Goal: Task Accomplishment & Management: Manage account settings

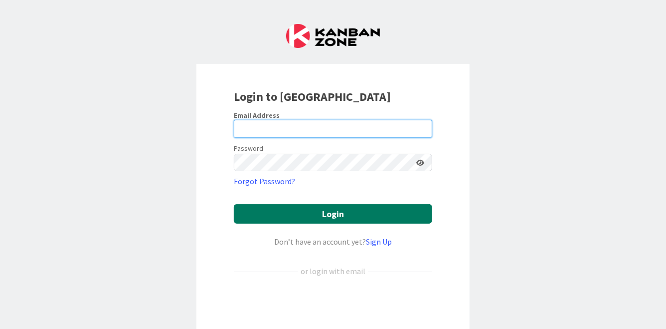
type input "[PERSON_NAME][EMAIL_ADDRESS][PERSON_NAME][DOMAIN_NAME]"
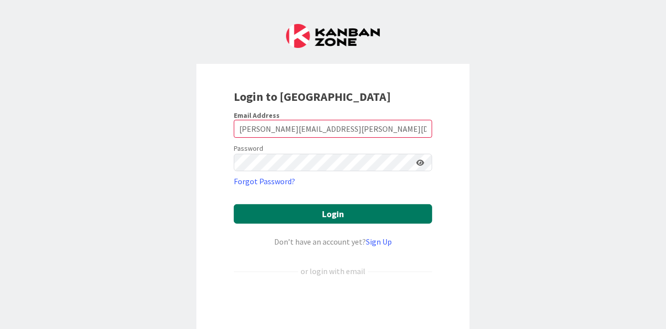
click at [401, 217] on button "Login" at bounding box center [333, 213] width 198 height 19
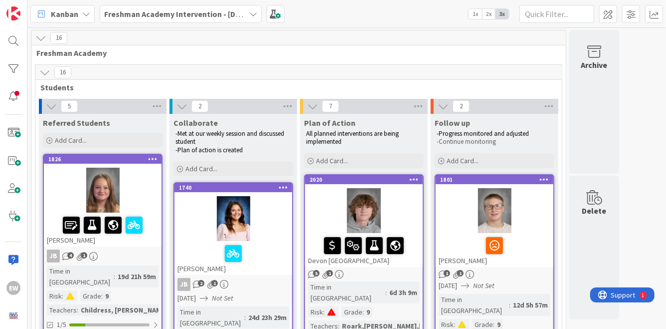
click at [489, 18] on span "2x" at bounding box center [488, 14] width 13 height 10
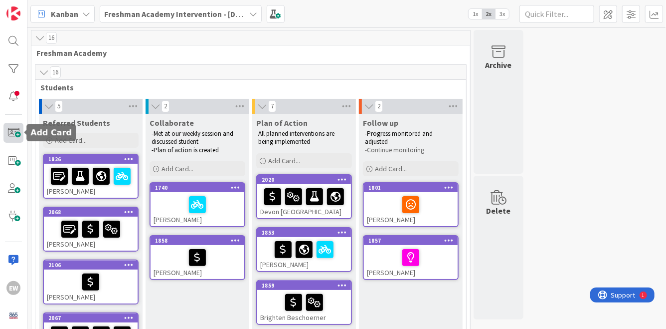
click at [15, 130] on span at bounding box center [13, 133] width 20 height 20
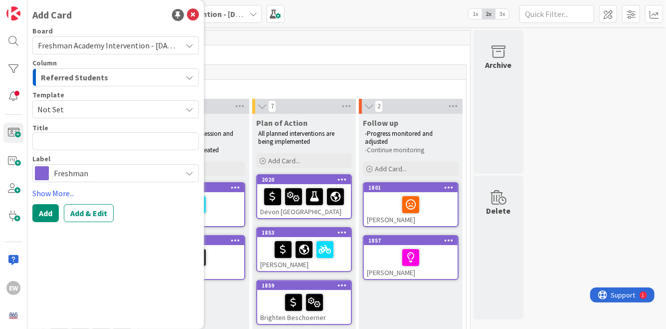
click at [111, 104] on span "Not Set" at bounding box center [105, 109] width 137 height 13
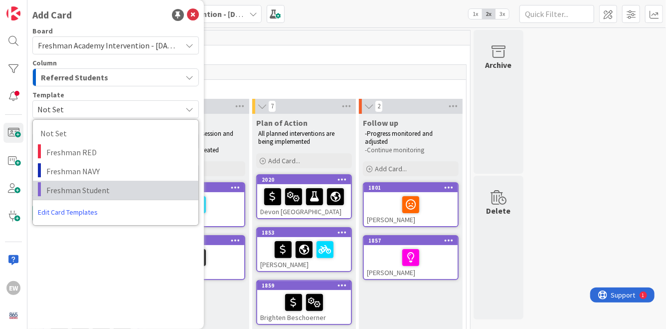
click at [104, 185] on span "Freshman Student" at bounding box center [118, 190] width 145 height 13
type textarea "x"
type textarea "Freshman Student"
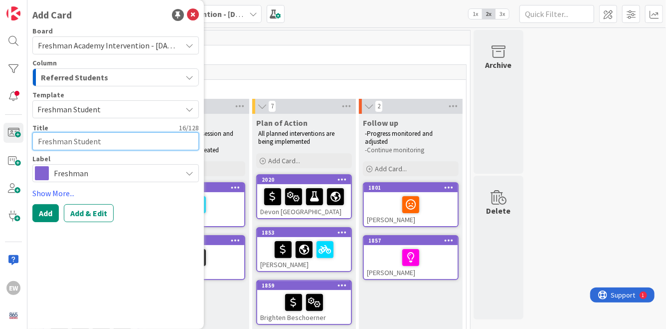
click at [97, 145] on textarea "Freshman Student" at bounding box center [115, 141] width 167 height 18
type textarea "x"
type textarea "K"
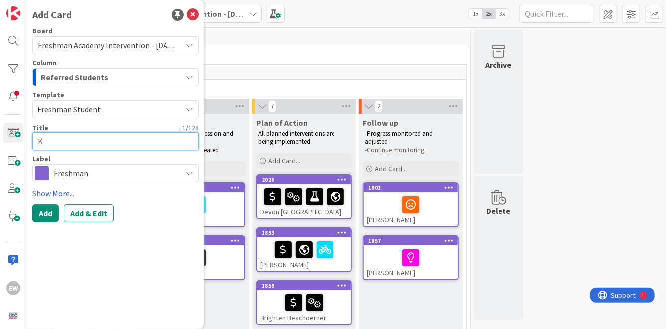
type textarea "x"
type textarea "Ke"
type textarea "x"
type textarea "[PERSON_NAME]"
type textarea "x"
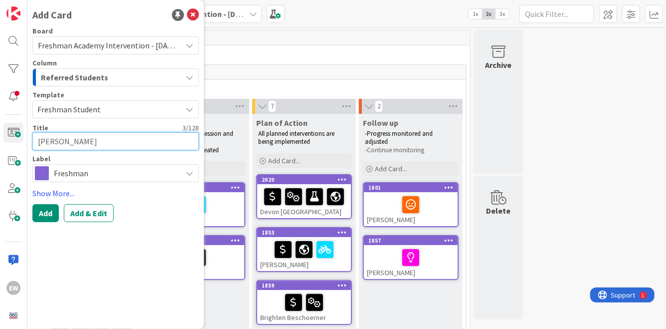
type textarea "Kenv"
type textarea "x"
type textarea "[PERSON_NAME]"
type textarea "x"
type textarea "Kenv"
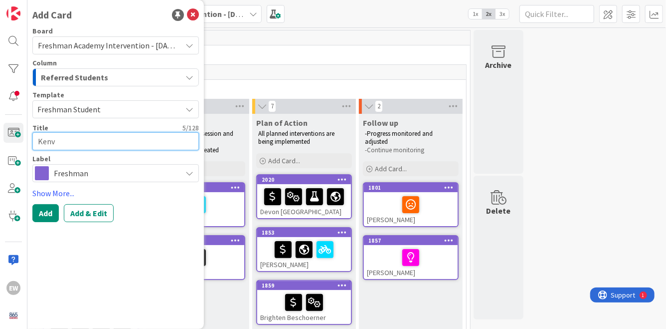
type textarea "x"
type textarea "[PERSON_NAME]"
type textarea "x"
type textarea "Ke"
type textarea "x"
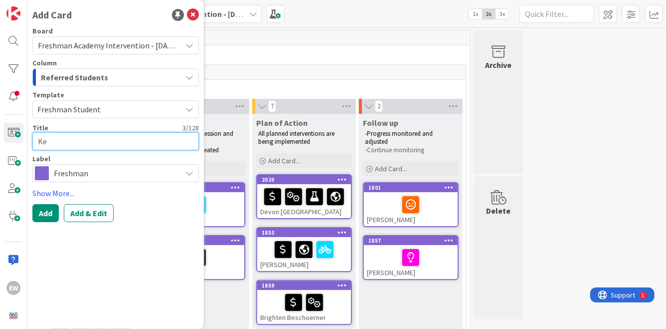
type textarea "Kev"
type textarea "x"
type textarea "Kevi"
type textarea "x"
type textarea "[PERSON_NAME]"
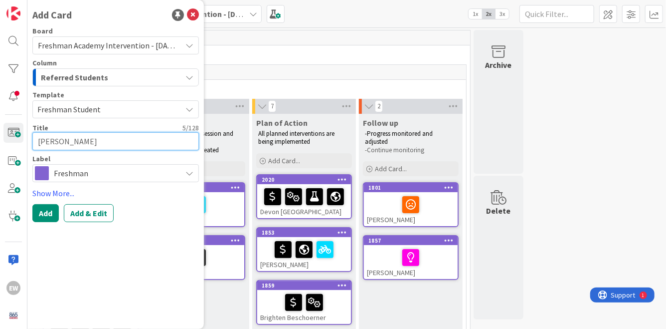
type textarea "x"
type textarea "[PERSON_NAME]"
type textarea "x"
type textarea "[PERSON_NAME]"
type textarea "x"
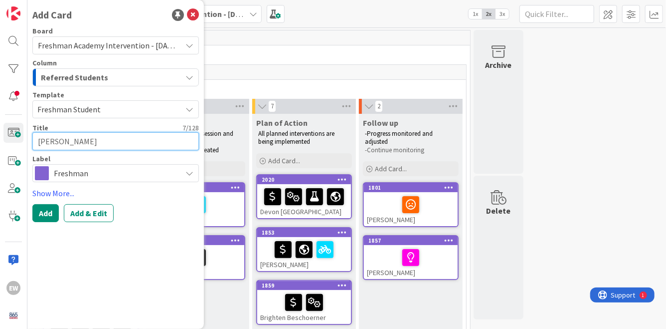
type textarea "[PERSON_NAME]"
type textarea "x"
type textarea "[PERSON_NAME]"
type textarea "x"
type textarea "[PERSON_NAME]"
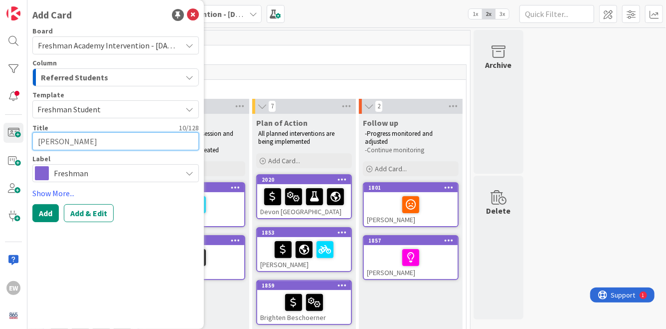
type textarea "x"
type textarea "[PERSON_NAME]"
type textarea "x"
type textarea "[PERSON_NAME]"
type textarea "x"
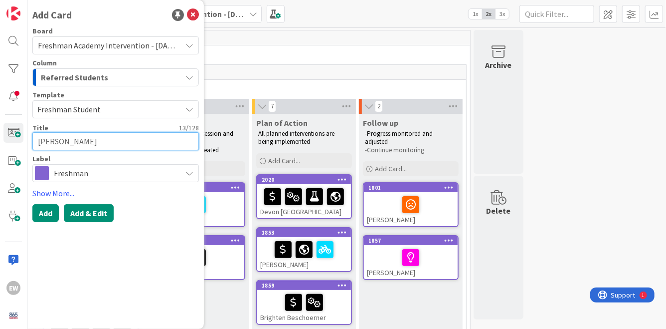
type textarea "[PERSON_NAME]"
click at [82, 217] on button "Add & Edit" at bounding box center [89, 213] width 50 height 18
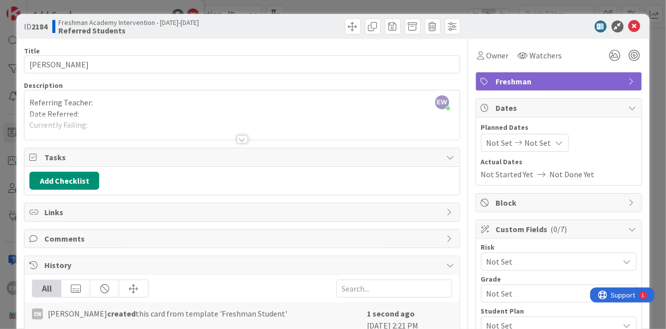
click at [107, 103] on div "EW [PERSON_NAME] just joined Referring Teacher: Date Referred: Currently Failin…" at bounding box center [241, 114] width 435 height 49
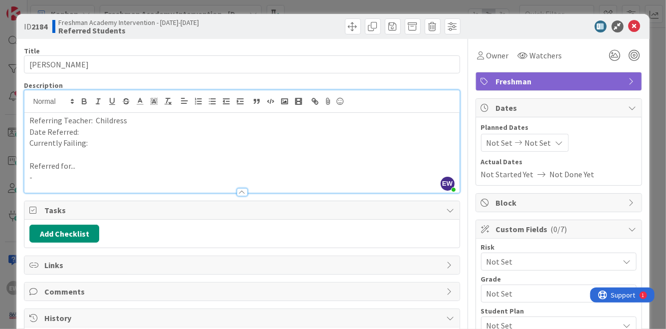
click at [82, 179] on p "-" at bounding box center [241, 177] width 425 height 11
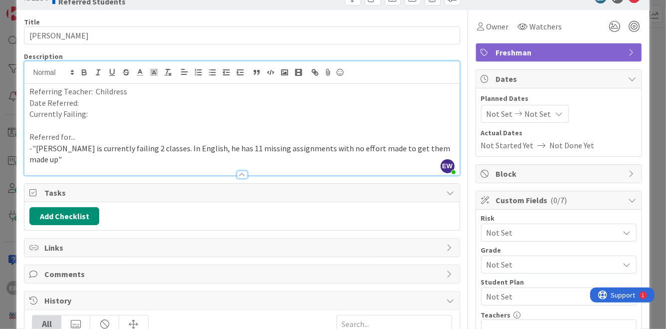
scroll to position [35, 0]
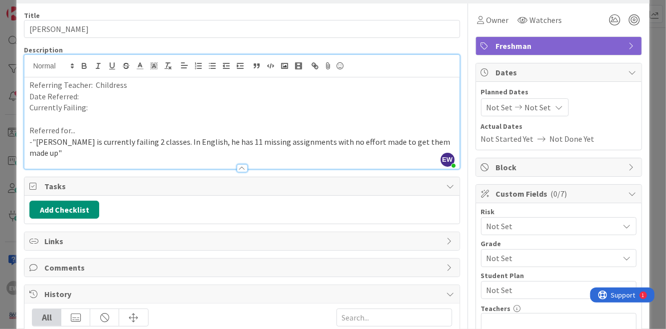
click at [49, 261] on span "Comments" at bounding box center [242, 267] width 397 height 12
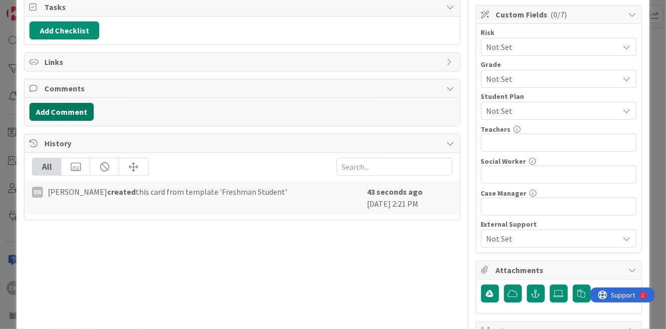
scroll to position [204, 0]
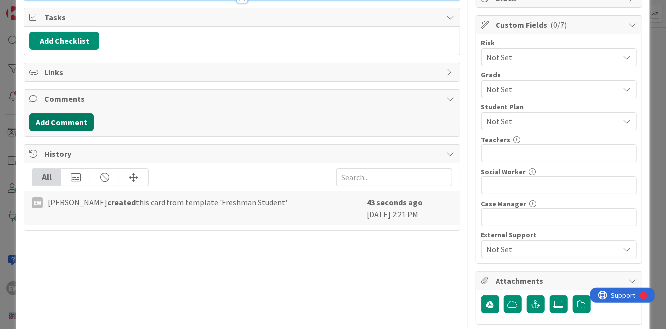
click at [76, 113] on button "Add Comment" at bounding box center [61, 122] width 64 height 18
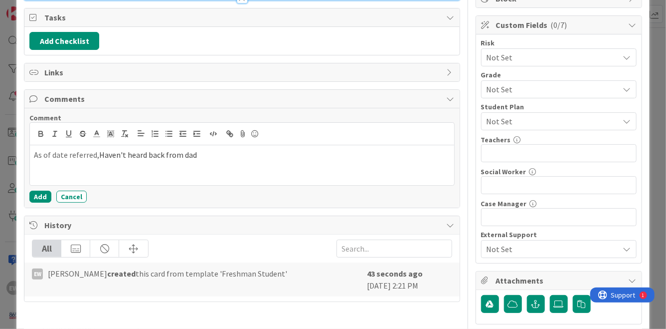
click at [99, 150] on span "Haven't heard back from dad" at bounding box center [148, 155] width 98 height 10
drag, startPoint x: 126, startPoint y: 143, endPoint x: 96, endPoint y: 144, distance: 29.9
click at [96, 149] on p "As of date referred, Haven't heard back from dad" at bounding box center [242, 154] width 416 height 11
click at [34, 149] on p "As of date referred had not heard back from dad" at bounding box center [242, 154] width 416 height 11
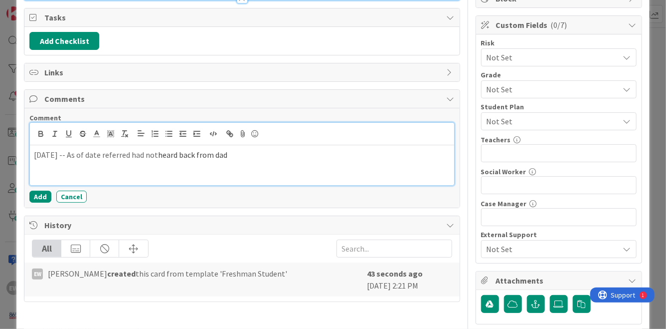
click at [248, 153] on div "[DATE] -- As of date referred had not heard back from dad" at bounding box center [242, 165] width 424 height 40
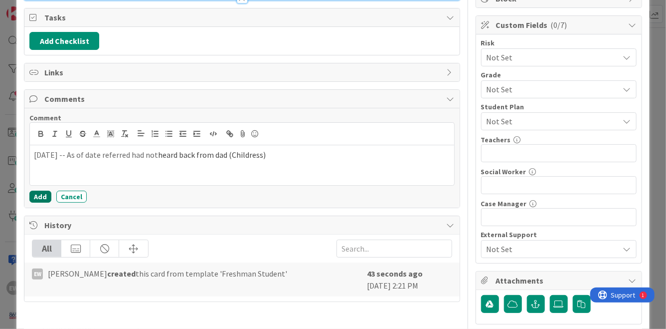
click at [45, 191] on button "Add" at bounding box center [40, 197] width 22 height 12
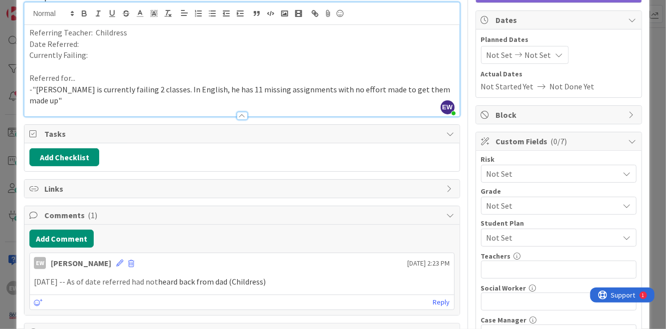
scroll to position [70, 0]
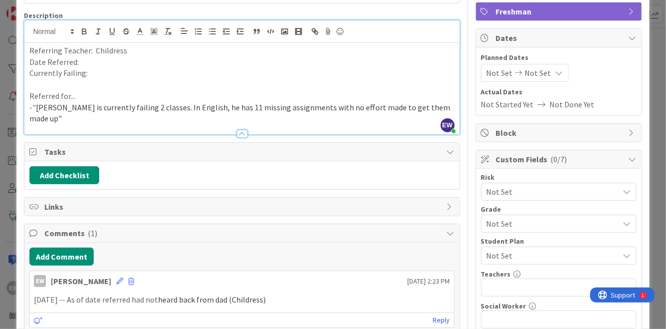
click at [102, 74] on p "Currently Failing:" at bounding box center [241, 72] width 425 height 11
click at [83, 63] on p "Date Referred:" at bounding box center [241, 61] width 425 height 11
click at [570, 185] on span "Not Set" at bounding box center [551, 192] width 128 height 14
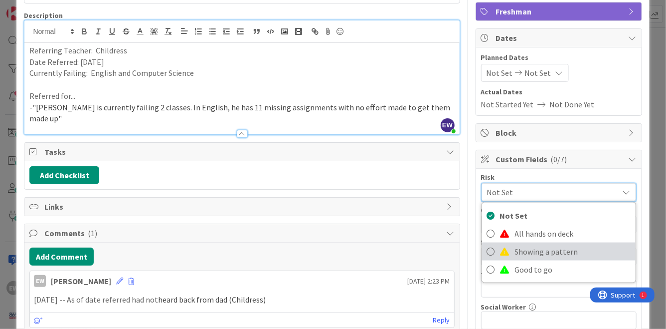
click at [566, 252] on span "Showing a pattern" at bounding box center [573, 251] width 116 height 15
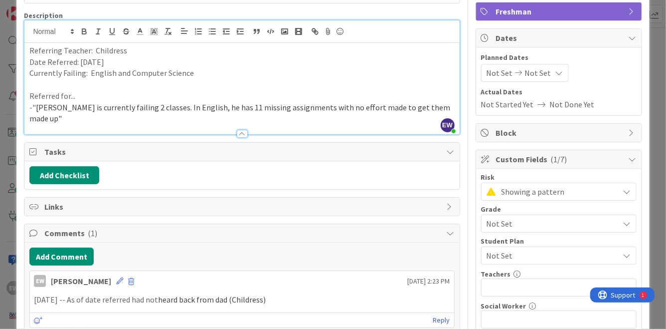
click at [555, 224] on span "Not Set" at bounding box center [551, 223] width 128 height 14
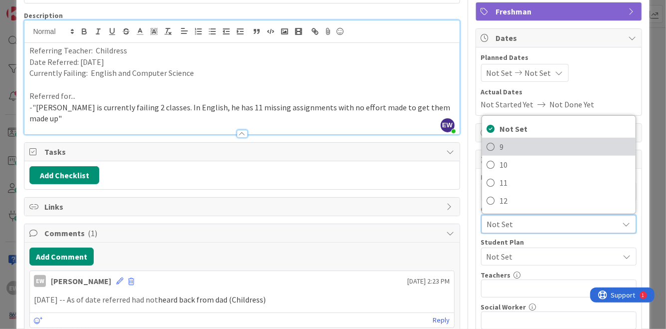
click at [500, 149] on span "9" at bounding box center [565, 146] width 131 height 15
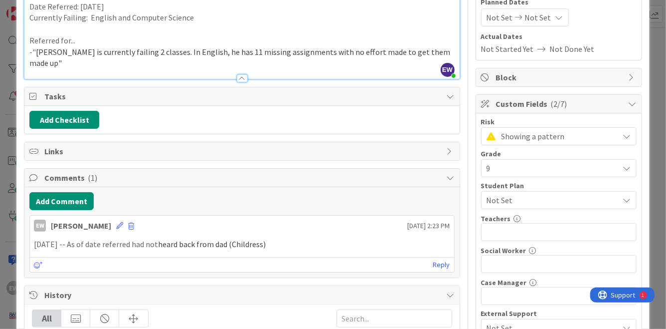
scroll to position [157, 0]
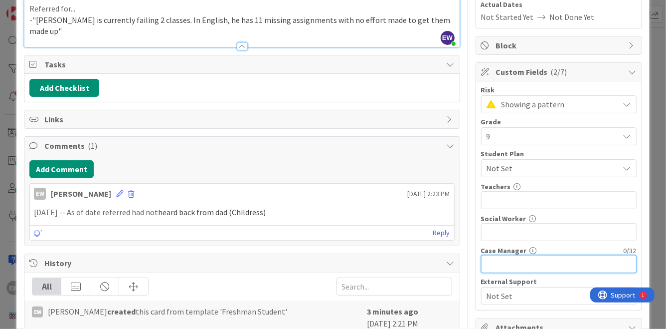
click at [516, 261] on input "text" at bounding box center [559, 264] width 156 height 18
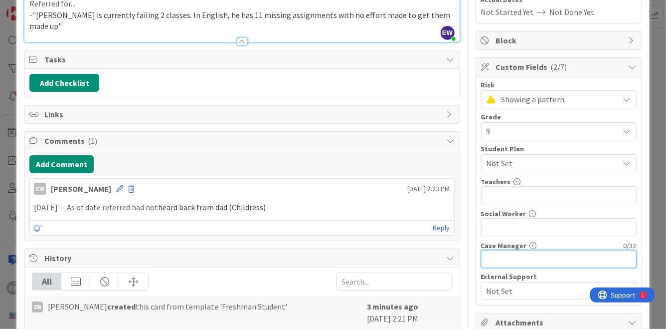
scroll to position [164, 0]
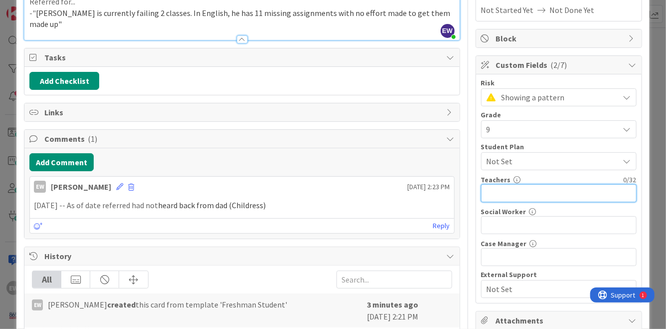
click at [504, 197] on input "text" at bounding box center [559, 193] width 156 height 18
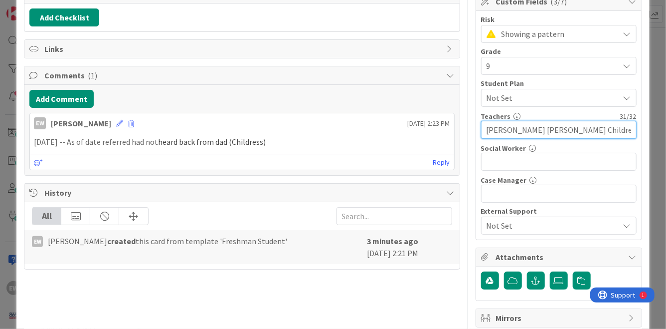
scroll to position [272, 0]
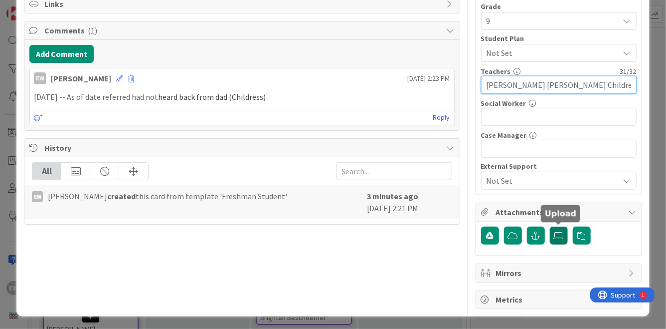
type input "[PERSON_NAME] [PERSON_NAME] Childress Corum"
click at [564, 237] on icon at bounding box center [559, 235] width 10 height 8
click at [550, 226] on input "file" at bounding box center [550, 226] width 0 height 0
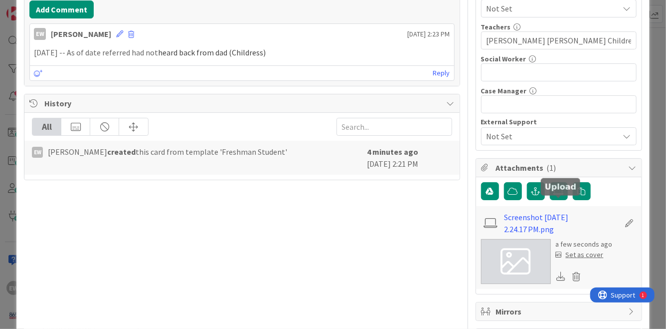
scroll to position [355, 0]
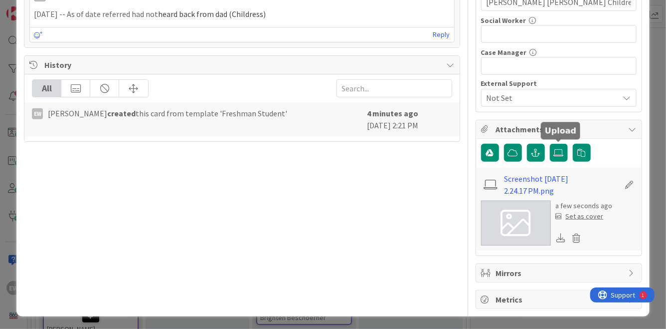
click at [596, 217] on div "Set as cover" at bounding box center [580, 216] width 48 height 10
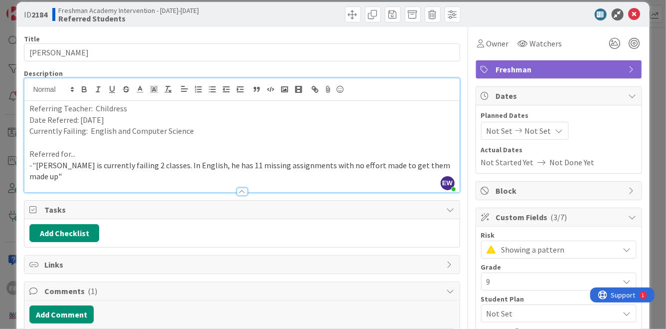
scroll to position [0, 0]
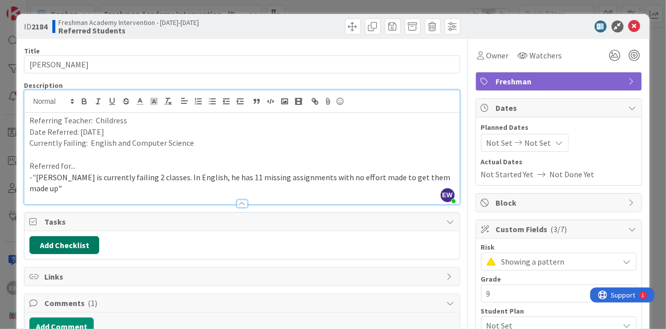
click at [38, 236] on button "Add Checklist" at bounding box center [64, 245] width 70 height 18
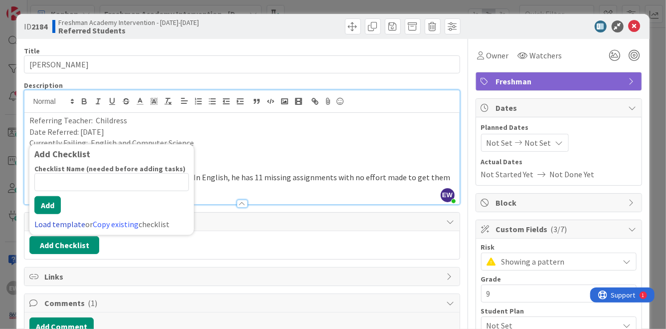
click at [63, 219] on link "Load template" at bounding box center [59, 224] width 51 height 10
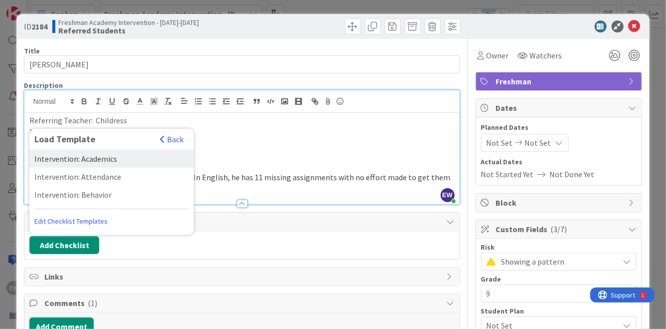
click at [95, 150] on div "Intervention: Academics" at bounding box center [111, 159] width 165 height 18
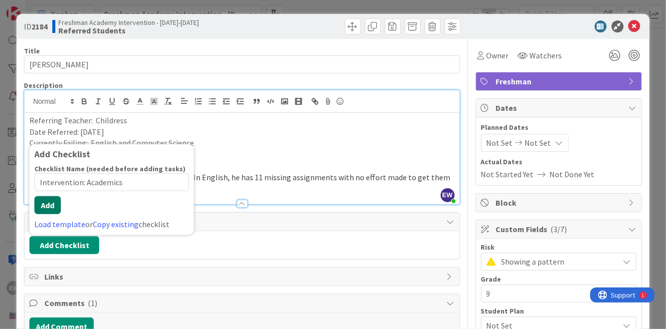
click at [57, 197] on button "Add" at bounding box center [47, 205] width 26 height 18
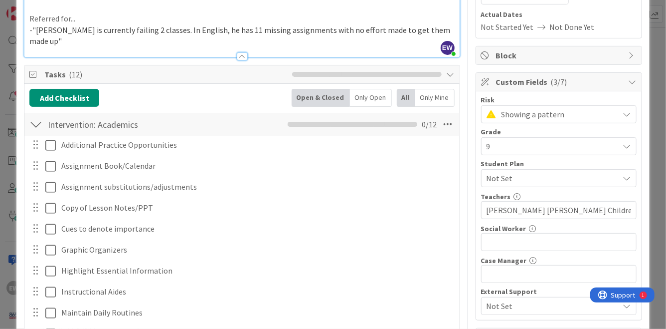
scroll to position [142, 0]
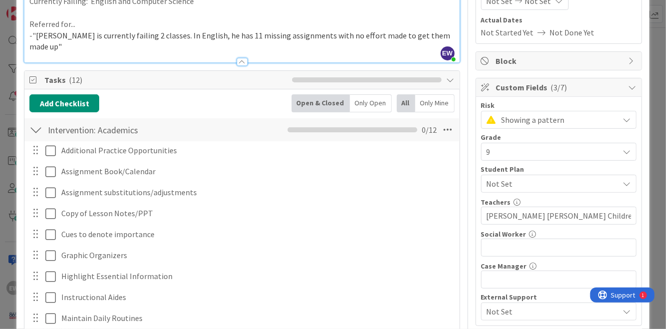
click at [35, 121] on div at bounding box center [35, 130] width 13 height 18
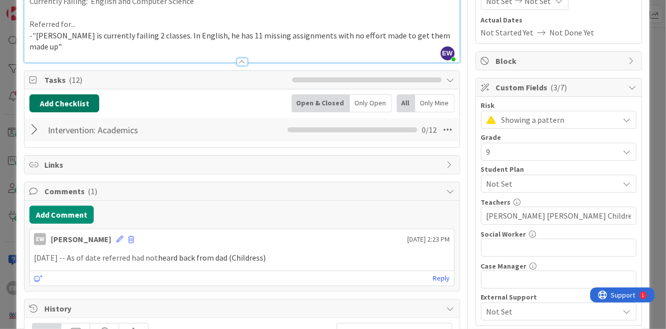
click at [49, 94] on button "Add Checklist" at bounding box center [64, 103] width 70 height 18
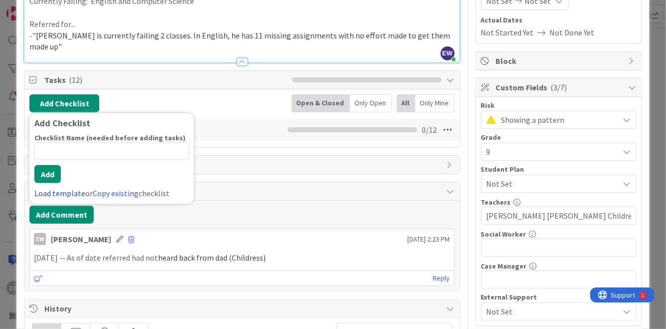
click at [67, 188] on link "Load template" at bounding box center [59, 193] width 51 height 10
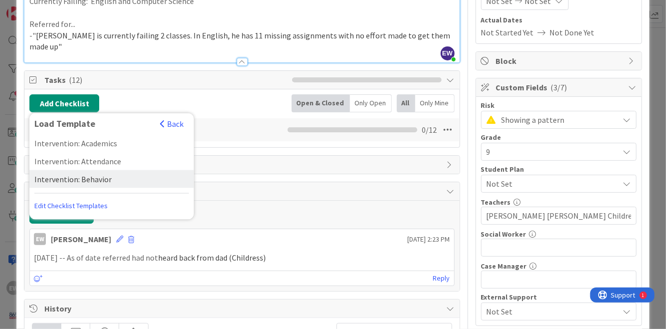
click at [94, 170] on div "Intervention: Behavior" at bounding box center [111, 179] width 165 height 18
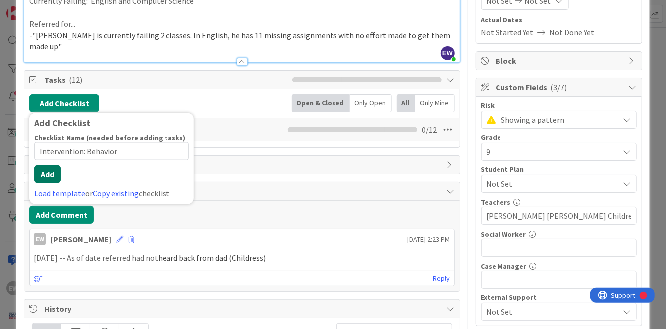
click at [55, 170] on button "Add" at bounding box center [47, 174] width 26 height 18
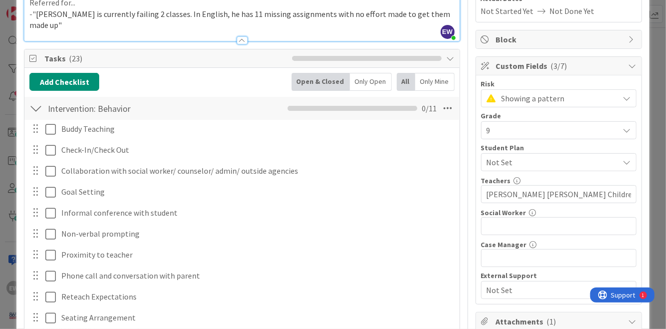
scroll to position [162, 0]
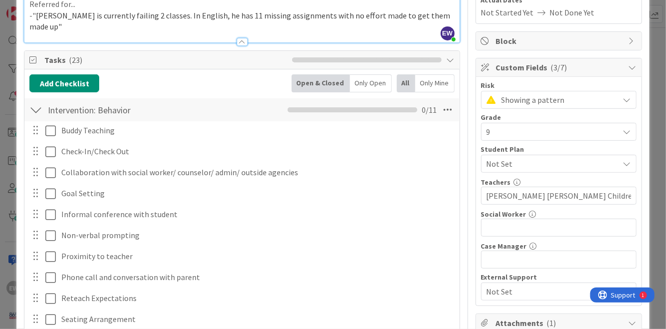
click at [37, 101] on div at bounding box center [35, 110] width 13 height 18
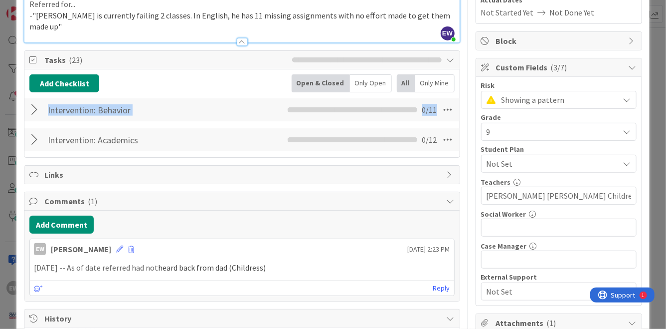
drag, startPoint x: 32, startPoint y: 130, endPoint x: 32, endPoint y: 103, distance: 26.4
click at [32, 103] on div "Add Checklist Back Open & Closed Only Open All Only Mine Intervention: Behavior…" at bounding box center [241, 113] width 425 height 78
click at [223, 143] on div "Add Checklist Back Open & Closed Only Open All Only Mine Intervention: Behavior…" at bounding box center [241, 113] width 435 height 88
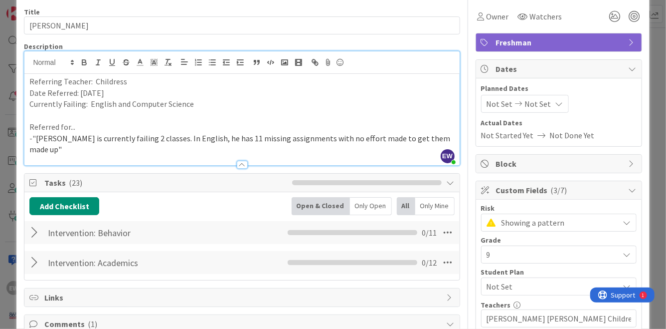
scroll to position [0, 0]
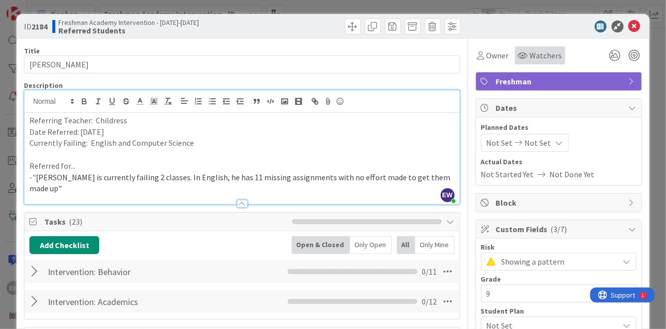
click at [539, 58] on span "Watchers" at bounding box center [546, 55] width 32 height 12
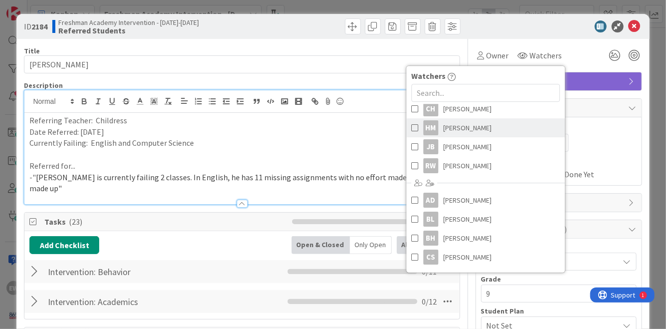
scroll to position [59, 0]
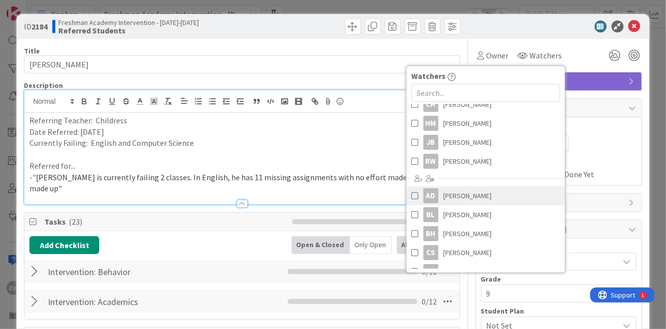
click at [414, 193] on span at bounding box center [414, 195] width 7 height 15
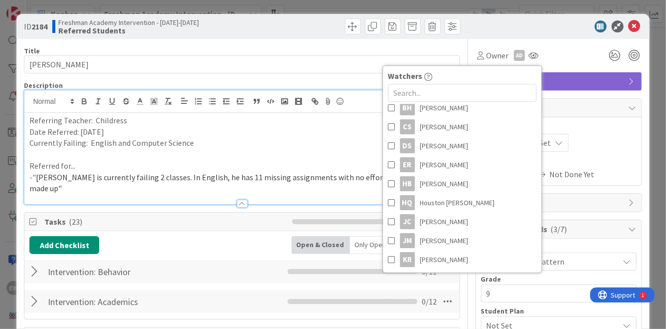
scroll to position [186, 0]
click at [392, 217] on span at bounding box center [391, 219] width 7 height 15
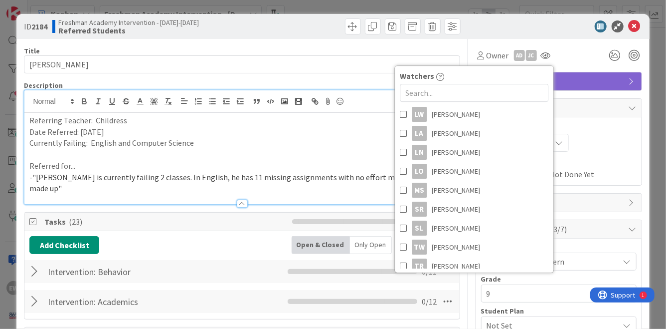
scroll to position [406, 0]
click at [406, 244] on span at bounding box center [403, 246] width 7 height 15
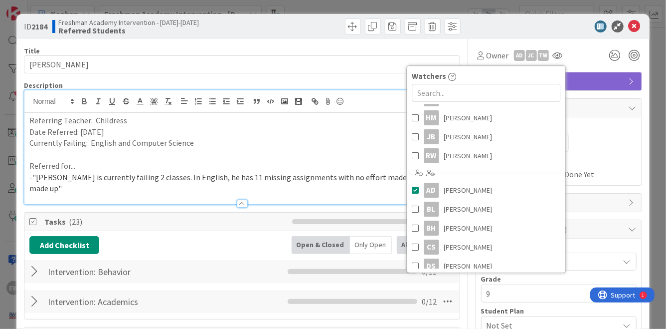
scroll to position [0, 0]
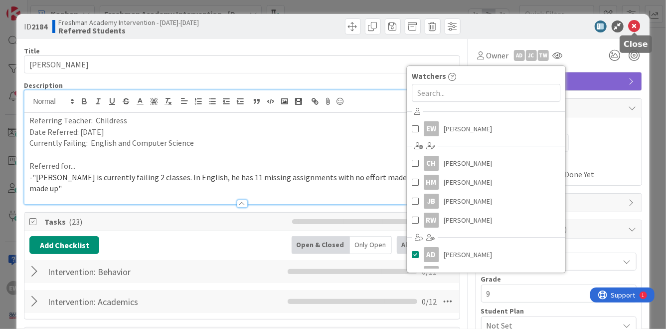
click at [637, 25] on icon at bounding box center [635, 26] width 12 height 12
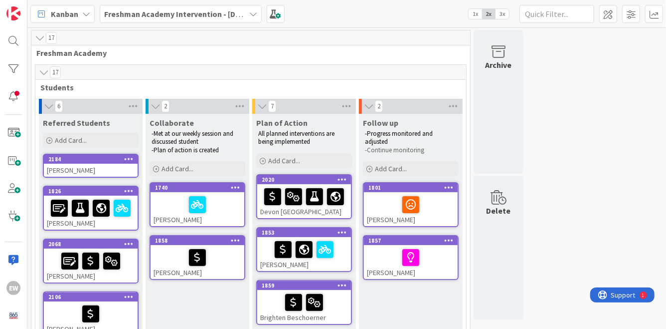
click at [73, 170] on div "[PERSON_NAME]" at bounding box center [91, 170] width 94 height 13
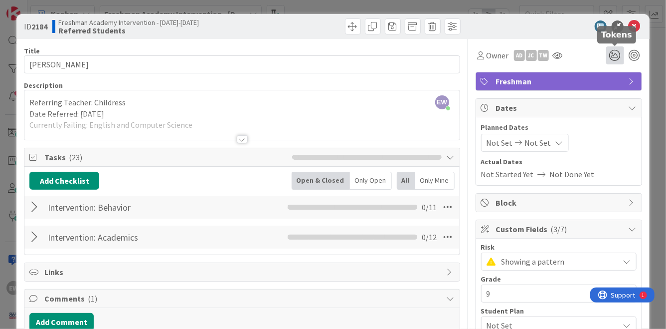
click at [617, 53] on icon at bounding box center [615, 55] width 18 height 18
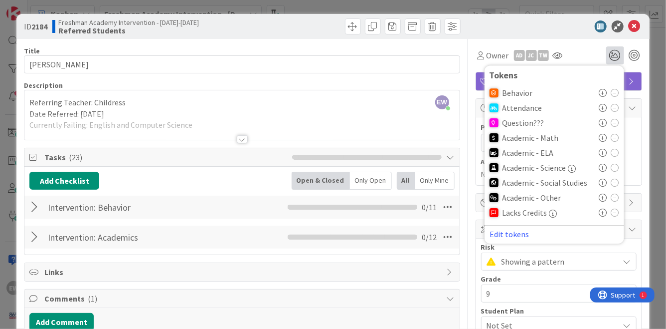
click at [603, 155] on icon at bounding box center [603, 153] width 8 height 8
click at [603, 152] on icon at bounding box center [603, 154] width 8 height 8
click at [610, 154] on div at bounding box center [609, 154] width 20 height 8
click at [613, 154] on icon at bounding box center [615, 154] width 8 height 8
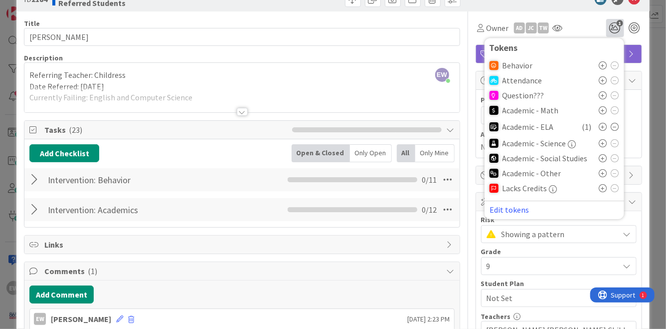
scroll to position [29, 0]
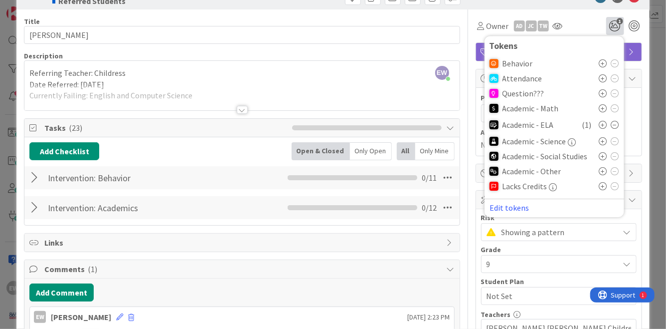
click at [605, 170] on icon at bounding box center [603, 171] width 8 height 8
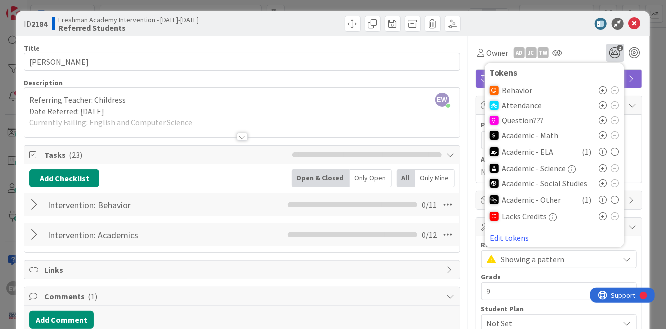
scroll to position [0, 0]
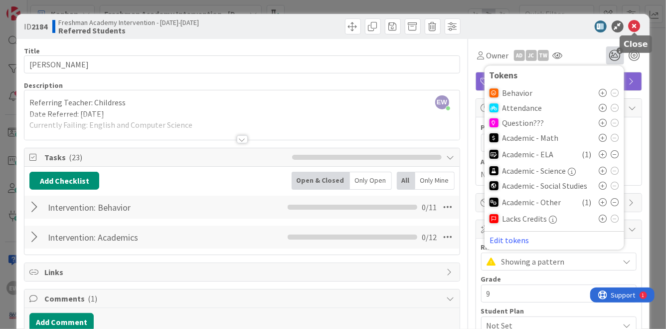
click at [636, 26] on icon at bounding box center [635, 26] width 12 height 12
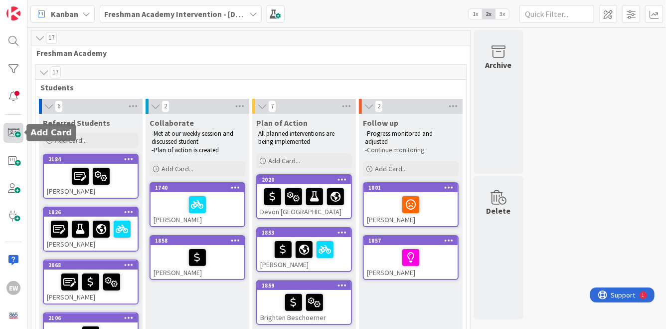
click at [13, 135] on span at bounding box center [13, 133] width 20 height 20
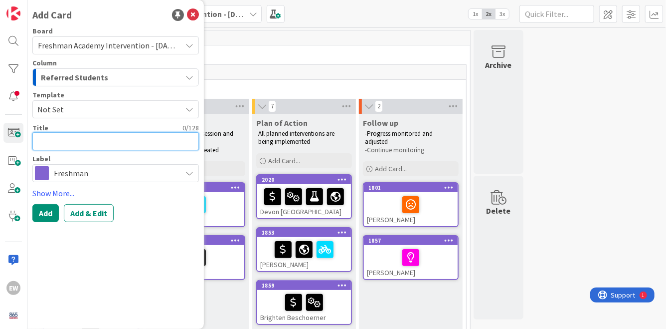
click at [119, 144] on textarea at bounding box center [115, 141] width 167 height 18
type textarea "x"
type textarea "W"
type textarea "x"
type textarea "Wa"
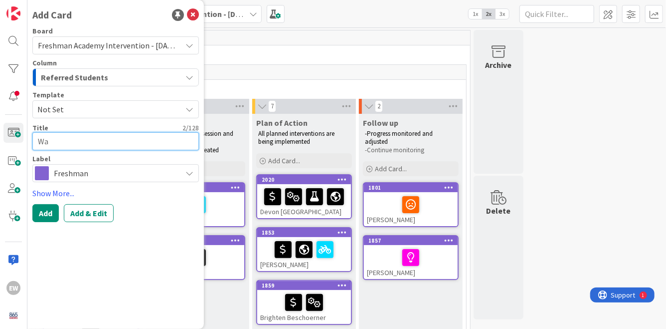
type textarea "x"
type textarea "Way"
type textarea "x"
type textarea "Wayl"
type textarea "x"
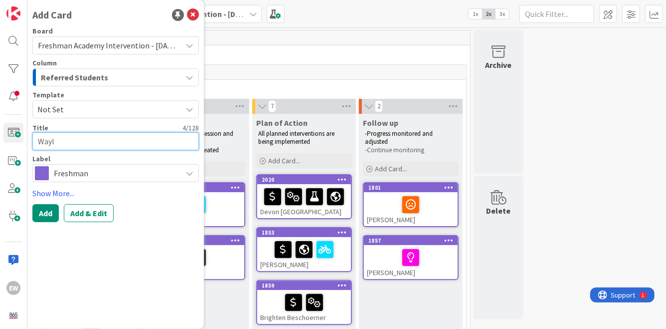
type textarea "Waylo"
type textarea "x"
type textarea "[PERSON_NAME]"
type textarea "x"
type textarea "[PERSON_NAME]"
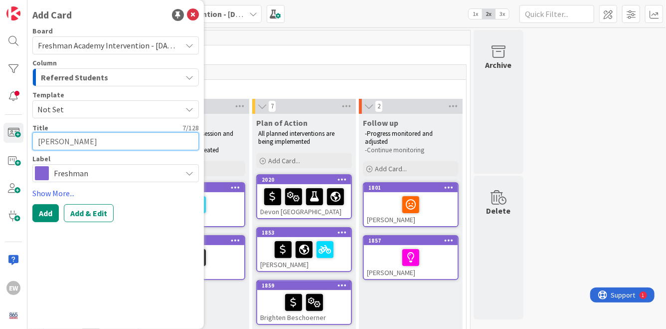
type textarea "x"
type textarea "[PERSON_NAME] B"
type textarea "x"
type textarea "[PERSON_NAME] Bar"
type textarea "x"
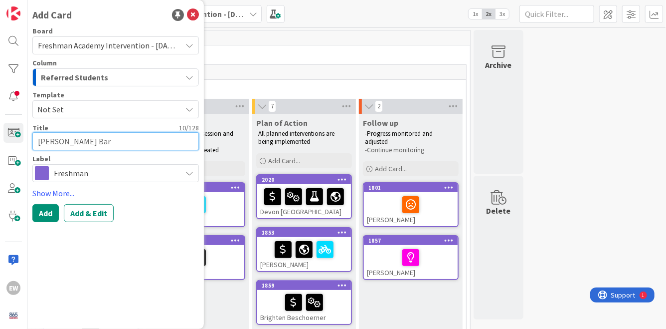
type textarea "[PERSON_NAME]"
type textarea "x"
type textarea "[PERSON_NAME]"
type textarea "x"
type textarea "[PERSON_NAME]"
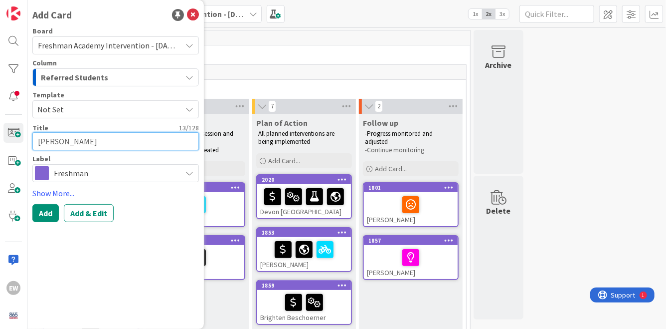
type textarea "x"
type textarea "[PERSON_NAME]"
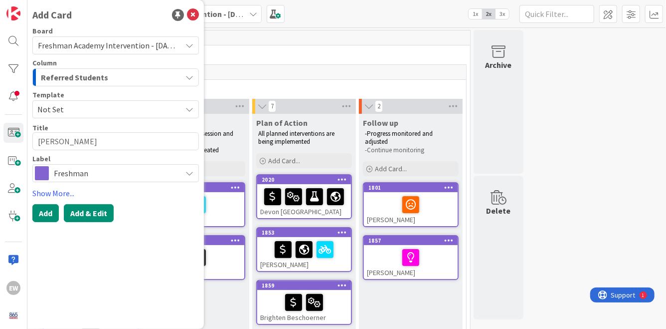
click at [101, 220] on button "Add & Edit" at bounding box center [89, 213] width 50 height 18
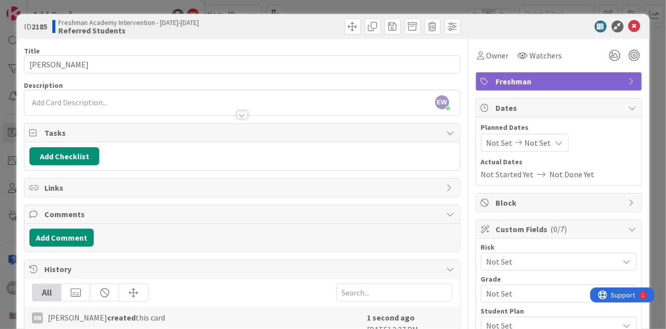
click at [629, 76] on div "Freshman" at bounding box center [559, 81] width 166 height 18
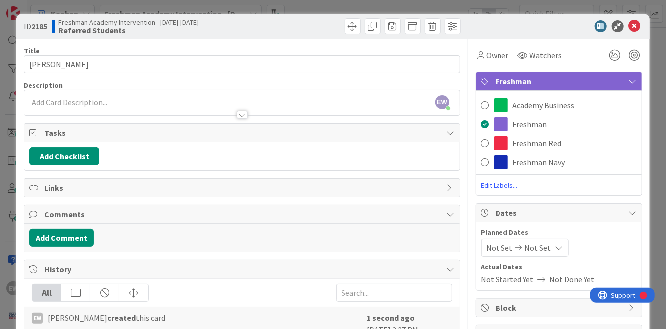
click at [629, 76] on div "Freshman" at bounding box center [559, 81] width 166 height 18
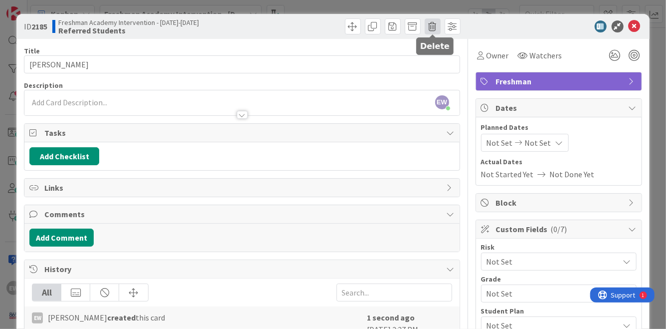
click at [436, 25] on span at bounding box center [433, 26] width 16 height 16
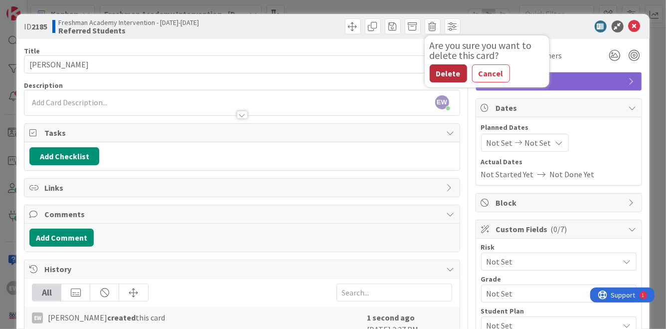
click at [449, 80] on button "Delete" at bounding box center [448, 73] width 37 height 18
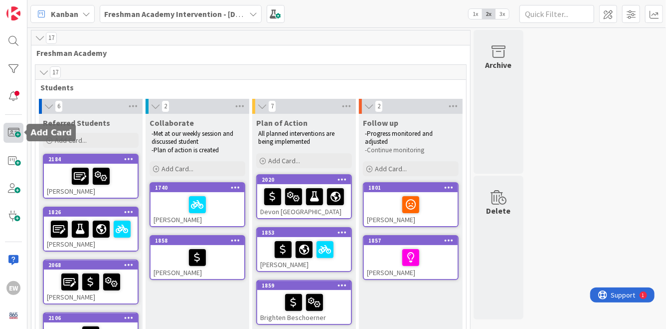
click at [12, 132] on span at bounding box center [13, 133] width 20 height 20
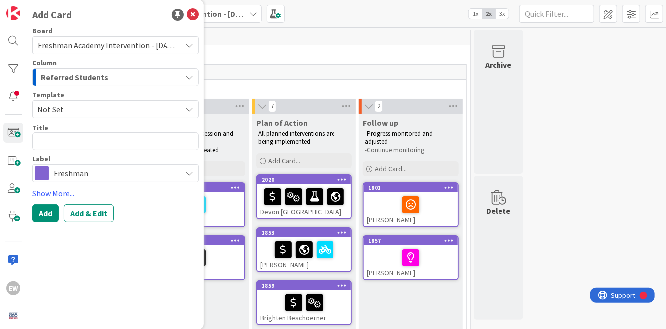
click at [117, 111] on span "Not Set" at bounding box center [105, 109] width 137 height 13
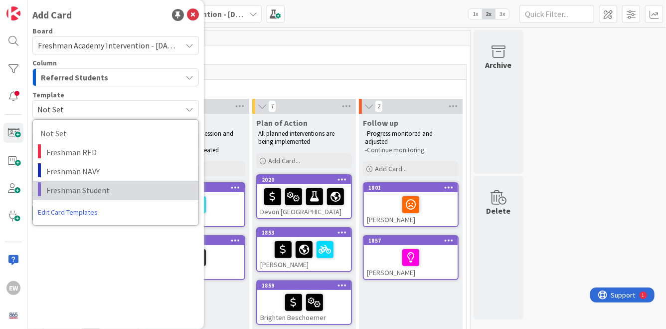
click at [100, 188] on span "Freshman Student" at bounding box center [118, 190] width 145 height 13
type textarea "x"
type textarea "Freshman Student"
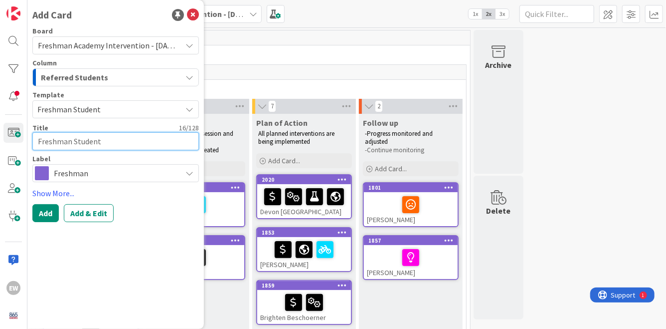
click at [88, 142] on textarea "Freshman Student" at bounding box center [115, 141] width 167 height 18
paste textarea "[PERSON_NAME] has failed all 3 test in Algebra 1. He retook the chapter 2 test …"
type textarea "x"
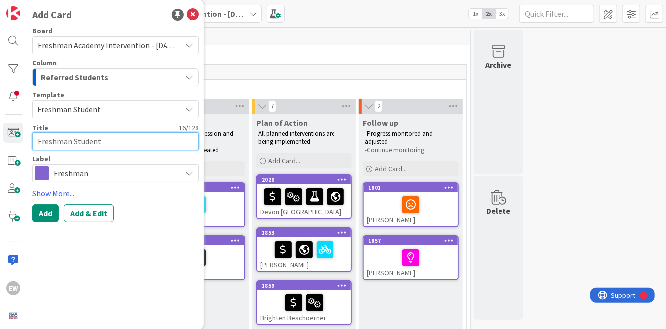
type textarea "[PERSON_NAME] has failed all 3 test in Algebra 1. He retook the chapter 2 test …"
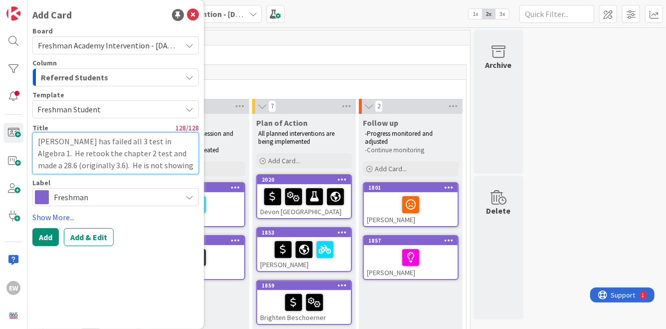
drag, startPoint x: 176, startPoint y: 167, endPoint x: 62, endPoint y: 145, distance: 115.3
click at [62, 145] on textarea "[PERSON_NAME] has failed all 3 test in Algebra 1. He retook the chapter 2 test …" at bounding box center [115, 153] width 167 height 42
type textarea "x"
type textarea "[PERSON_NAME]"
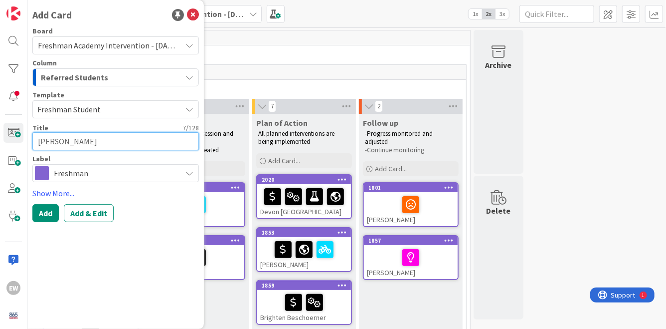
type textarea "x"
type textarea "[PERSON_NAME] B"
type textarea "x"
type textarea "[PERSON_NAME] Ba"
type textarea "x"
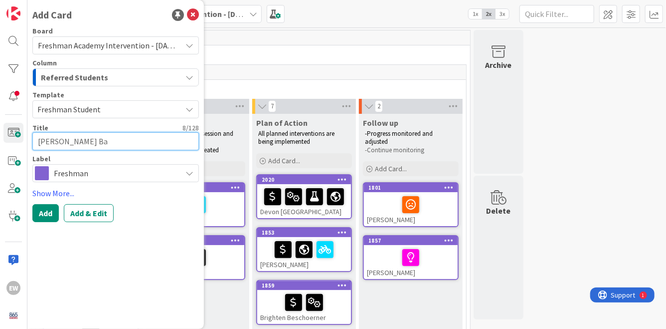
type textarea "[PERSON_NAME] Bar"
type textarea "x"
type textarea "[PERSON_NAME]"
type textarea "x"
type textarea "[PERSON_NAME]"
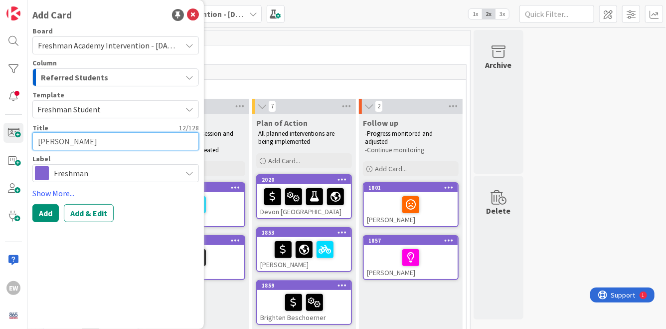
type textarea "x"
type textarea "[PERSON_NAME]"
type textarea "x"
type textarea "[PERSON_NAME]"
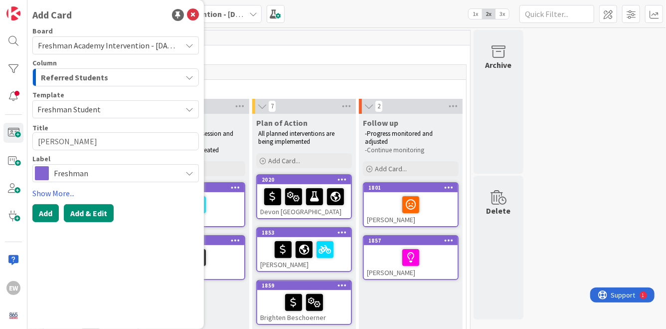
click at [84, 214] on button "Add & Edit" at bounding box center [89, 213] width 50 height 18
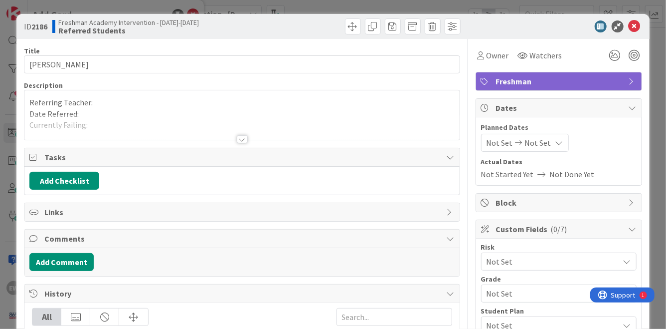
click at [107, 114] on div at bounding box center [241, 126] width 435 height 25
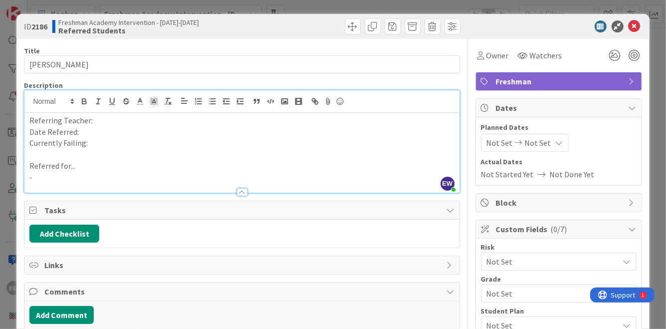
click at [103, 138] on p "Currently Failing:" at bounding box center [241, 142] width 425 height 11
click at [77, 177] on p "-" at bounding box center [241, 177] width 425 height 11
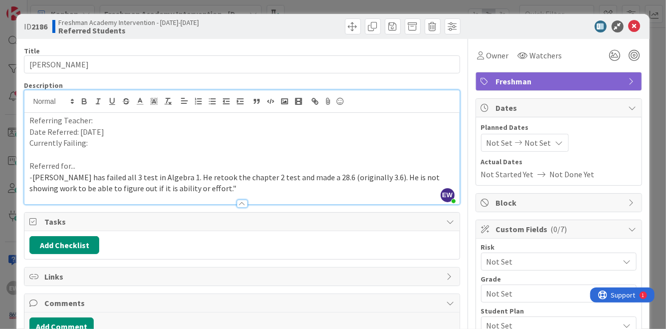
click at [32, 176] on span "[PERSON_NAME] has failed all 3 test in Algebra 1. He retook the chapter 2 test …" at bounding box center [235, 182] width 412 height 21
click at [92, 145] on p "Currently Failing:" at bounding box center [241, 142] width 425 height 11
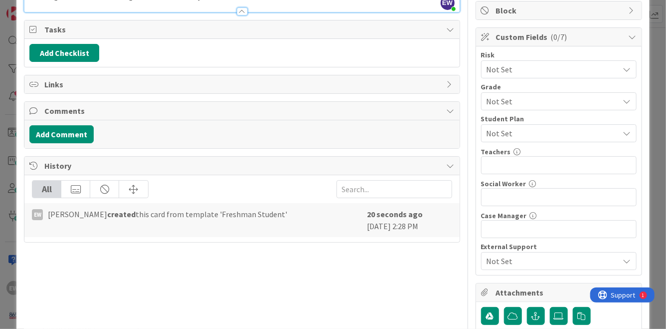
scroll to position [194, 0]
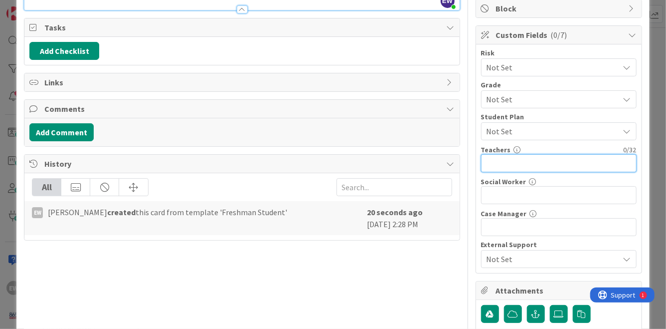
click at [496, 167] on input "text" at bounding box center [559, 163] width 156 height 18
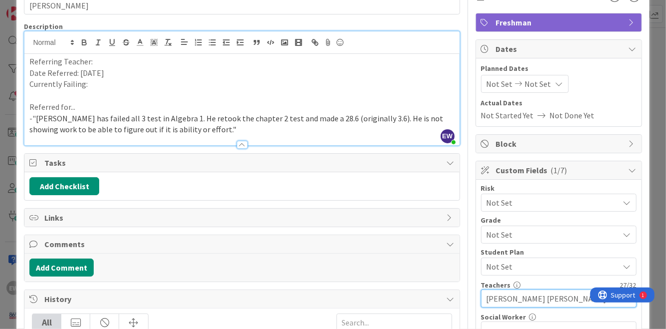
scroll to position [44, 0]
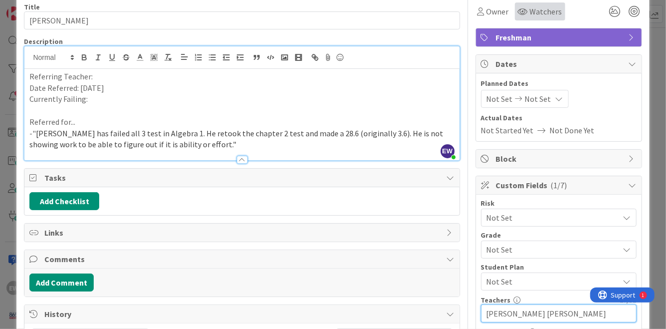
type input "[PERSON_NAME] [PERSON_NAME]"
click at [520, 14] on icon at bounding box center [523, 11] width 10 height 8
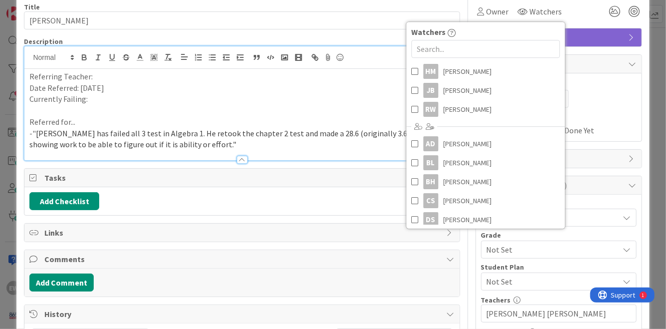
scroll to position [72, 0]
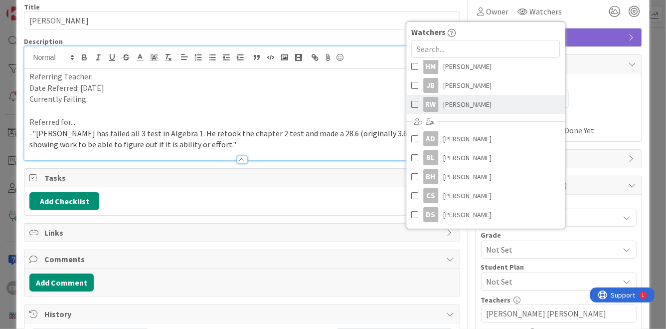
click at [415, 104] on span at bounding box center [414, 104] width 7 height 15
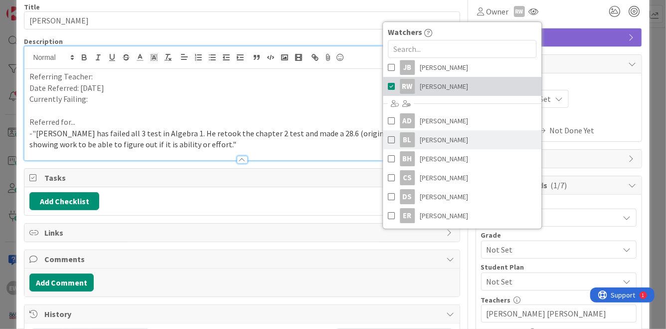
scroll to position [98, 0]
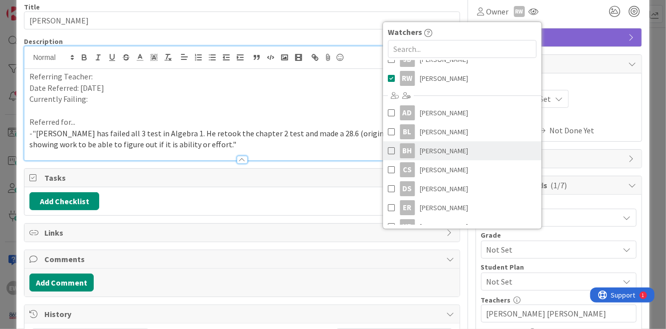
click at [391, 151] on span at bounding box center [391, 150] width 7 height 15
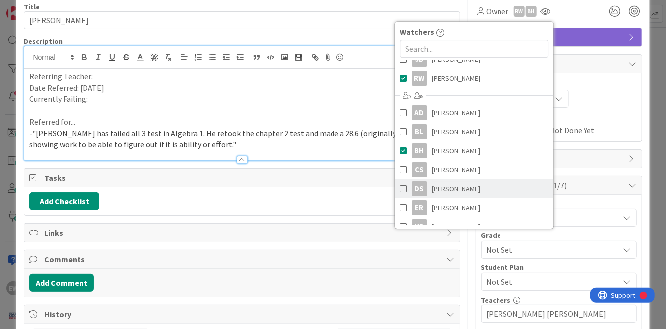
click at [404, 187] on span at bounding box center [403, 188] width 7 height 15
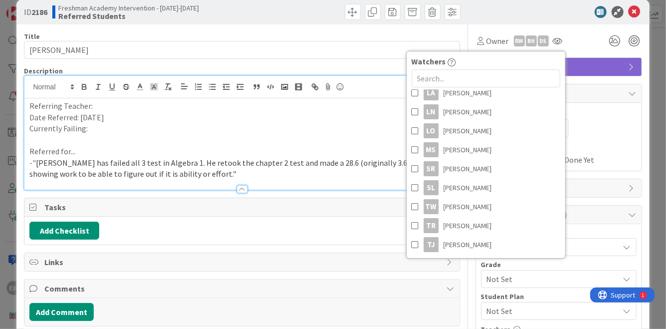
scroll to position [0, 0]
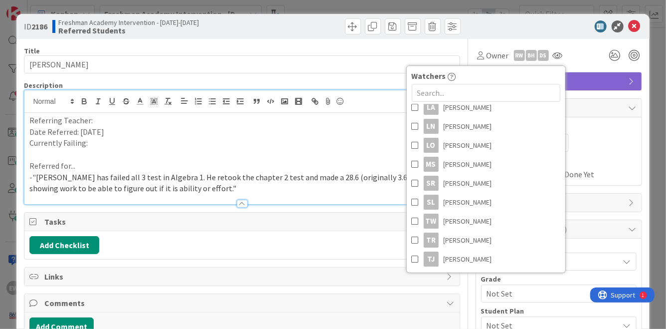
click at [131, 120] on p "Referring Teacher:" at bounding box center [241, 120] width 425 height 11
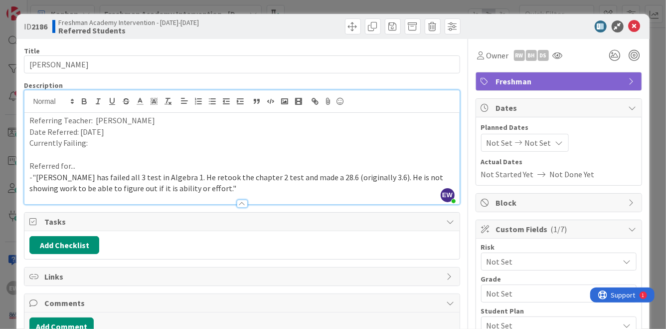
click at [134, 146] on p "Currently Failing:" at bounding box center [241, 142] width 425 height 11
click at [67, 245] on button "Add Checklist" at bounding box center [64, 245] width 70 height 18
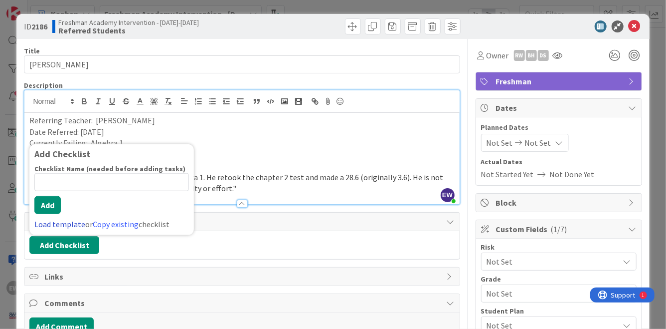
click at [50, 220] on link "Load template" at bounding box center [59, 224] width 51 height 10
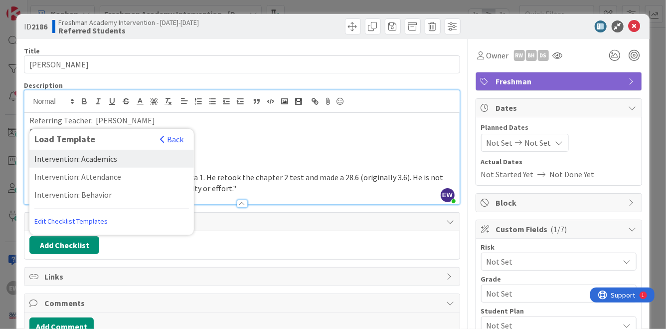
click at [74, 166] on div "Intervention: Academics" at bounding box center [111, 159] width 165 height 18
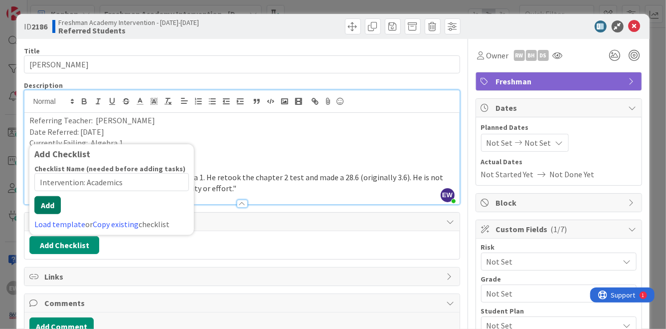
click at [55, 207] on button "Add" at bounding box center [47, 205] width 26 height 18
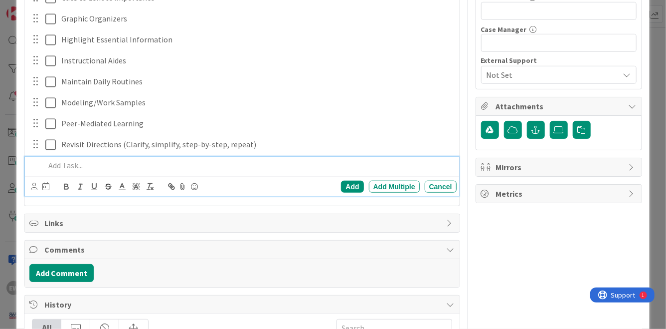
scroll to position [450, 0]
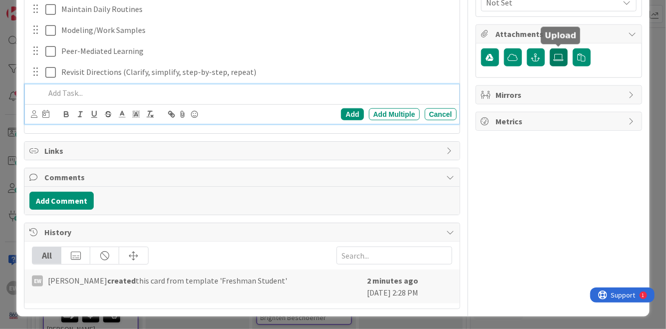
click at [555, 63] on label at bounding box center [559, 57] width 18 height 18
click at [550, 48] on input "file" at bounding box center [550, 48] width 0 height 0
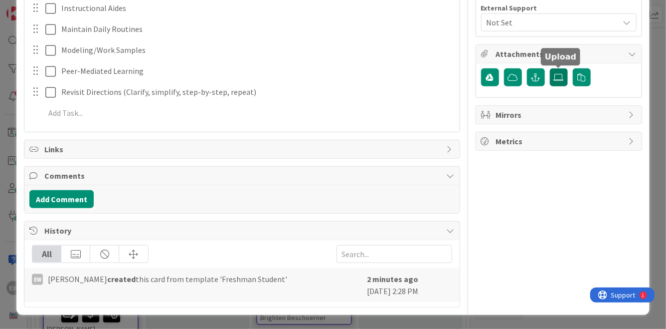
scroll to position [429, 0]
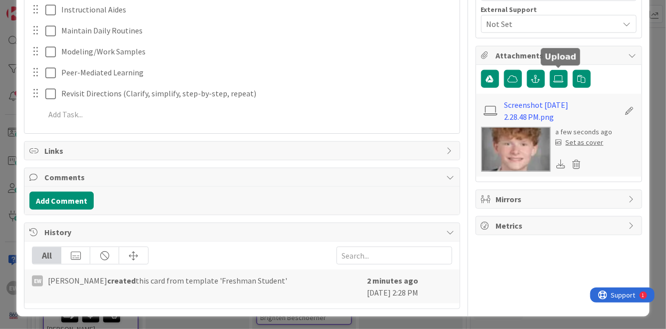
click at [580, 143] on div "Set as cover" at bounding box center [580, 142] width 48 height 10
click at [55, 196] on button "Add Comment" at bounding box center [61, 201] width 64 height 18
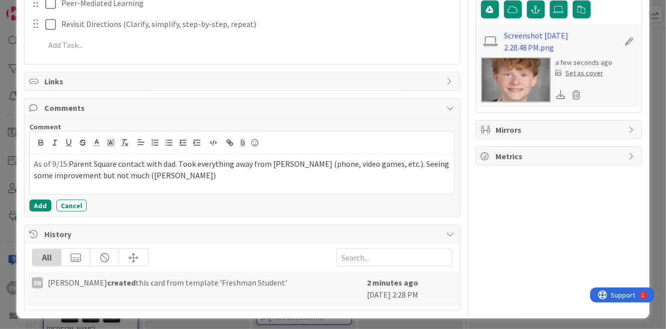
scroll to position [501, 0]
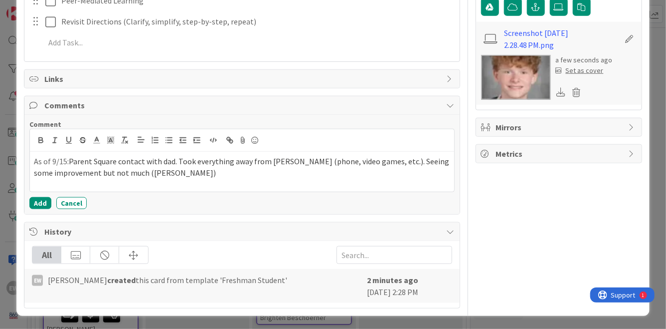
click at [28, 202] on div "Comment As of 9/15: Parent Square contact with dad. Took everything away from […" at bounding box center [241, 164] width 435 height 99
click at [36, 202] on button "Add" at bounding box center [40, 203] width 22 height 12
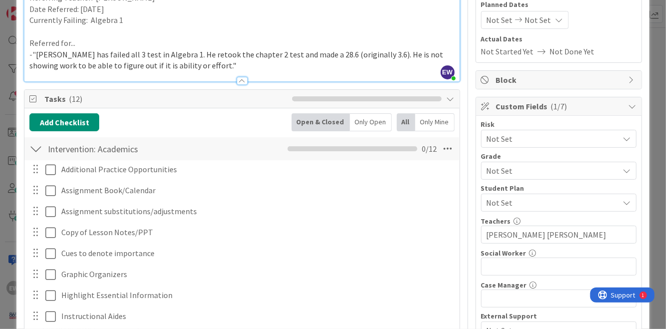
scroll to position [0, 0]
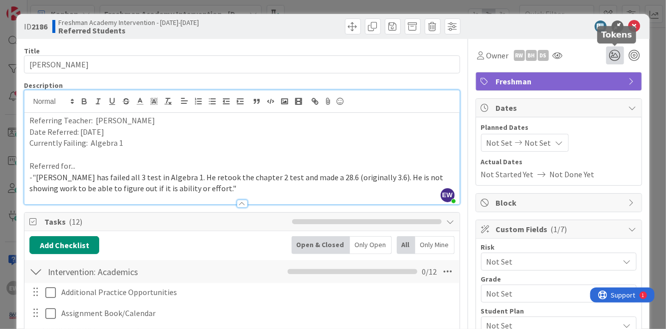
click at [614, 56] on icon at bounding box center [615, 55] width 18 height 18
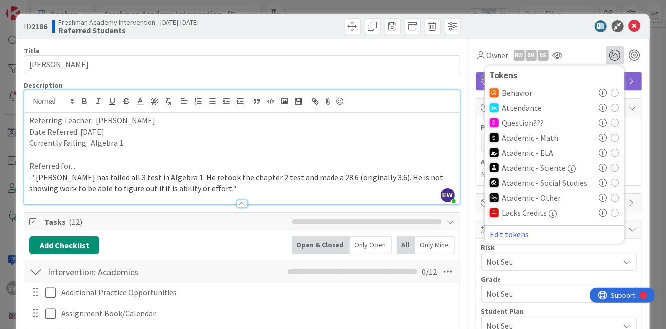
click at [605, 139] on icon at bounding box center [603, 138] width 8 height 8
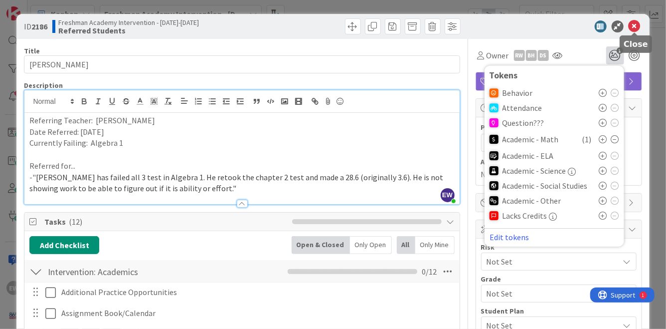
click at [632, 29] on icon at bounding box center [635, 26] width 12 height 12
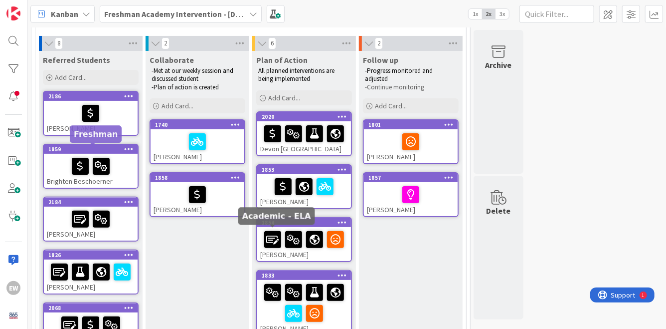
scroll to position [62, 0]
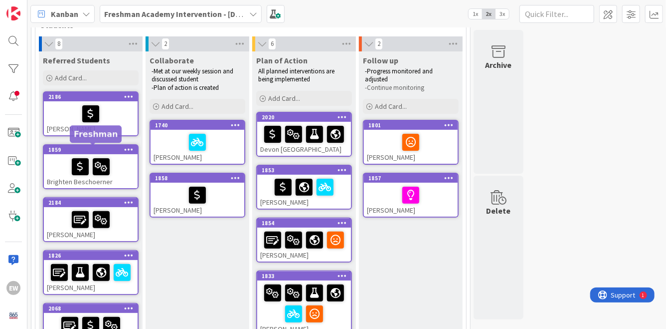
click at [71, 151] on div "1859" at bounding box center [92, 149] width 89 height 7
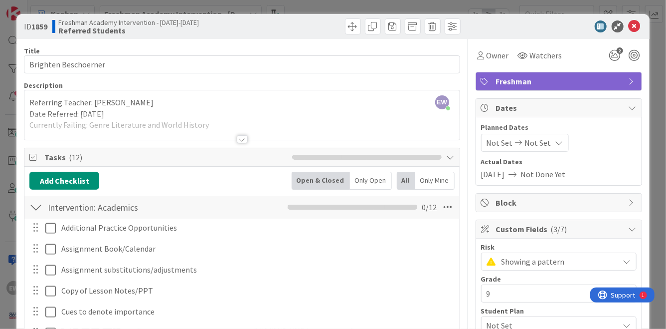
click at [39, 204] on div at bounding box center [35, 207] width 13 height 18
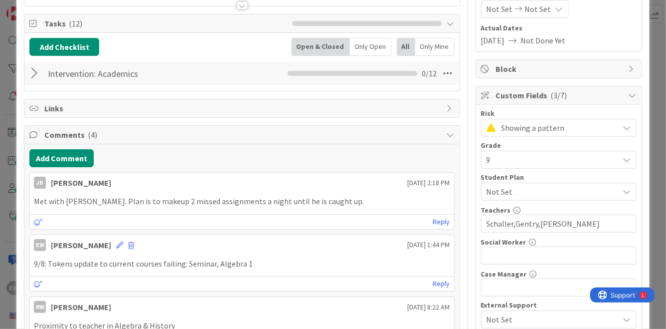
scroll to position [135, 0]
click at [48, 156] on button "Add Comment" at bounding box center [61, 157] width 64 height 18
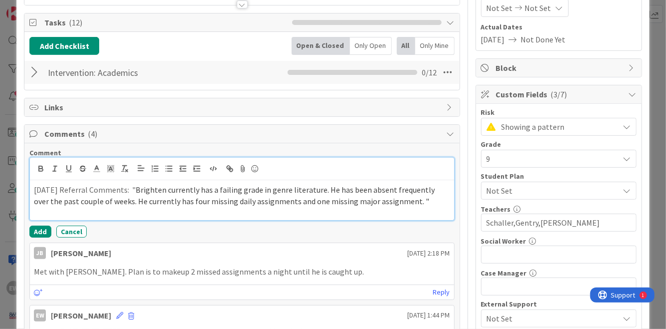
click at [386, 202] on span "Brighten currently has a failing grade in genre literature. He has been absent …" at bounding box center [235, 195] width 402 height 21
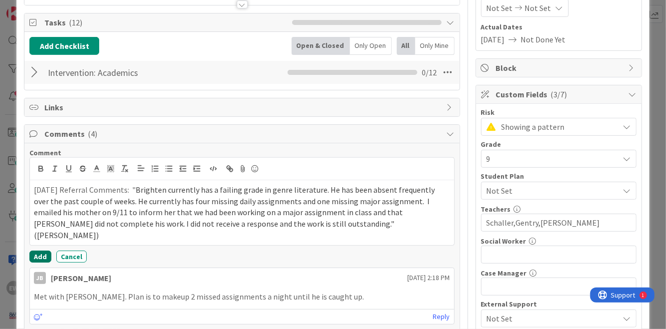
click at [44, 250] on button "Add" at bounding box center [40, 256] width 22 height 12
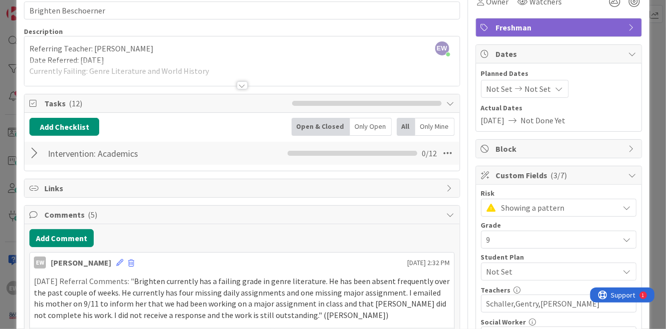
scroll to position [0, 0]
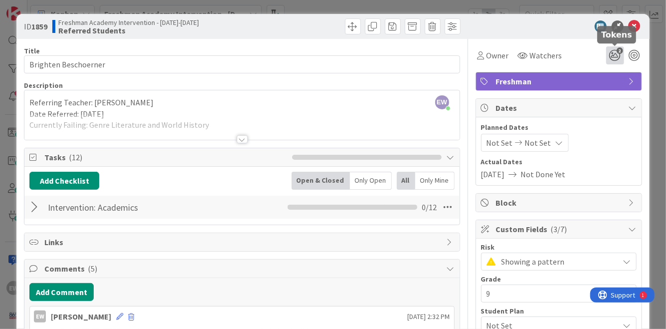
click at [618, 55] on icon "2" at bounding box center [615, 55] width 18 height 18
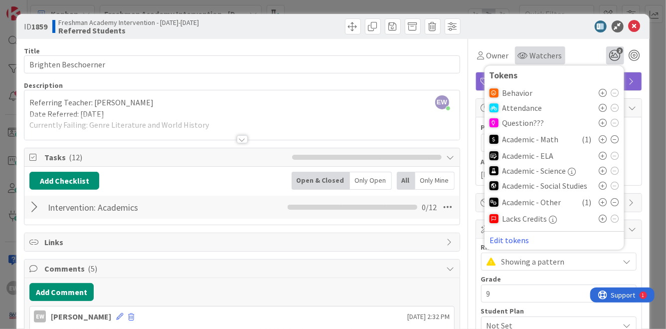
click at [531, 58] on span "Watchers" at bounding box center [546, 55] width 32 height 12
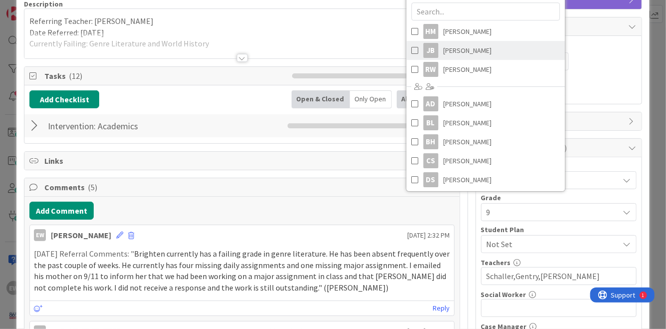
scroll to position [72, 0]
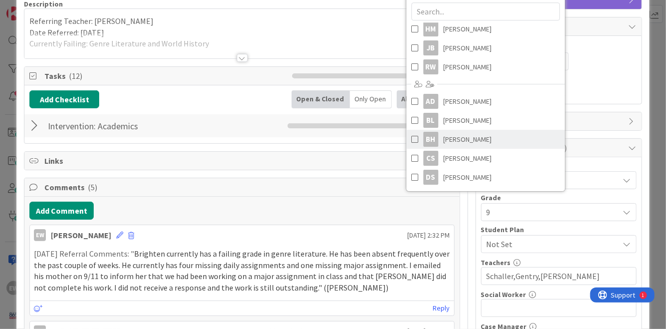
click at [414, 137] on span at bounding box center [414, 139] width 7 height 15
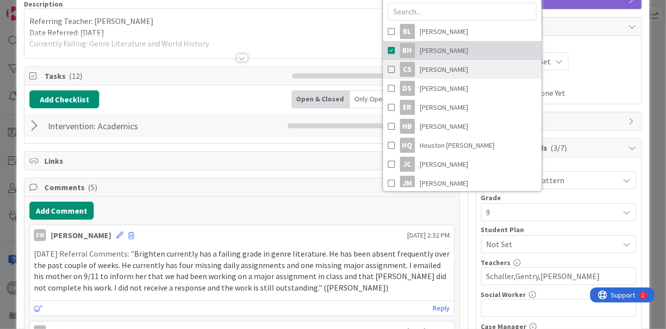
scroll to position [162, 0]
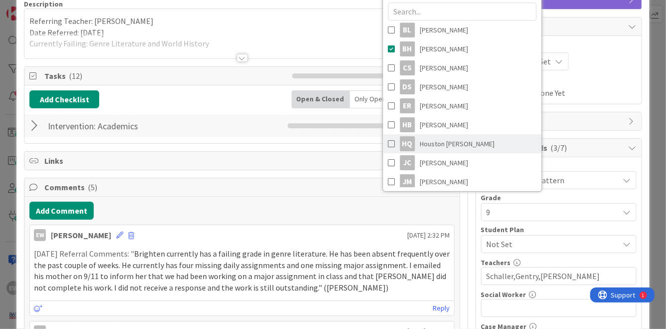
click at [391, 144] on span at bounding box center [391, 143] width 7 height 15
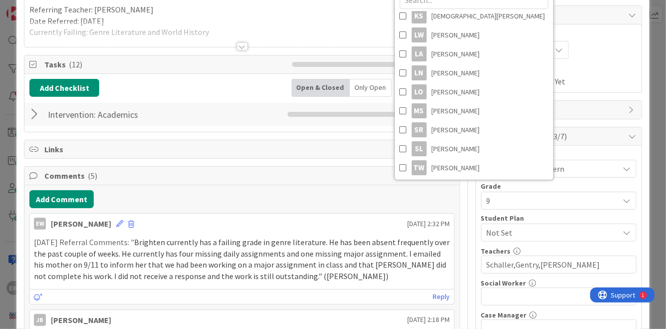
scroll to position [398, 0]
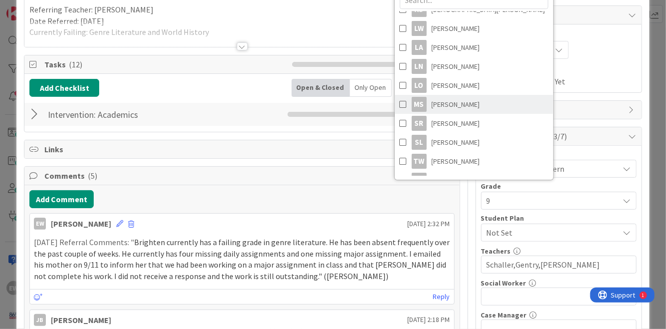
click at [402, 102] on span at bounding box center [403, 104] width 7 height 15
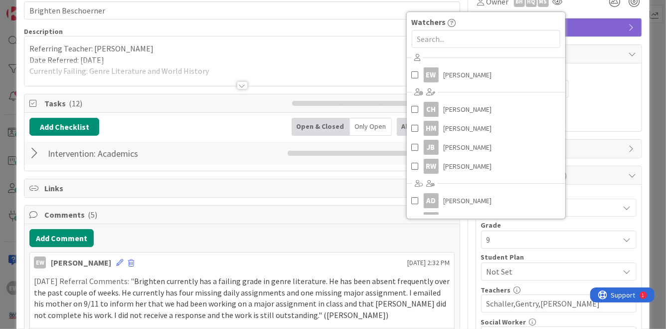
scroll to position [0, 0]
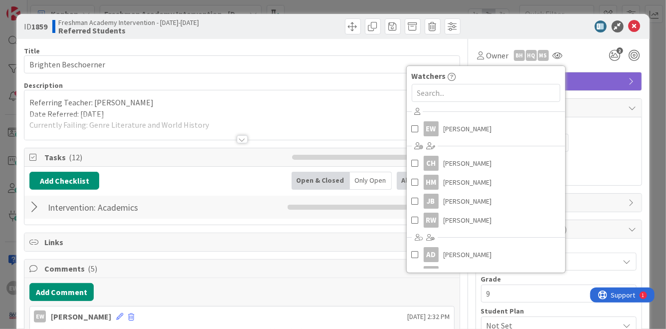
click at [588, 56] on div "Owner BH HQ Ms Watchers EW [PERSON_NAME] CH [PERSON_NAME] HM [PERSON_NAME] JB […" at bounding box center [559, 55] width 167 height 18
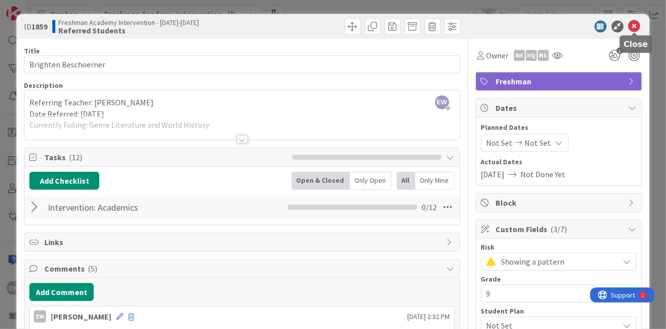
click at [637, 25] on icon at bounding box center [635, 26] width 12 height 12
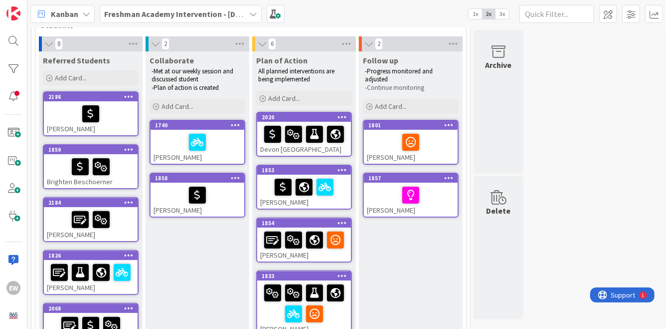
click at [125, 181] on div "Brighten Beschoerner" at bounding box center [91, 171] width 94 height 34
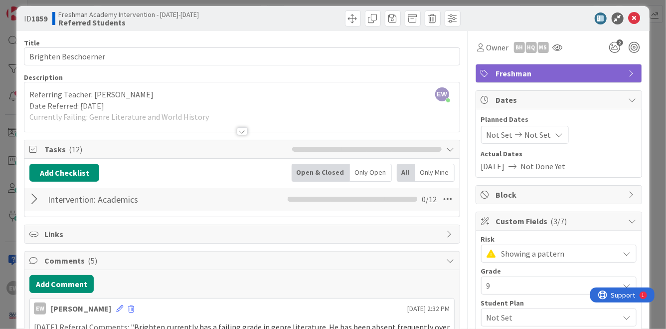
scroll to position [1, 0]
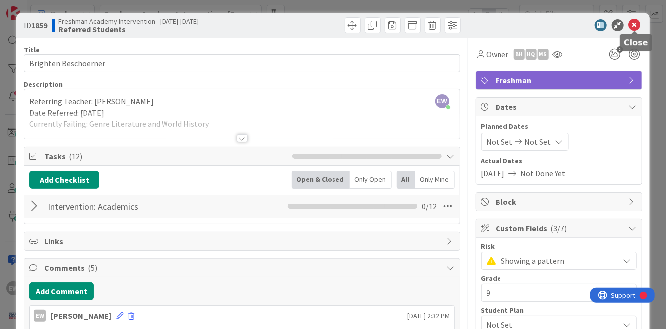
click at [634, 29] on icon at bounding box center [635, 25] width 12 height 12
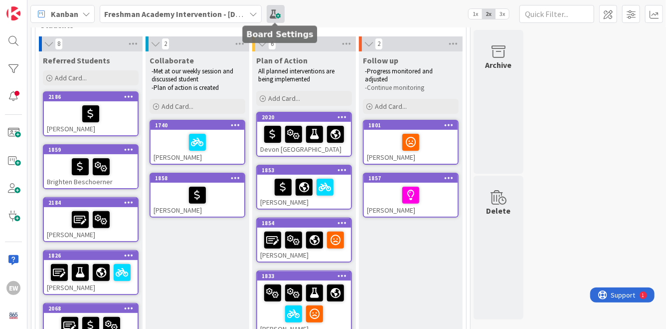
click at [275, 11] on span at bounding box center [276, 14] width 18 height 18
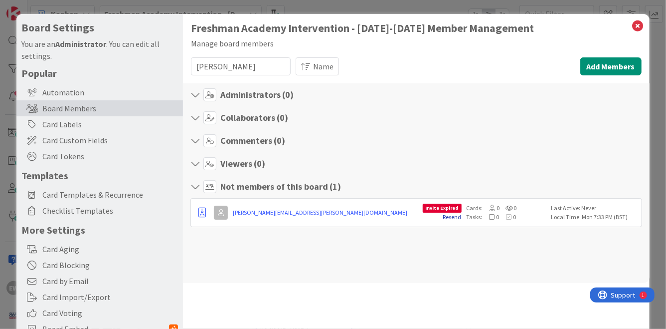
type input "[PERSON_NAME]"
click at [452, 216] on link "Resend" at bounding box center [452, 216] width 18 height 7
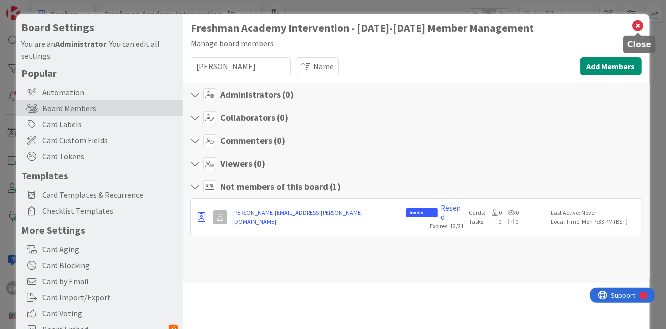
click at [637, 28] on icon at bounding box center [638, 26] width 13 height 14
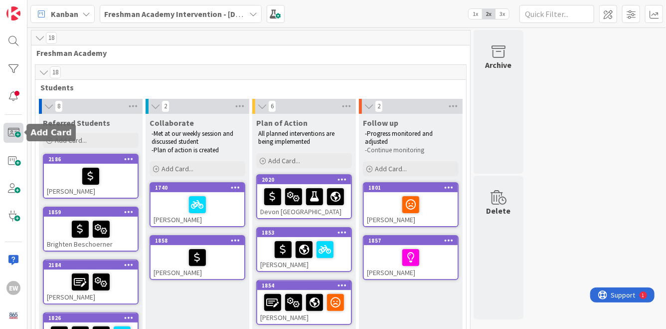
click at [11, 130] on span at bounding box center [13, 133] width 20 height 20
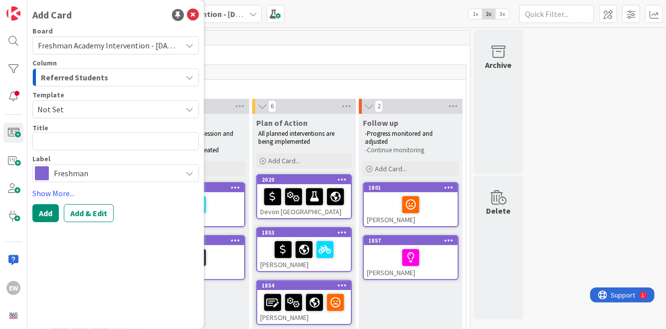
click at [121, 112] on span "Not Set" at bounding box center [105, 109] width 137 height 13
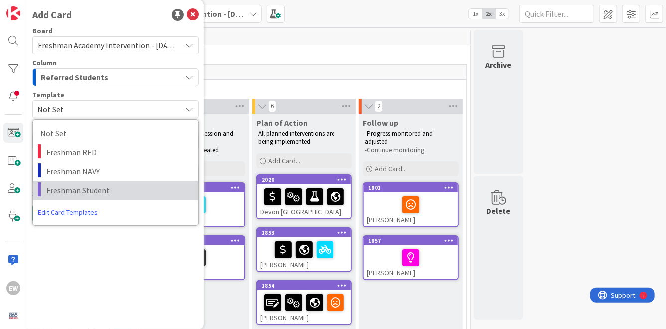
click at [117, 188] on span "Freshman Student" at bounding box center [118, 190] width 145 height 13
type textarea "x"
type textarea "Freshman Student"
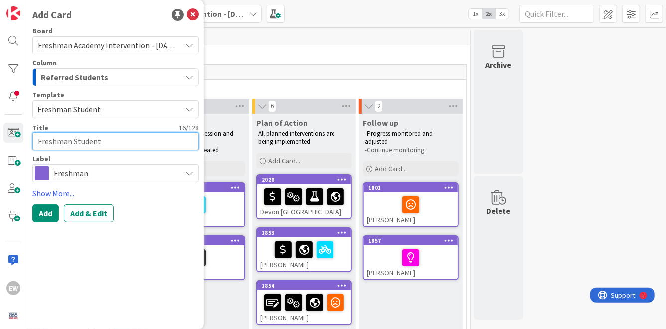
click at [94, 143] on textarea "Freshman Student" at bounding box center [115, 141] width 167 height 18
type textarea "x"
type textarea "J"
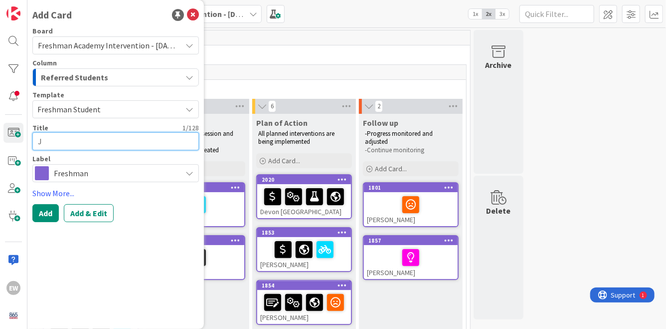
type textarea "x"
type textarea "[PERSON_NAME]"
type textarea "x"
type textarea "Jasp"
type textarea "x"
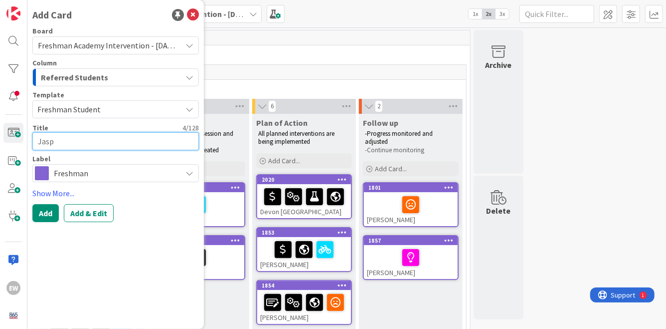
type textarea "Jaspe"
type textarea "x"
type textarea "Jasper"
type textarea "x"
type textarea "Jasper"
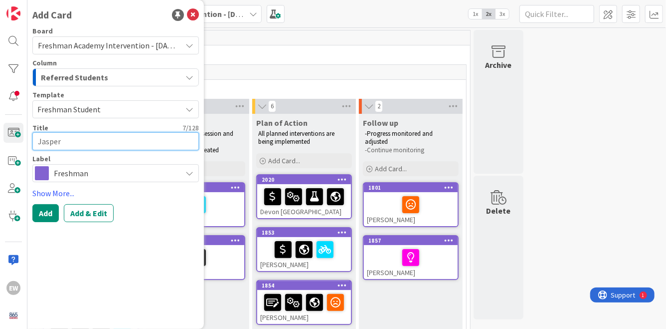
type textarea "x"
type textarea "[PERSON_NAME]"
type textarea "x"
type textarea "[PERSON_NAME]"
type textarea "x"
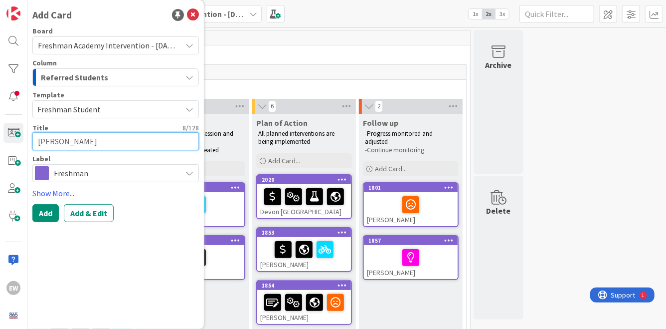
type textarea "[PERSON_NAME]"
type textarea "x"
type textarea "[PERSON_NAME]"
type textarea "x"
type textarea "[PERSON_NAME]"
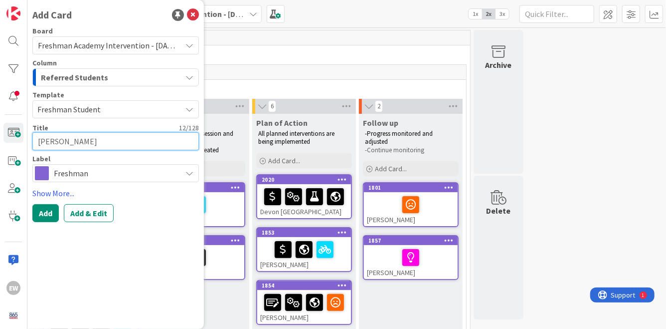
type textarea "x"
type textarea "[PERSON_NAME]"
type textarea "x"
type textarea "[PERSON_NAME]"
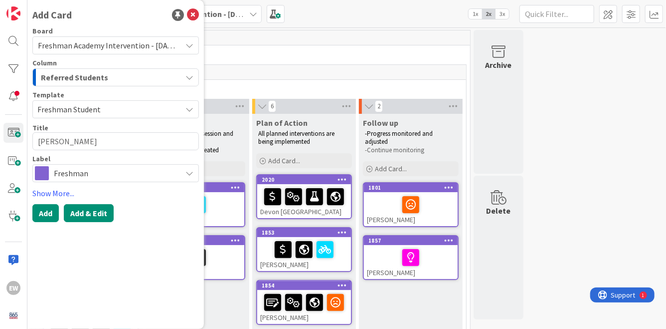
click at [104, 215] on button "Add & Edit" at bounding box center [89, 213] width 50 height 18
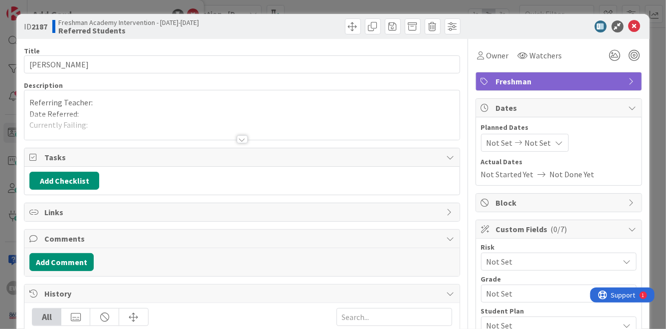
click at [103, 104] on div "Referring Teacher: Date Referred: Currently Failing: Referred for... -" at bounding box center [241, 114] width 435 height 49
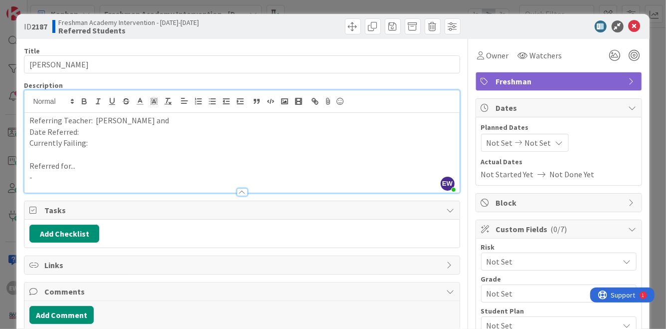
click at [97, 131] on p "Date Referred:" at bounding box center [241, 131] width 425 height 11
click at [82, 177] on p "-" at bounding box center [241, 177] width 425 height 11
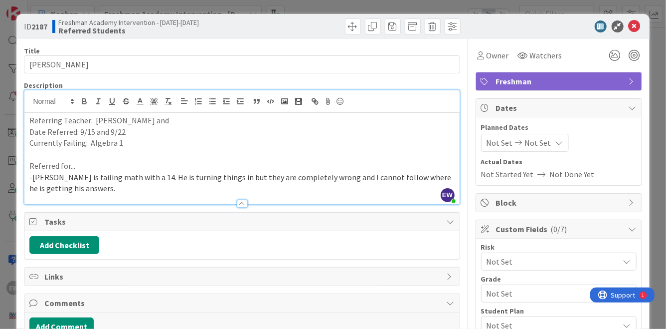
click at [34, 178] on span "[PERSON_NAME] is failing math with a 14. He is turning things in but they are c…" at bounding box center [240, 182] width 423 height 21
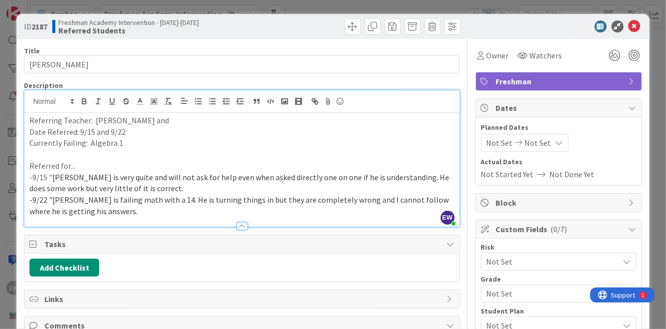
click at [147, 188] on p "-9/15 " [PERSON_NAME] is very quite and will not ask for help even when asked d…" at bounding box center [241, 183] width 425 height 22
click at [145, 213] on p "-9/22 "[PERSON_NAME] is failing math with a 14. He is turning things in but the…" at bounding box center [241, 205] width 425 height 22
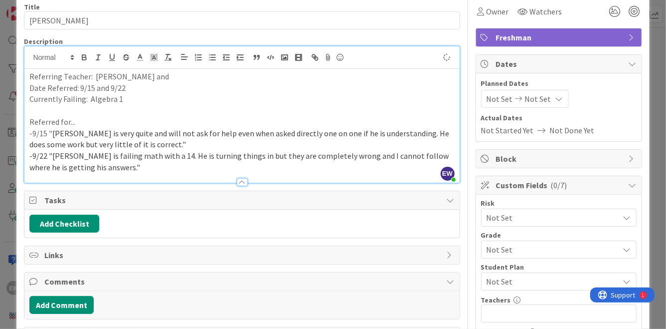
scroll to position [55, 0]
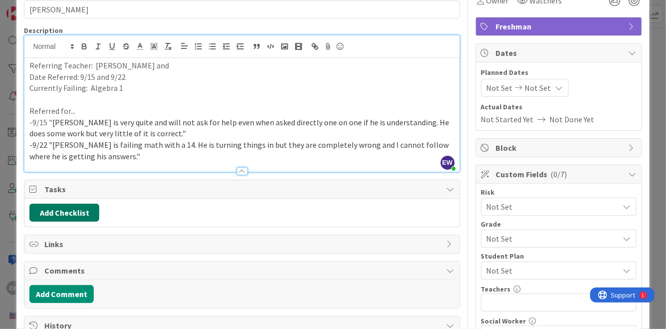
click at [78, 209] on button "Add Checklist" at bounding box center [64, 212] width 70 height 18
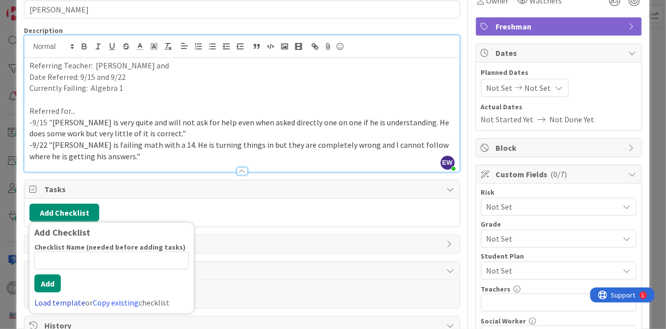
click at [51, 301] on link "Load template" at bounding box center [59, 302] width 51 height 10
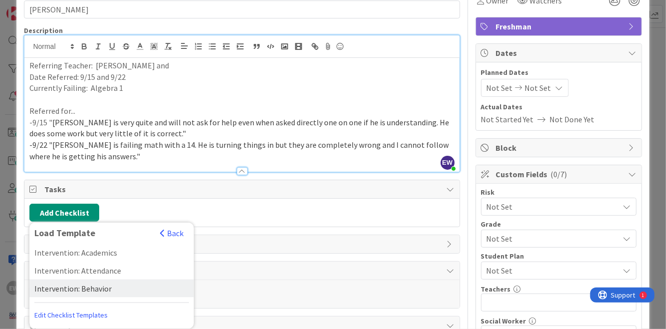
click at [69, 291] on div "Intervention: Behavior" at bounding box center [111, 288] width 165 height 18
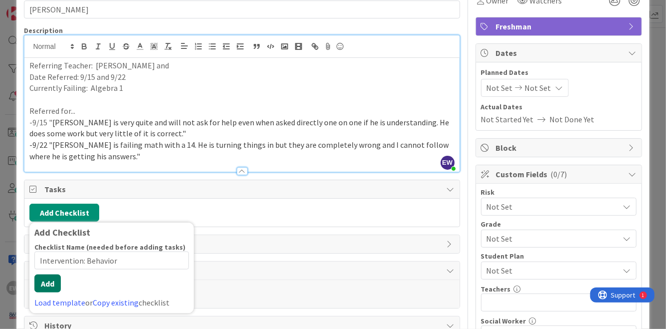
click at [53, 288] on button "Add" at bounding box center [47, 283] width 26 height 18
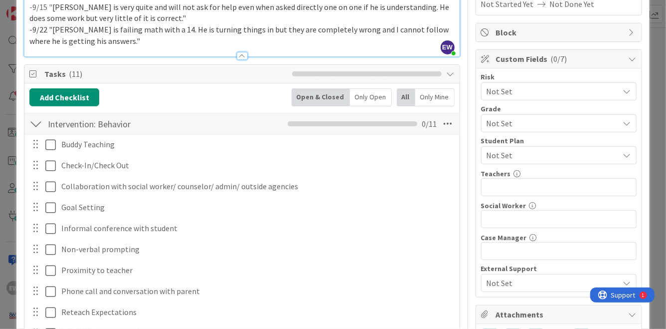
scroll to position [168, 0]
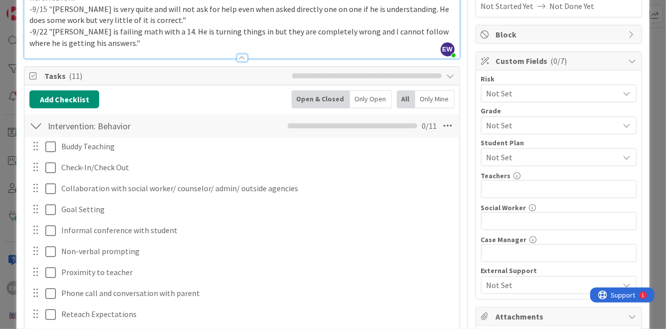
click at [38, 125] on div at bounding box center [35, 126] width 13 height 18
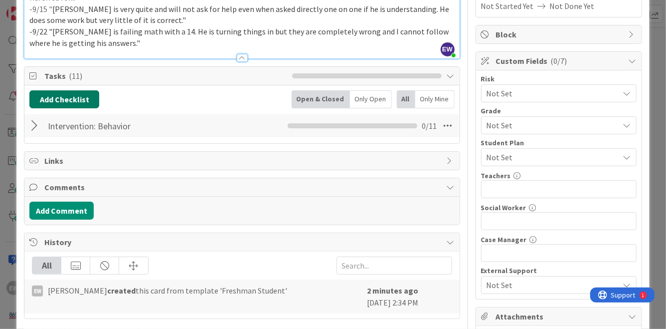
click at [51, 102] on button "Add Checklist" at bounding box center [64, 99] width 70 height 18
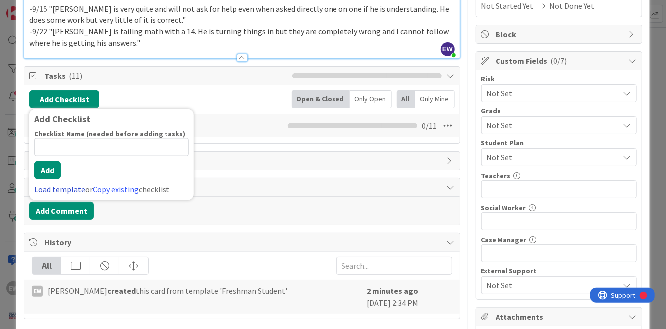
click at [53, 184] on link "Load template" at bounding box center [59, 189] width 51 height 10
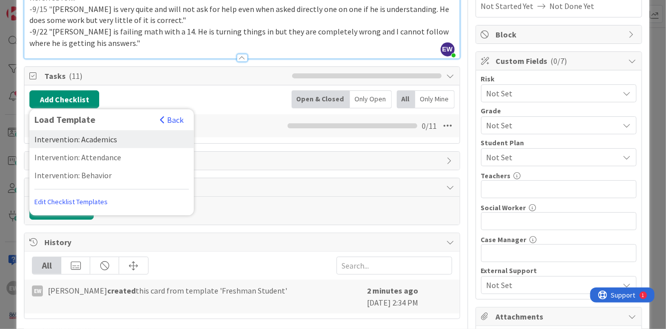
click at [72, 138] on div "Intervention: Academics" at bounding box center [111, 139] width 165 height 18
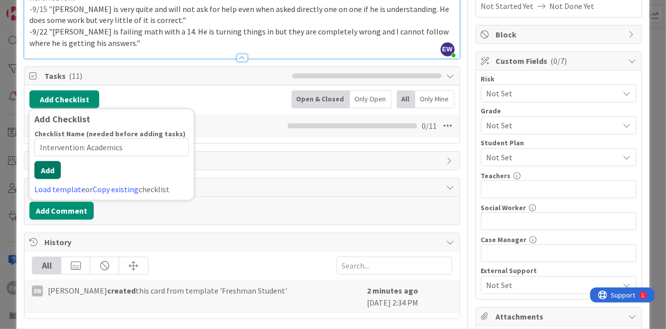
click at [51, 184] on div "Checklist Name (needed before adding tasks) 23 / 64 Intervention: Academics Add…" at bounding box center [111, 162] width 155 height 66
click at [48, 165] on button "Add" at bounding box center [47, 170] width 26 height 18
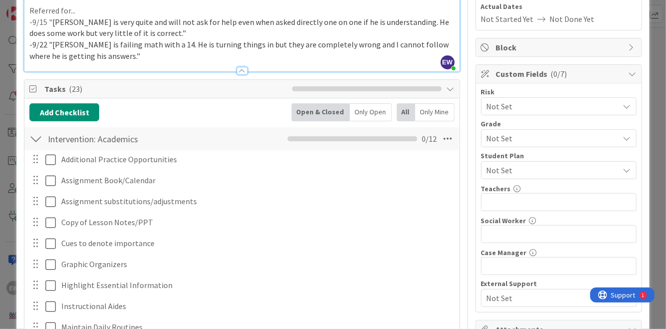
scroll to position [153, 0]
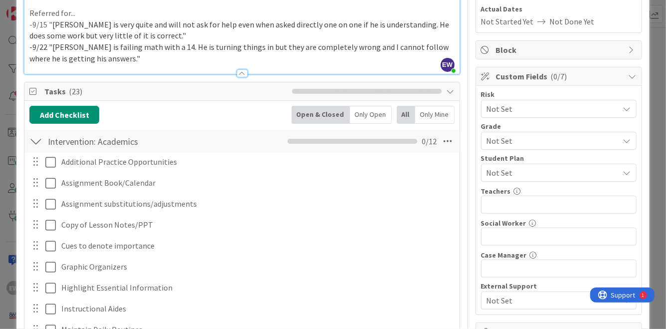
click at [34, 140] on div at bounding box center [35, 141] width 13 height 18
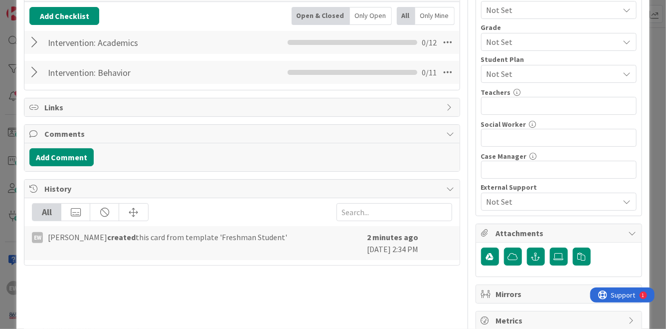
scroll to position [272, 0]
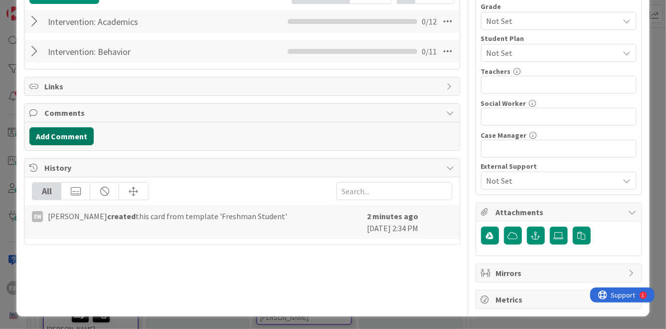
click at [49, 138] on button "Add Comment" at bounding box center [61, 136] width 64 height 18
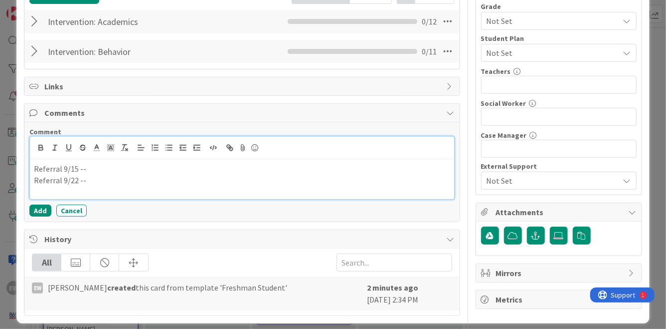
click at [115, 170] on p "Referral 9/15 --" at bounding box center [242, 168] width 416 height 11
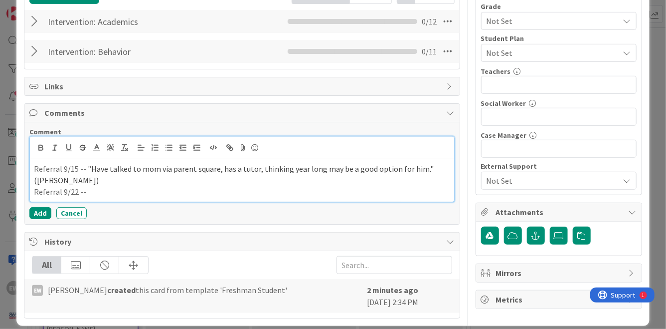
click at [114, 197] on div "Referral 9/15 -- " Have talked to mom via parent square, has a tutor, thinking …" at bounding box center [242, 180] width 424 height 42
click at [178, 187] on p "Referral 9/22 --" at bounding box center [242, 191] width 416 height 11
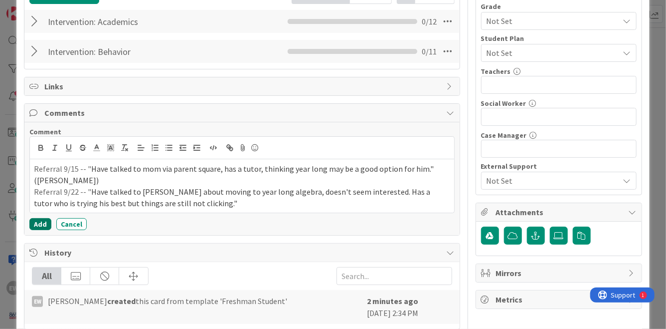
click at [44, 220] on button "Add" at bounding box center [40, 224] width 22 height 12
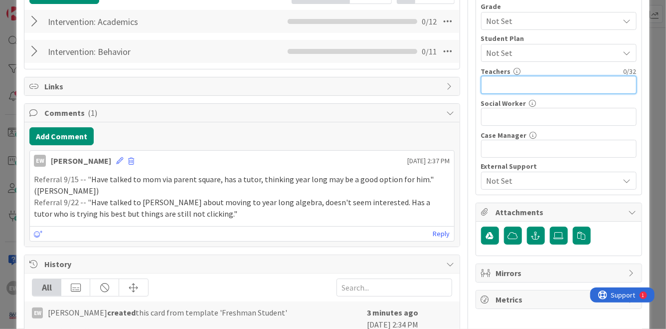
click at [502, 78] on input "text" at bounding box center [559, 85] width 156 height 18
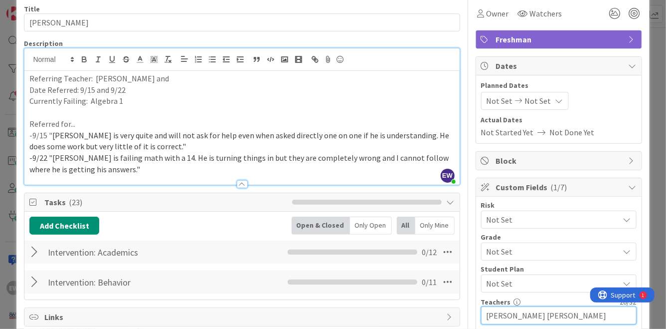
scroll to position [40, 0]
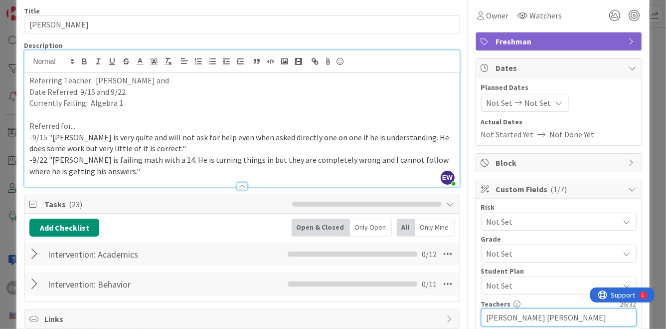
type input "[PERSON_NAME] [PERSON_NAME]"
click at [518, 223] on span "Not Set" at bounding box center [551, 221] width 128 height 14
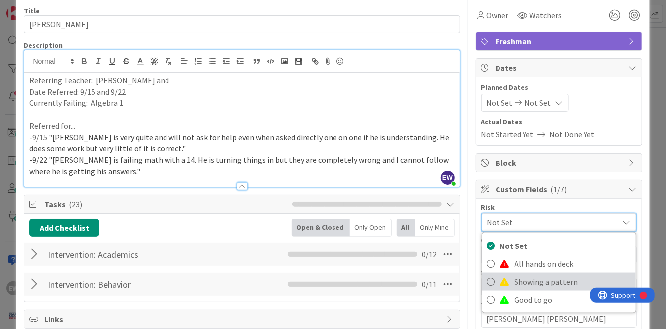
click at [533, 278] on span "Showing a pattern" at bounding box center [573, 281] width 116 height 15
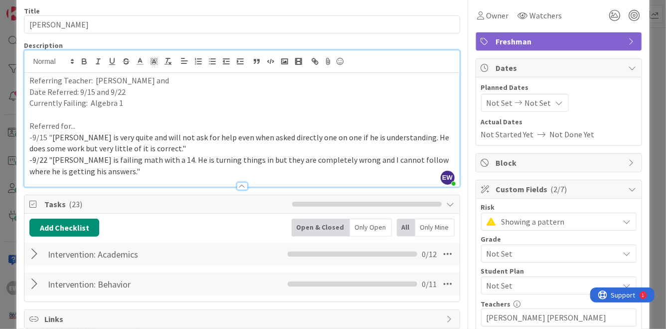
click at [526, 255] on span "Not Set" at bounding box center [551, 253] width 128 height 14
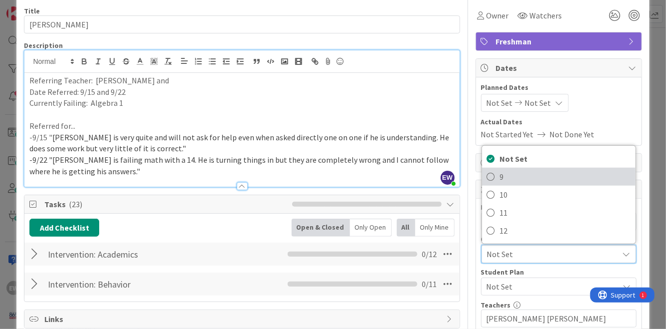
click at [499, 180] on link "9" at bounding box center [559, 177] width 154 height 18
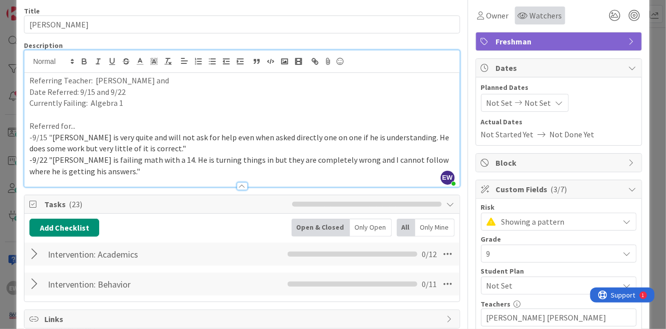
click at [519, 19] on div "Watchers" at bounding box center [540, 15] width 44 height 12
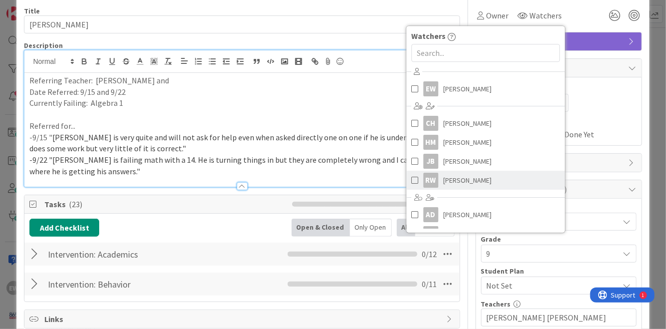
click at [414, 178] on span at bounding box center [414, 180] width 7 height 15
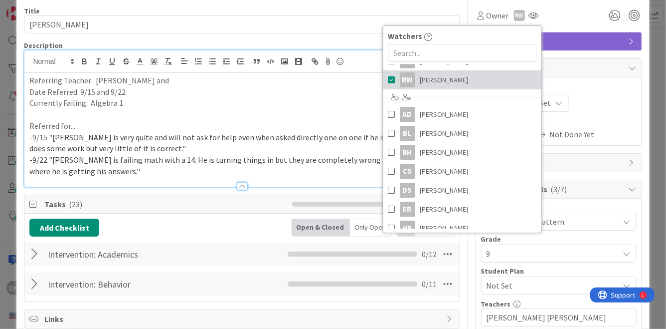
scroll to position [109, 0]
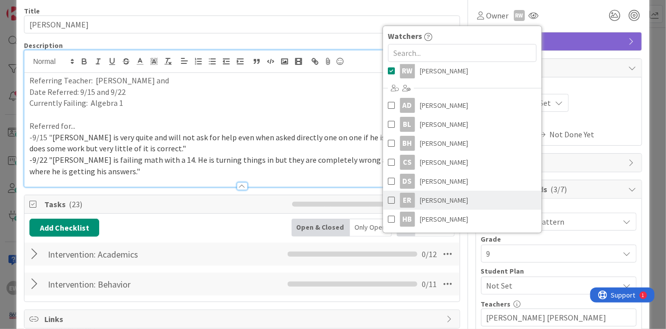
click at [395, 198] on link "ER [PERSON_NAME]" at bounding box center [462, 200] width 159 height 19
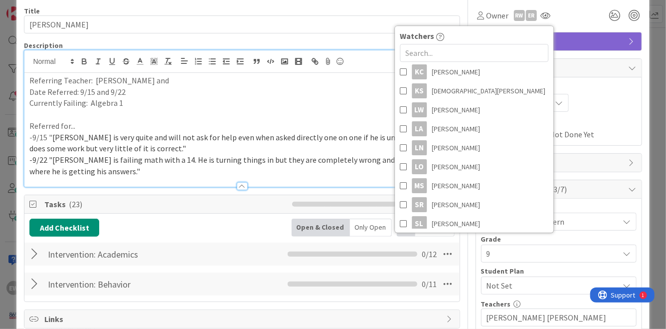
scroll to position [431, 0]
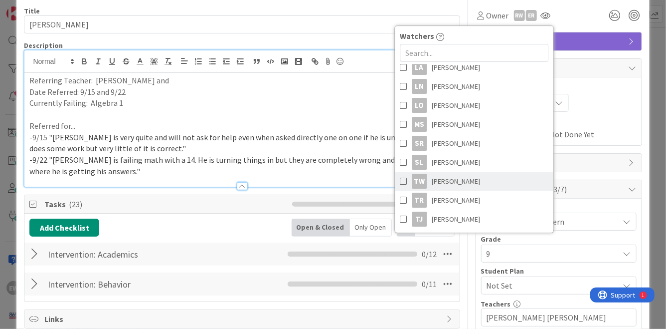
click at [402, 178] on span at bounding box center [403, 181] width 7 height 15
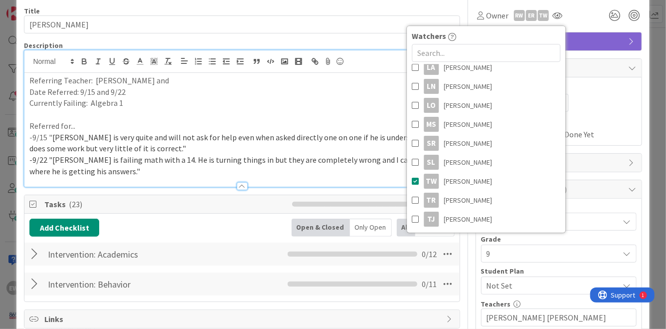
click at [593, 86] on span "Planned Dates" at bounding box center [559, 87] width 156 height 10
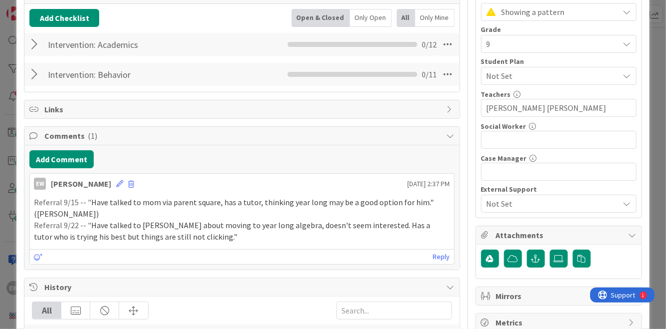
scroll to position [275, 0]
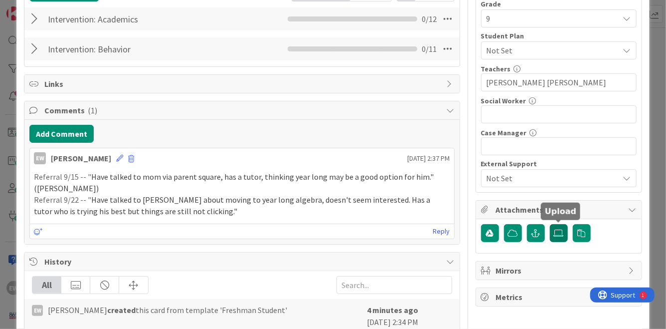
click at [559, 235] on icon at bounding box center [559, 233] width 10 height 8
click at [550, 224] on input "file" at bounding box center [550, 224] width 0 height 0
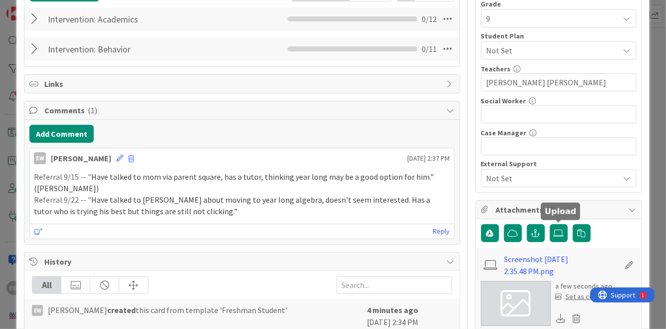
click at [576, 298] on div "Set as cover" at bounding box center [580, 296] width 48 height 10
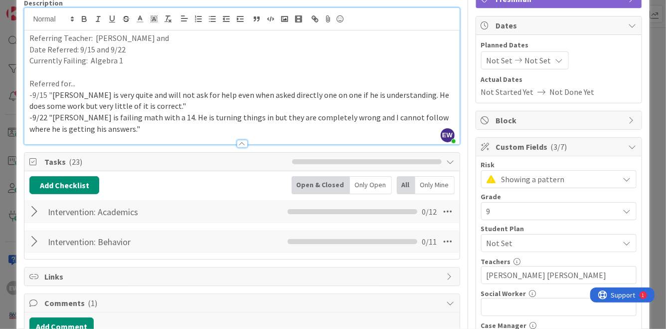
scroll to position [0, 0]
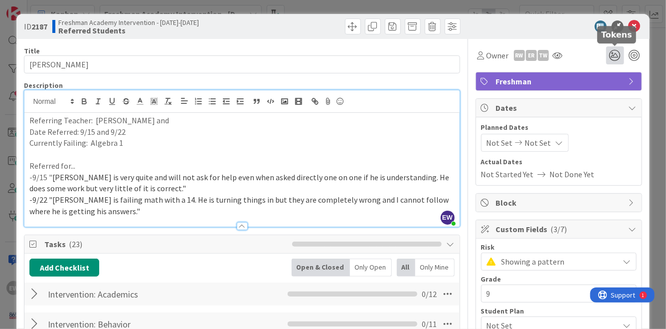
click at [616, 54] on icon at bounding box center [615, 55] width 18 height 18
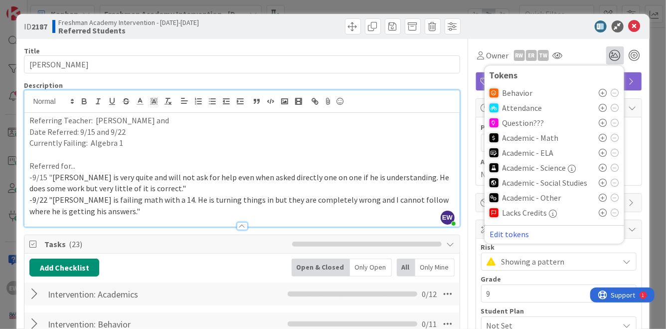
click at [605, 137] on icon at bounding box center [603, 138] width 8 height 8
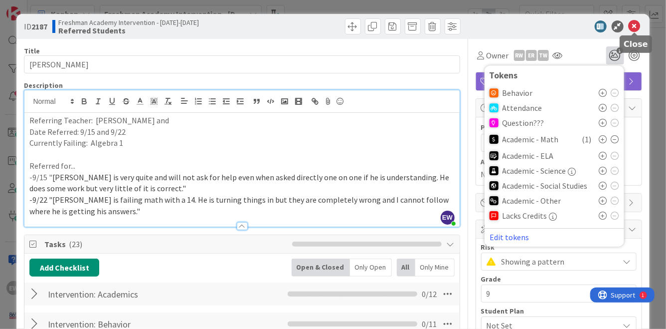
click at [634, 26] on icon at bounding box center [635, 26] width 12 height 12
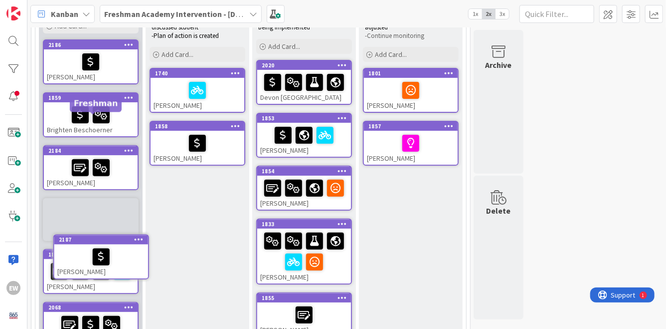
scroll to position [120, 0]
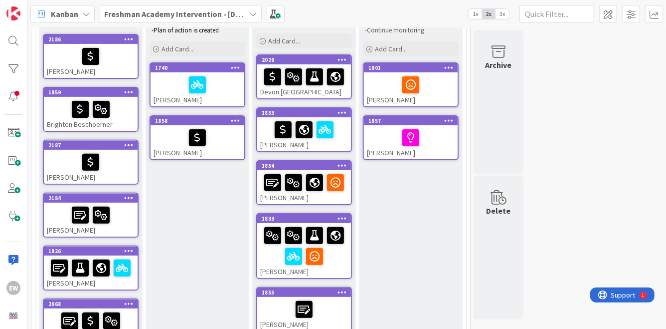
drag, startPoint x: 61, startPoint y: 116, endPoint x: 166, endPoint y: 0, distance: 155.7
click at [13, 39] on div at bounding box center [13, 41] width 20 height 20
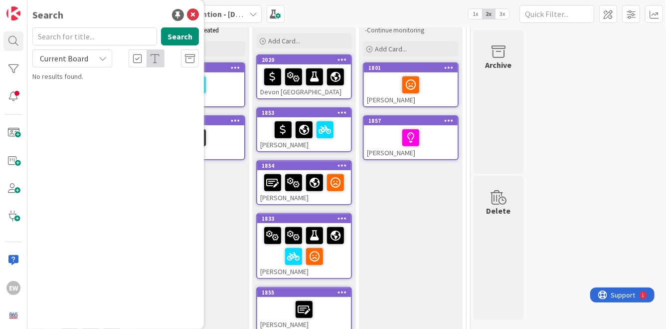
click at [106, 38] on input "text" at bounding box center [94, 36] width 125 height 18
type input "[PERSON_NAME]"
click at [194, 13] on icon at bounding box center [193, 15] width 12 height 12
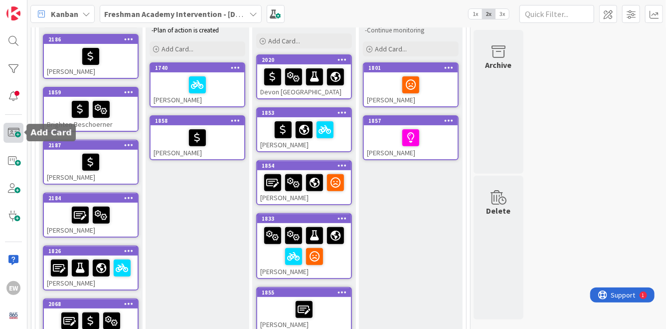
click at [15, 130] on span at bounding box center [13, 133] width 20 height 20
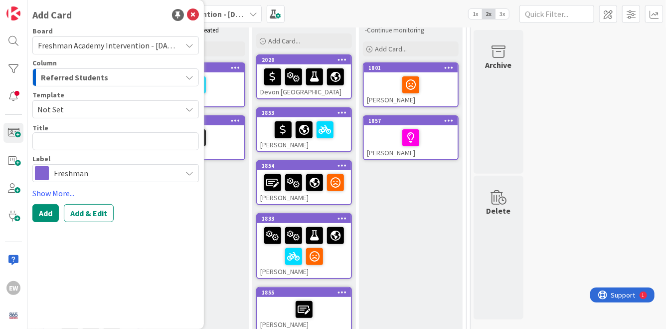
click at [84, 113] on span "Not Set" at bounding box center [105, 109] width 137 height 13
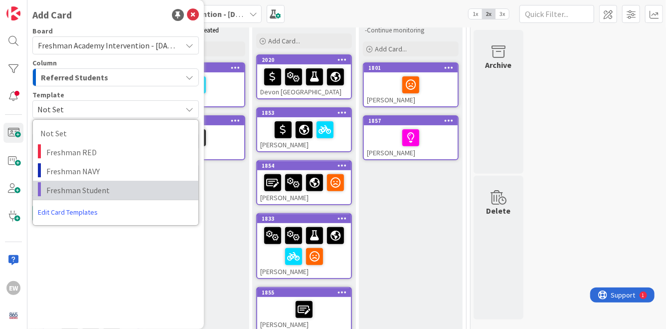
click at [83, 187] on span "Freshman Student" at bounding box center [118, 190] width 145 height 13
type textarea "x"
type textarea "Freshman Student"
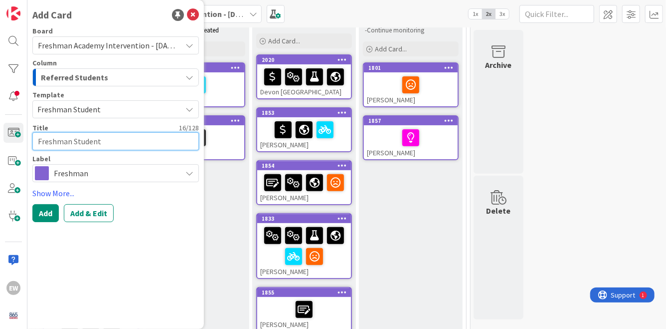
click at [75, 147] on textarea "Freshman Student" at bounding box center [115, 141] width 167 height 18
type textarea "x"
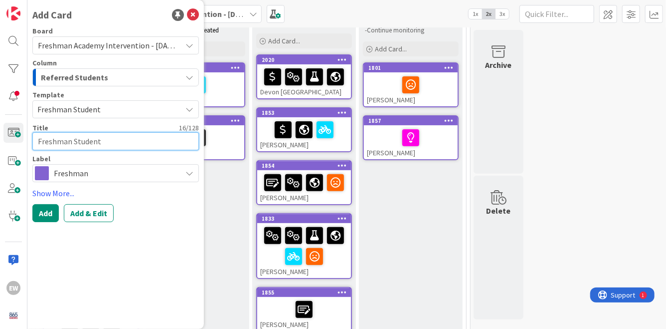
type textarea "L"
type textarea "x"
type textarea "Le"
type textarea "x"
type textarea "Lev"
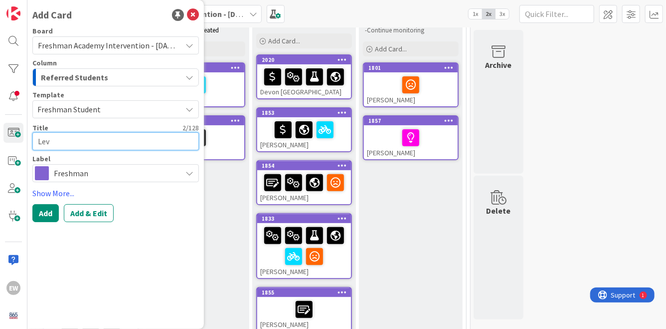
type textarea "x"
type textarea "Levi"
type textarea "x"
type textarea "[PERSON_NAME]"
type textarea "x"
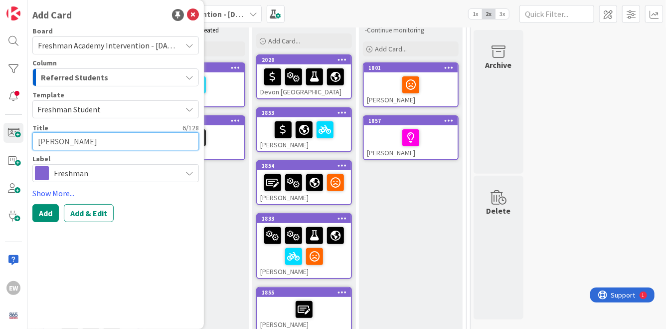
type textarea "[PERSON_NAME]"
type textarea "x"
type textarea "[PERSON_NAME]"
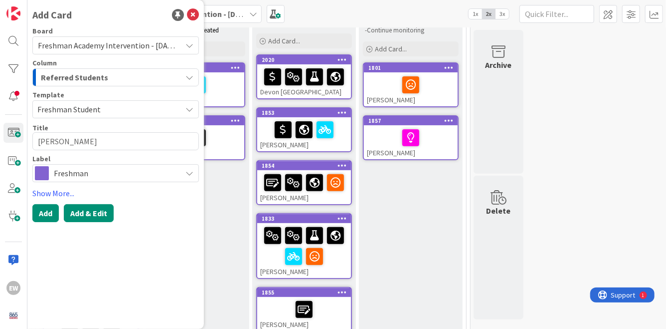
click at [99, 213] on button "Add & Edit" at bounding box center [89, 213] width 50 height 18
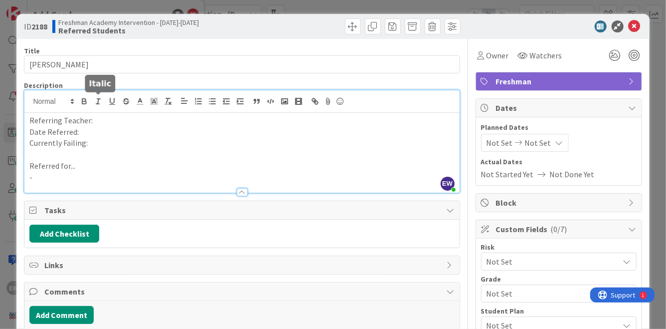
click at [94, 104] on div "EW [PERSON_NAME] just joined Referring Teacher: Date Referred: Currently Failin…" at bounding box center [241, 141] width 435 height 102
click at [57, 185] on div at bounding box center [241, 187] width 435 height 10
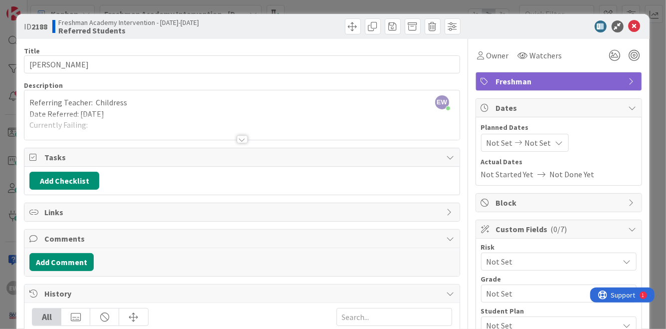
click at [80, 134] on div at bounding box center [241, 126] width 435 height 25
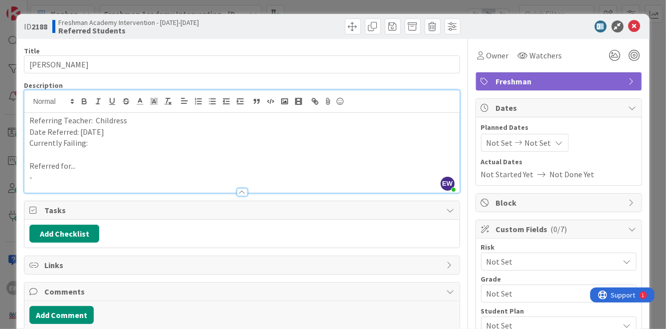
click at [63, 184] on div at bounding box center [241, 187] width 435 height 10
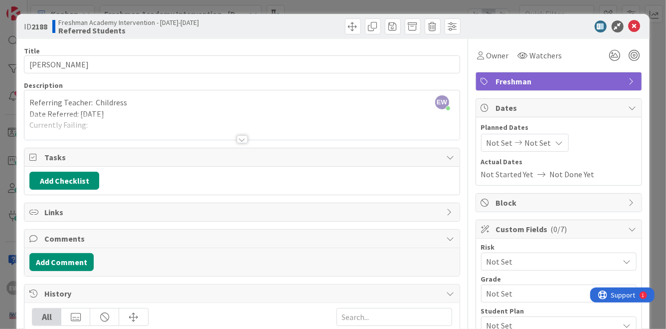
click at [99, 123] on div at bounding box center [241, 126] width 435 height 25
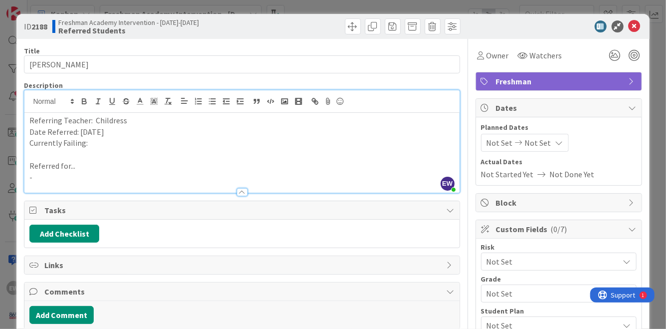
click at [49, 175] on p "-" at bounding box center [241, 177] width 425 height 11
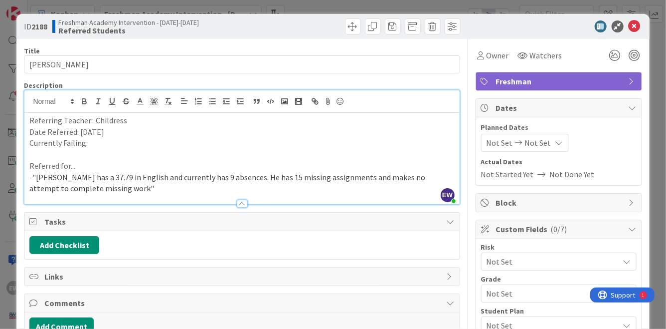
click at [95, 145] on p "Currently Failing:" at bounding box center [241, 142] width 425 height 11
click at [89, 149] on p at bounding box center [241, 154] width 425 height 11
click at [99, 143] on p "Currently Failing:" at bounding box center [241, 142] width 425 height 11
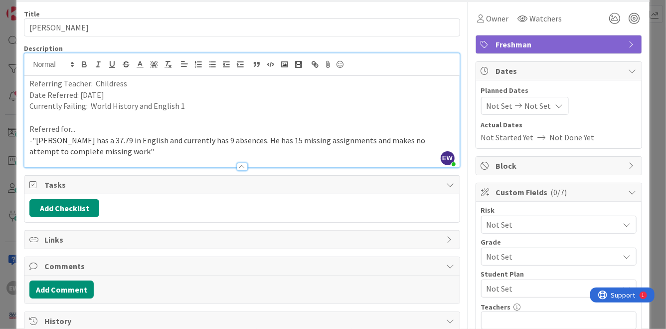
scroll to position [47, 0]
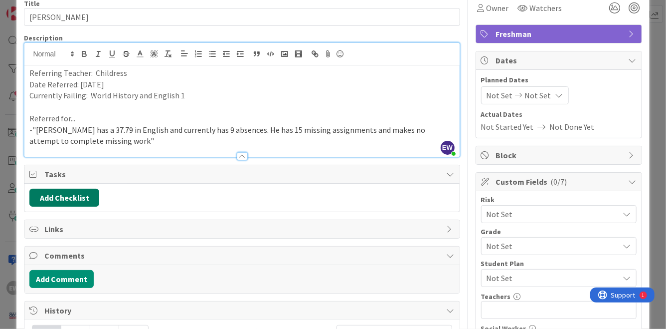
click at [61, 199] on button "Add Checklist" at bounding box center [64, 198] width 70 height 18
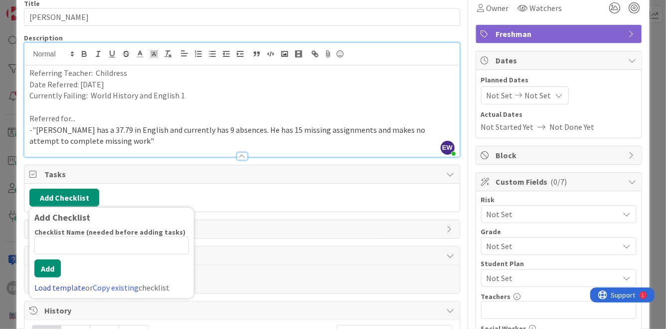
click at [55, 284] on link "Load template" at bounding box center [59, 287] width 51 height 10
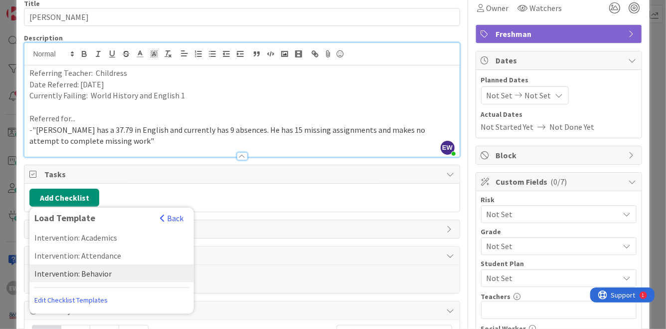
click at [65, 274] on div "Intervention: Behavior" at bounding box center [111, 273] width 165 height 18
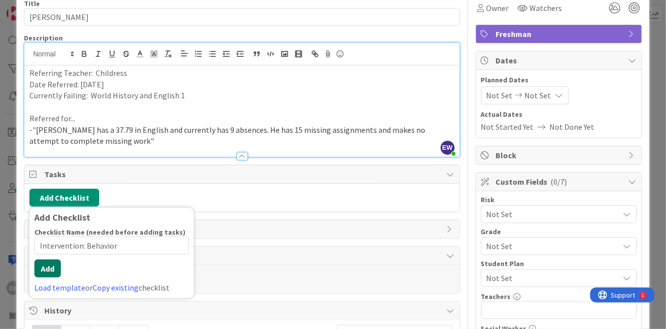
click at [53, 281] on div "Checklist Name (needed before adding tasks) 22 / 64 Intervention: Behavior Add …" at bounding box center [111, 260] width 155 height 66
click at [49, 273] on button "Add" at bounding box center [47, 268] width 26 height 18
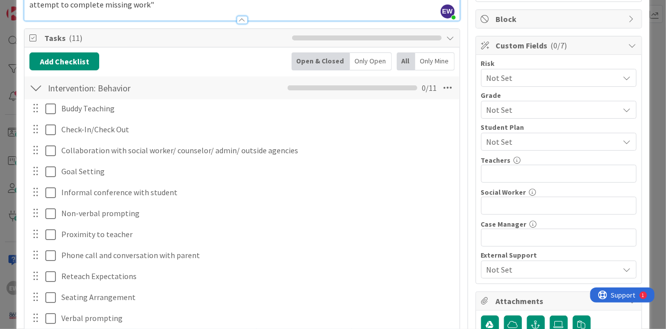
scroll to position [155, 0]
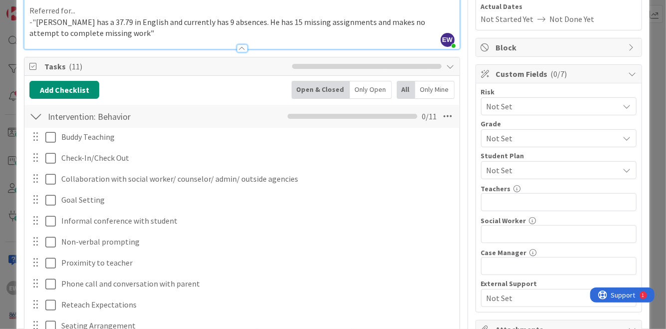
click at [36, 115] on div at bounding box center [35, 116] width 13 height 18
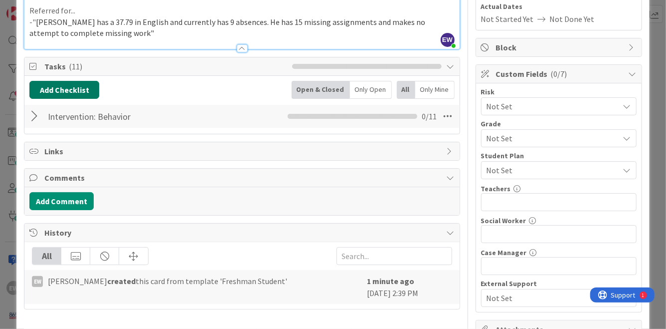
click at [48, 92] on button "Add Checklist" at bounding box center [64, 90] width 70 height 18
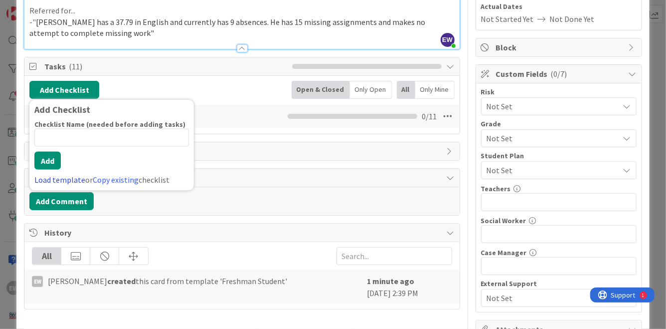
click at [61, 179] on link "Load template" at bounding box center [59, 180] width 51 height 10
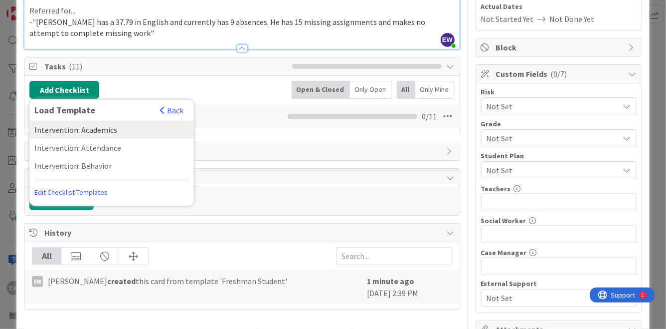
click at [64, 132] on div "Intervention: Academics" at bounding box center [111, 130] width 165 height 18
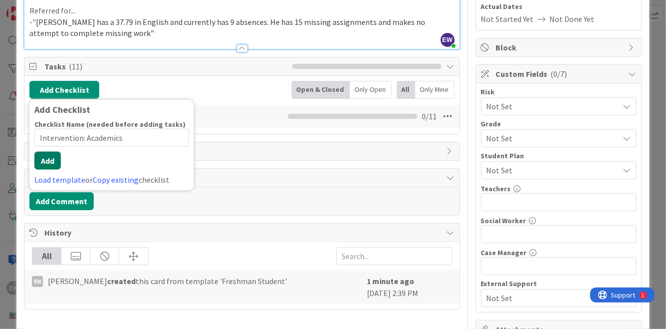
click at [48, 173] on div "Checklist Name (needed before adding tasks) 23 / 64 Intervention: Academics Add…" at bounding box center [111, 153] width 155 height 66
click at [47, 165] on button "Add" at bounding box center [47, 161] width 26 height 18
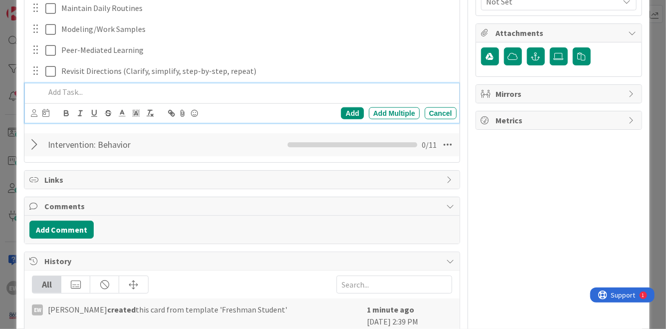
scroll to position [475, 0]
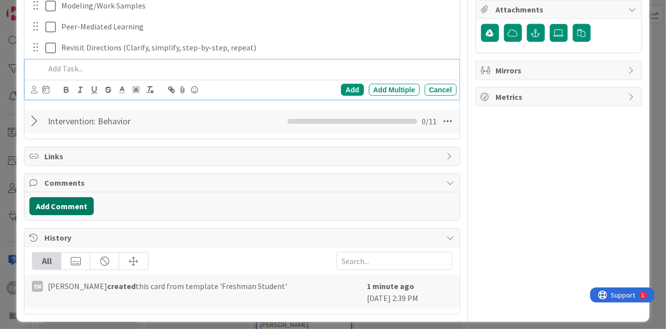
click at [44, 208] on button "Add Comment" at bounding box center [61, 206] width 64 height 18
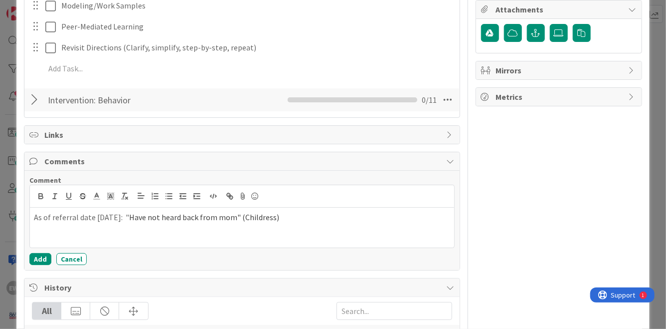
click at [28, 257] on div "Comment As of referral date [DATE]: " Have not heard back from mom" (Childress)…" at bounding box center [241, 220] width 435 height 99
click at [34, 258] on button "Add" at bounding box center [40, 259] width 22 height 12
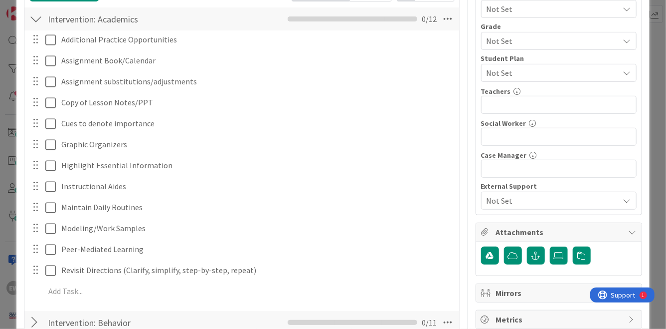
scroll to position [218, 0]
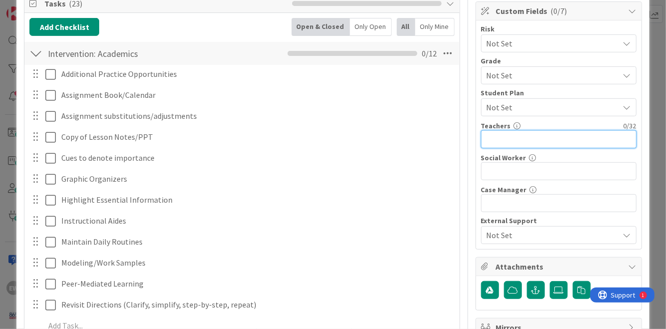
click at [518, 139] on input "text" at bounding box center [559, 139] width 156 height 18
type input "S"
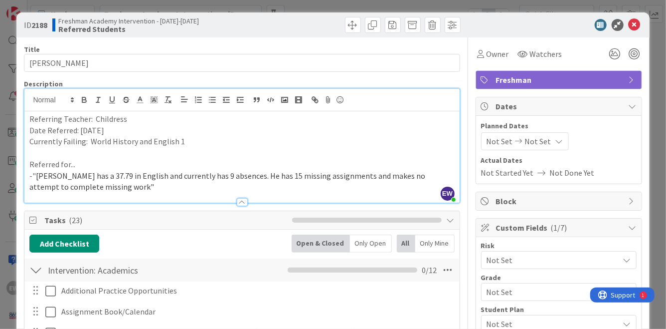
scroll to position [0, 0]
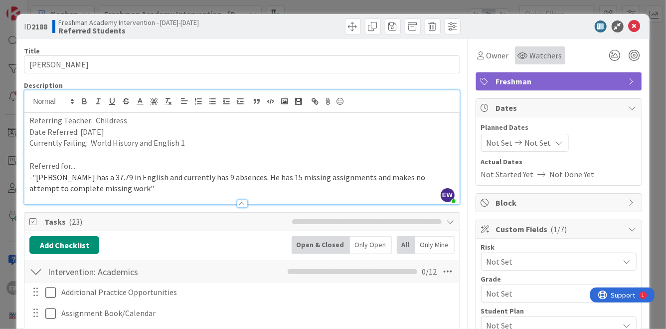
type input "[PERSON_NAME] Childress [PERSON_NAME]"
click at [534, 53] on span "Watchers" at bounding box center [546, 55] width 32 height 12
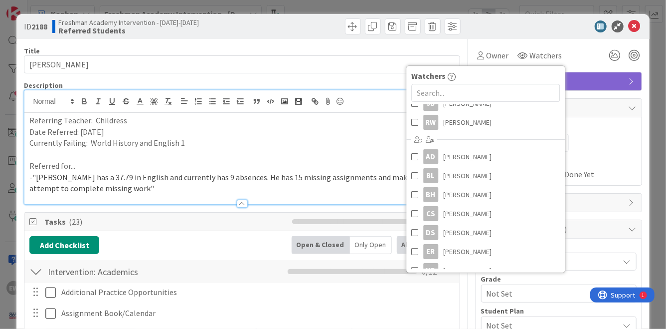
scroll to position [101, 0]
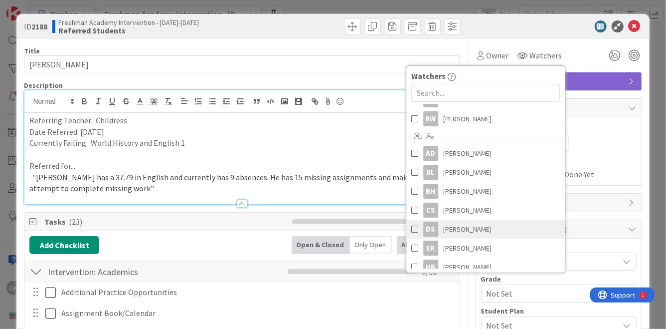
click at [412, 225] on span at bounding box center [414, 228] width 7 height 15
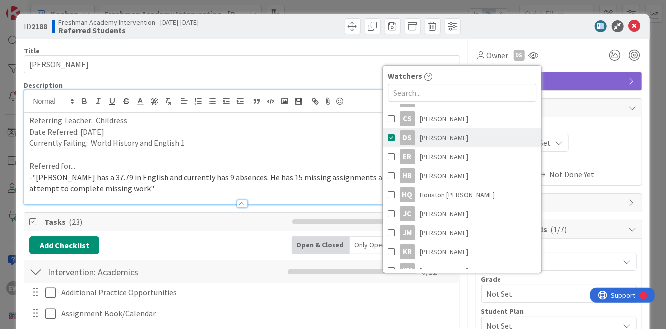
scroll to position [195, 0]
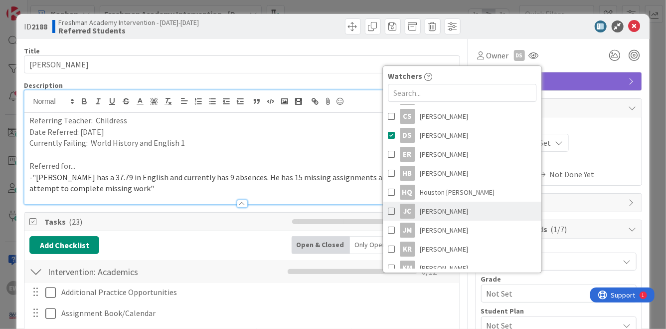
click at [392, 207] on span at bounding box center [391, 210] width 7 height 15
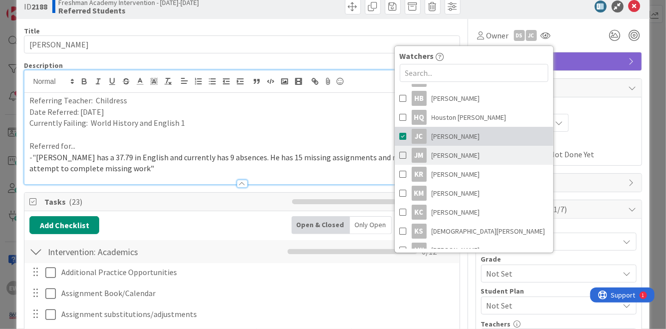
scroll to position [251, 0]
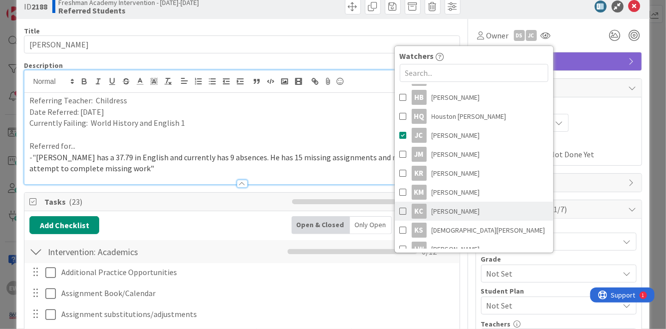
click at [405, 210] on span at bounding box center [403, 210] width 7 height 15
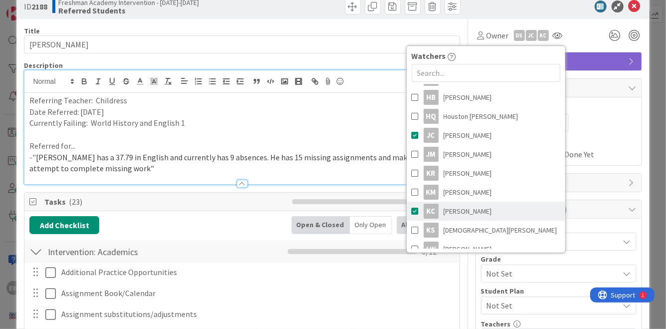
scroll to position [257, 0]
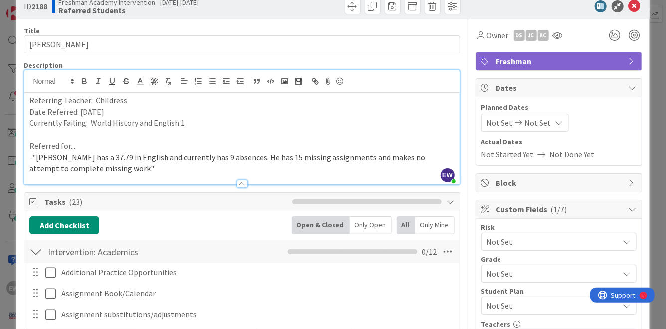
click at [529, 241] on span "Not Set" at bounding box center [551, 241] width 128 height 14
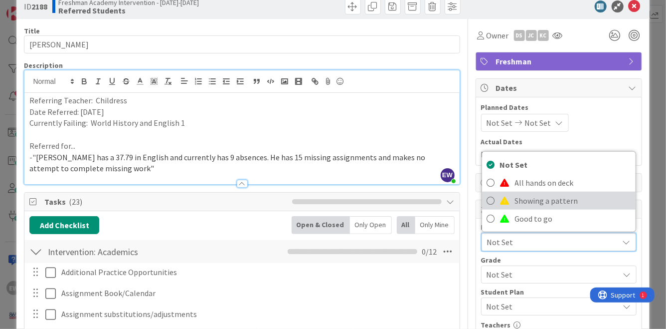
click at [531, 200] on span "Showing a pattern" at bounding box center [573, 200] width 116 height 15
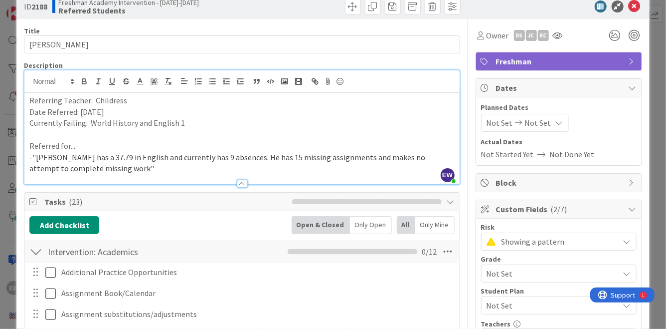
click at [530, 276] on span "Not Set" at bounding box center [551, 273] width 128 height 14
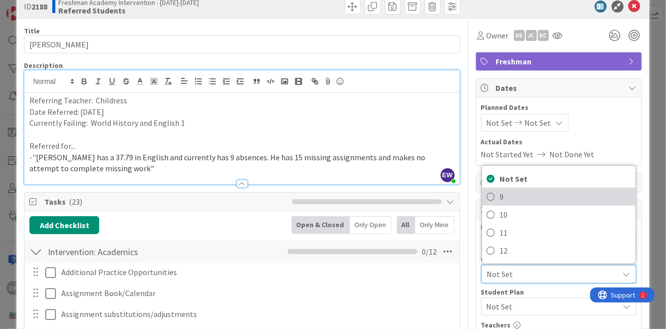
click at [497, 197] on link "9" at bounding box center [559, 197] width 154 height 18
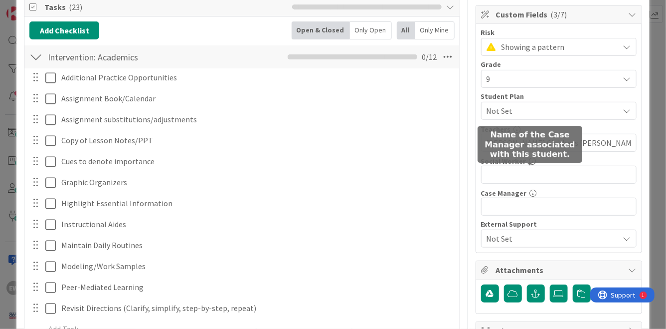
scroll to position [237, 0]
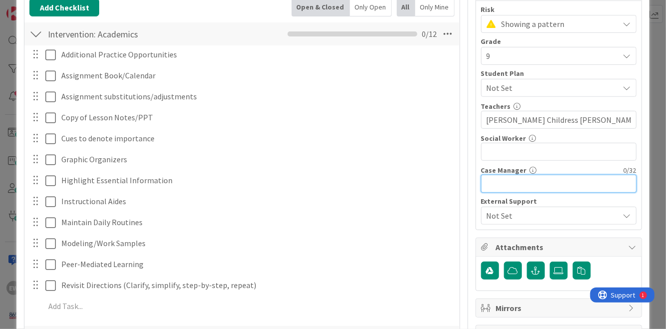
click at [528, 184] on input "text" at bounding box center [559, 184] width 156 height 18
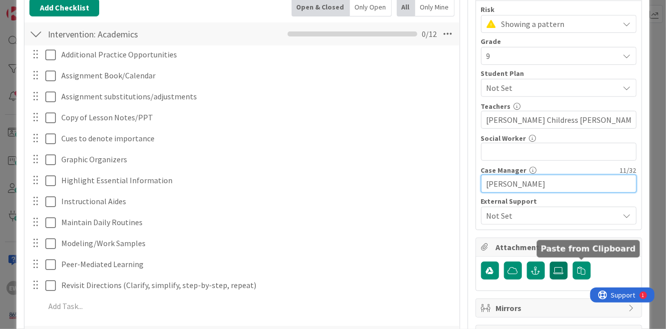
type input "[PERSON_NAME]"
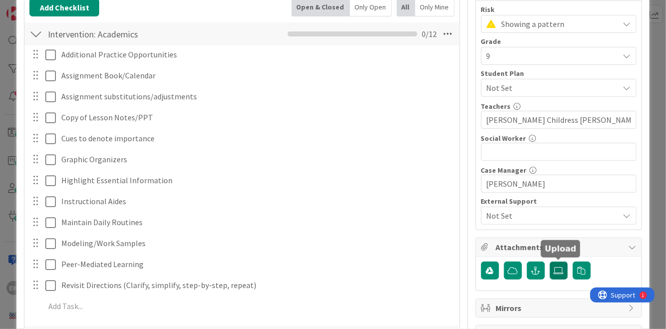
click at [564, 267] on icon at bounding box center [559, 270] width 10 height 8
click at [550, 261] on input "file" at bounding box center [550, 261] width 0 height 0
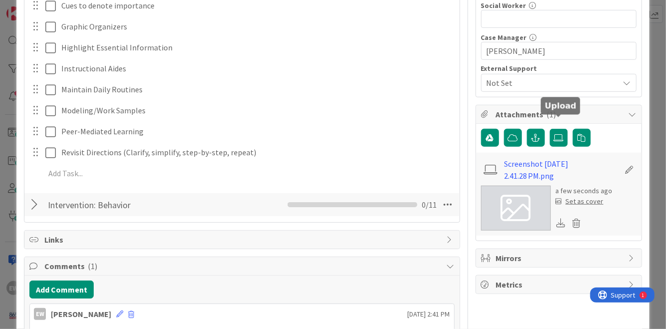
scroll to position [380, 0]
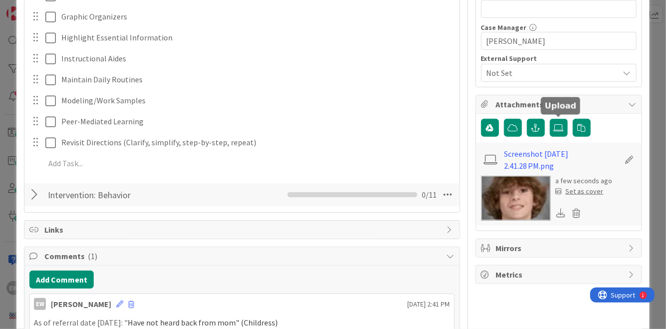
click at [581, 191] on div "Set as cover" at bounding box center [580, 191] width 48 height 10
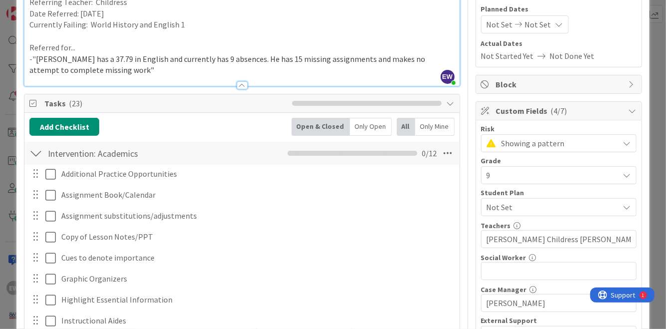
scroll to position [0, 0]
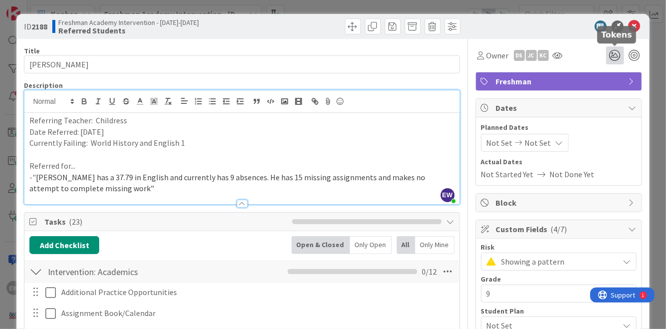
click at [617, 59] on icon at bounding box center [615, 55] width 18 height 18
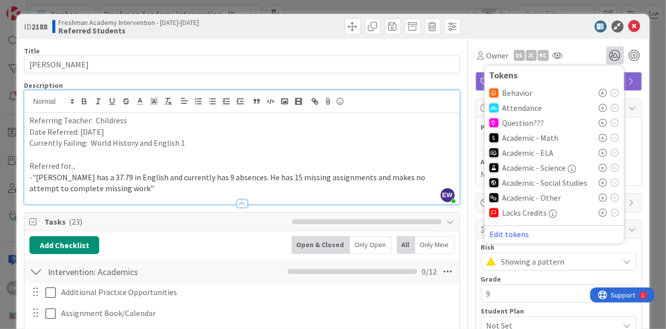
click at [605, 150] on icon at bounding box center [603, 153] width 8 height 8
click at [603, 187] on icon at bounding box center [603, 186] width 8 height 8
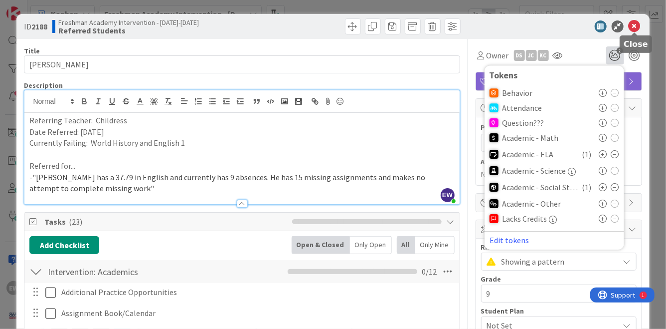
click at [633, 26] on icon at bounding box center [635, 26] width 12 height 12
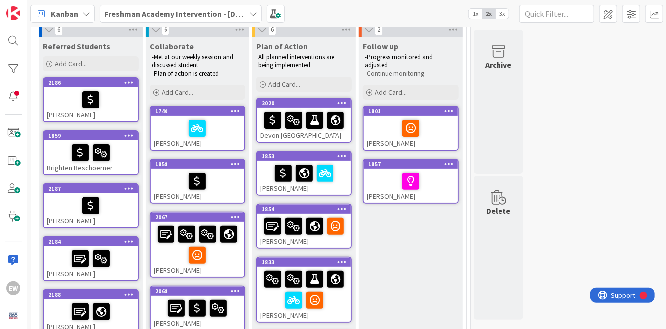
scroll to position [71, 0]
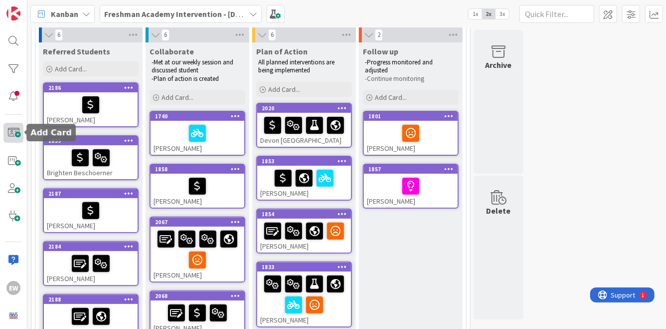
click at [17, 131] on span at bounding box center [13, 133] width 20 height 20
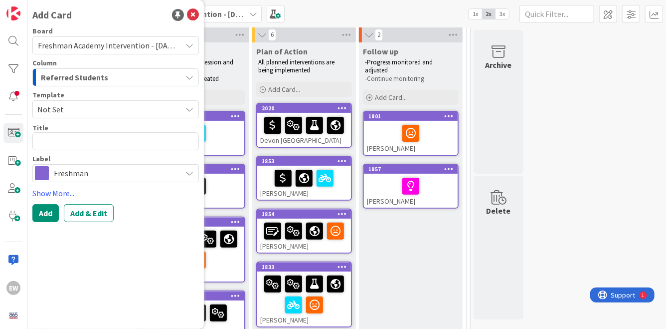
click at [81, 110] on span "Not Set" at bounding box center [105, 109] width 137 height 13
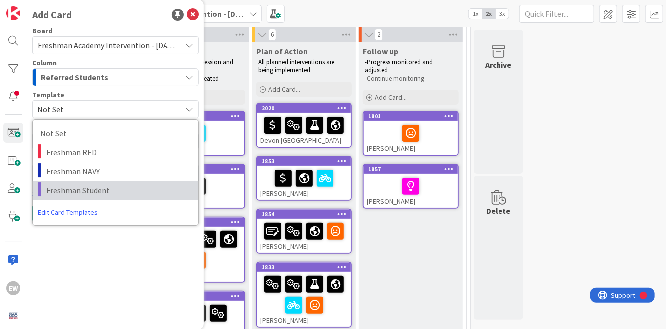
click at [82, 188] on span "Freshman Student" at bounding box center [118, 190] width 145 height 13
type textarea "x"
type textarea "Freshman Student"
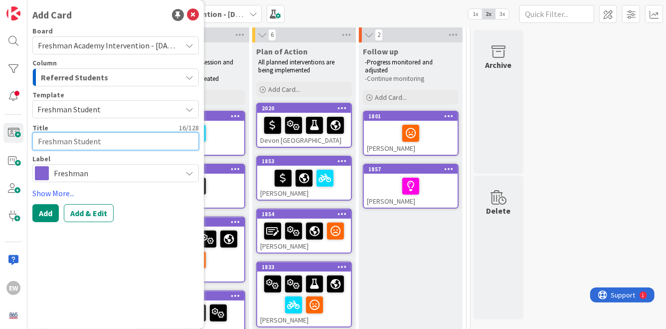
click at [71, 139] on textarea "Freshman Student" at bounding box center [115, 141] width 167 height 18
paste textarea "[PERSON_NAME]"
type textarea "x"
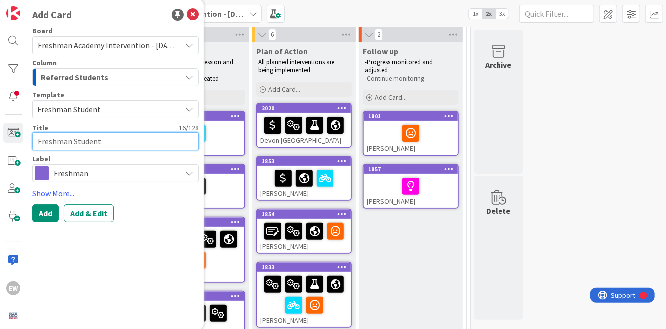
type textarea "[PERSON_NAME]"
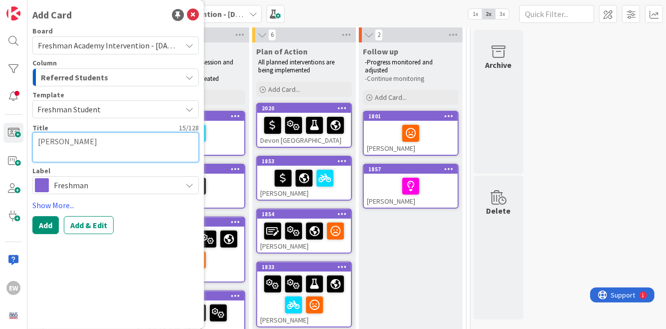
type textarea "x"
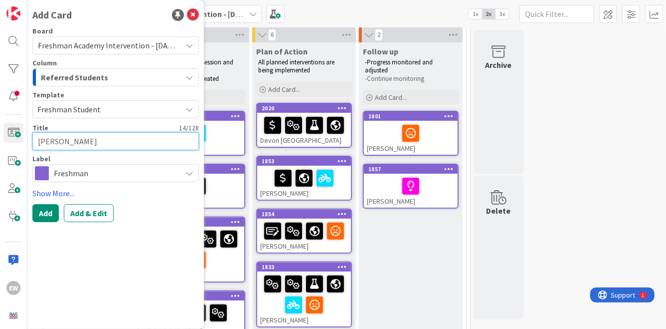
type textarea "[PERSON_NAME]"
click at [86, 227] on div "Add Card Board Freshman Academy Intervention - [DATE]-[DATE] Column Referred St…" at bounding box center [115, 164] width 177 height 329
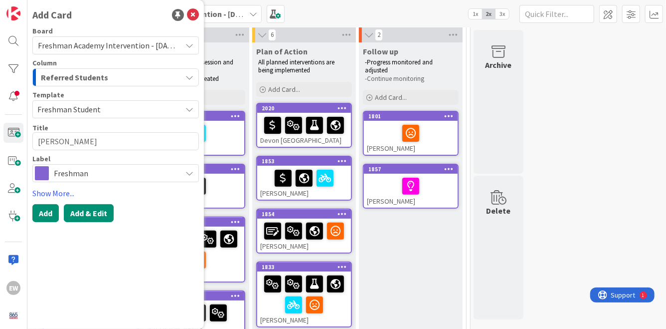
click at [86, 217] on button "Add & Edit" at bounding box center [89, 213] width 50 height 18
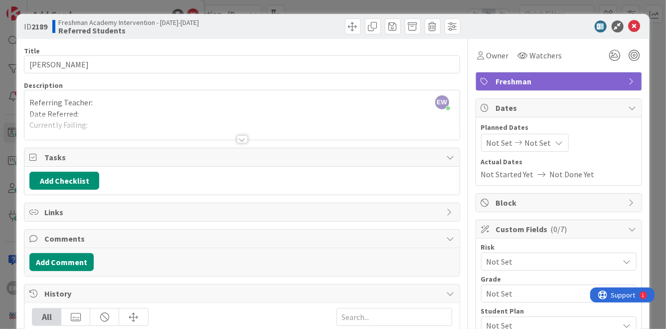
click at [100, 124] on div at bounding box center [241, 126] width 435 height 25
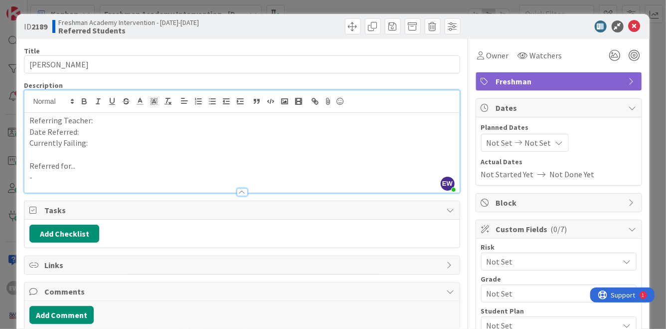
click at [77, 183] on div at bounding box center [241, 187] width 435 height 10
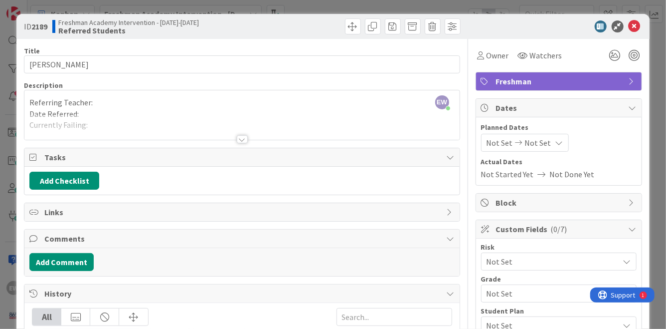
click at [70, 121] on div at bounding box center [241, 126] width 435 height 25
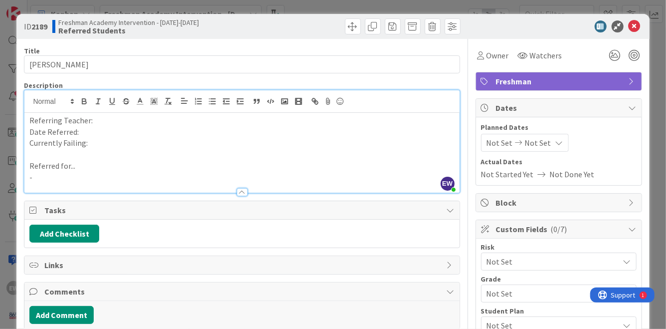
click at [35, 175] on p "-" at bounding box center [241, 177] width 425 height 11
click at [96, 144] on p "Currently Failing:" at bounding box center [241, 142] width 425 height 11
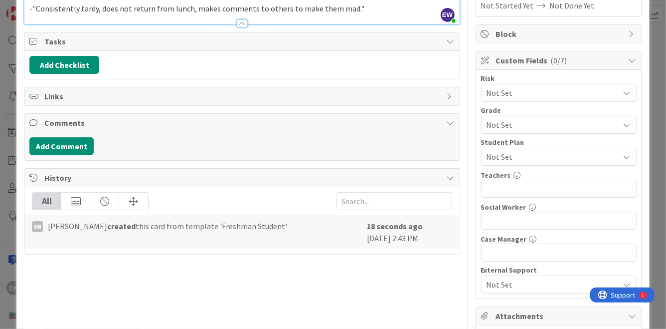
scroll to position [170, 0]
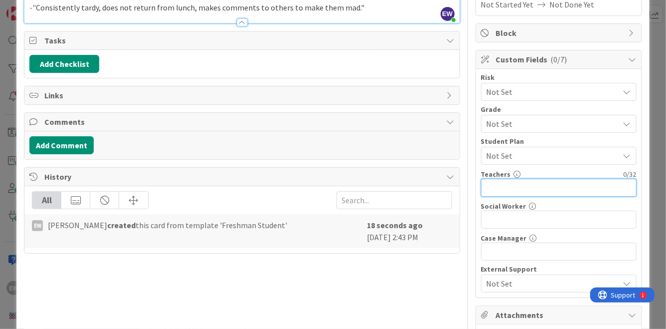
click at [538, 187] on input "text" at bounding box center [559, 188] width 156 height 18
type input "[PERSON_NAME] [PERSON_NAME] [PERSON_NAME] [PERSON_NAME]"
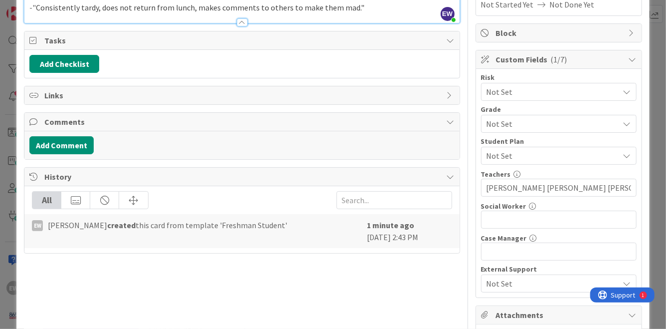
click at [507, 92] on span "Not Set" at bounding box center [551, 92] width 128 height 14
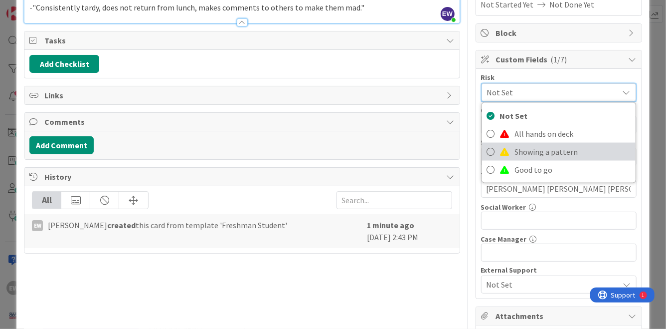
click at [517, 147] on span "Showing a pattern" at bounding box center [573, 151] width 116 height 15
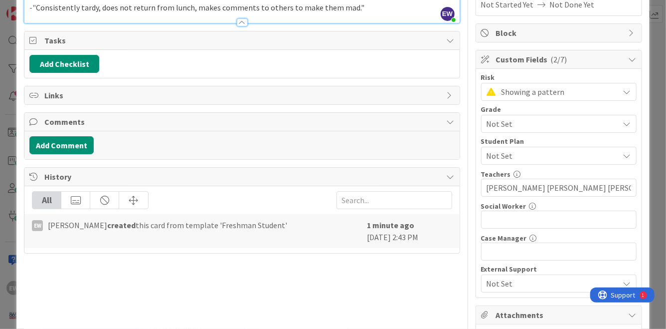
click at [516, 143] on div "Student Plan" at bounding box center [559, 141] width 156 height 7
click at [516, 129] on span "Not Set" at bounding box center [551, 124] width 128 height 14
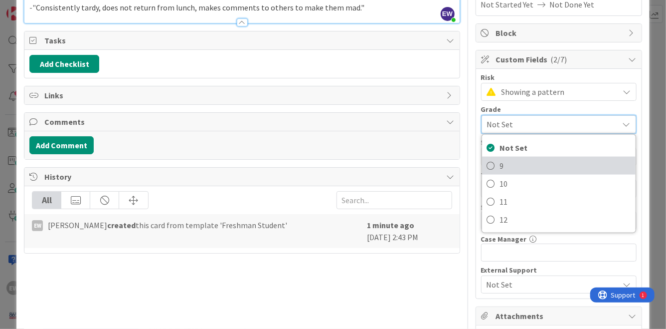
click at [503, 166] on span "9" at bounding box center [565, 165] width 131 height 15
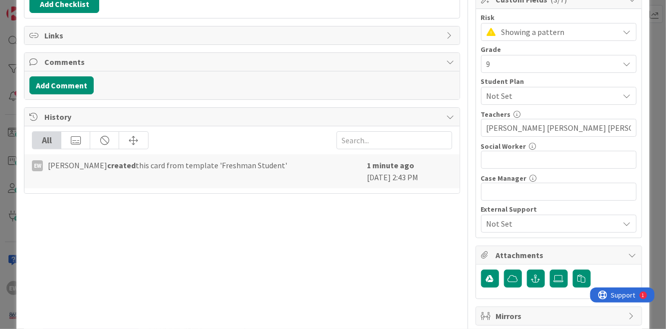
scroll to position [231, 0]
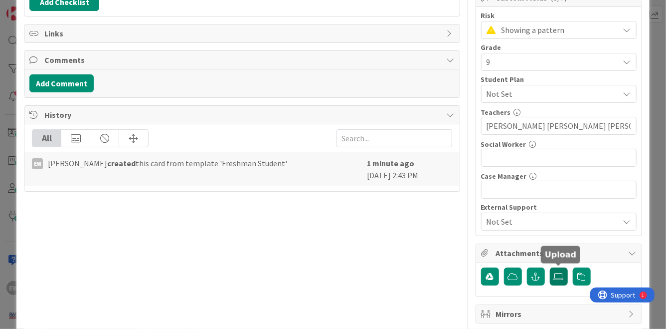
click at [551, 268] on label at bounding box center [559, 276] width 18 height 18
click at [550, 267] on input "file" at bounding box center [550, 267] width 0 height 0
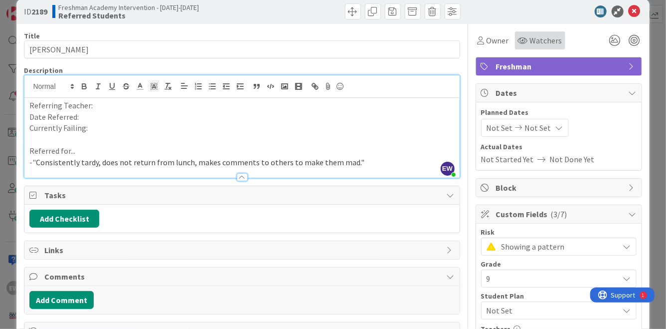
scroll to position [6, 0]
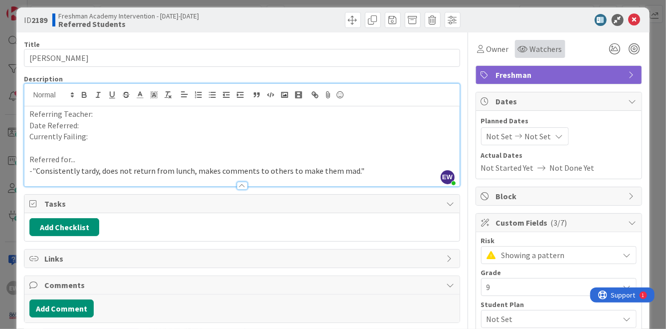
click at [529, 51] on div "Watchers" at bounding box center [540, 49] width 44 height 12
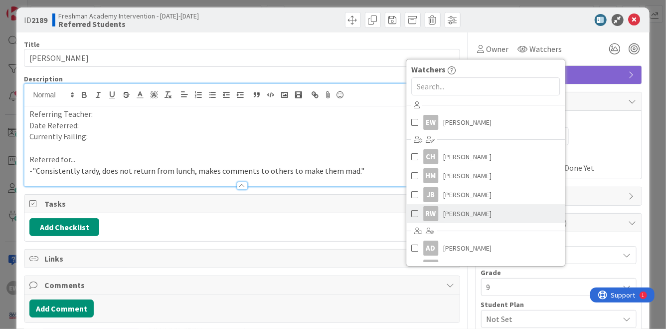
click at [417, 211] on link "RW [PERSON_NAME]" at bounding box center [485, 213] width 159 height 19
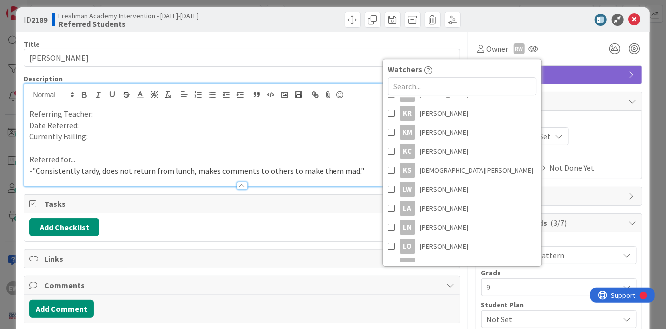
scroll to position [329, 0]
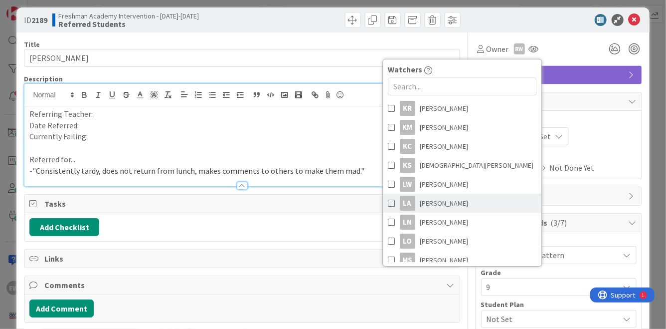
click at [395, 201] on link "LA [PERSON_NAME]" at bounding box center [462, 202] width 159 height 19
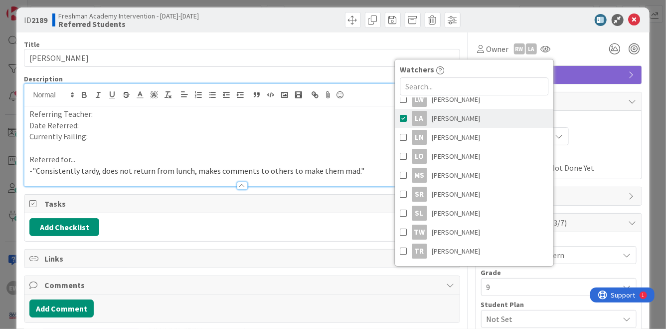
scroll to position [415, 0]
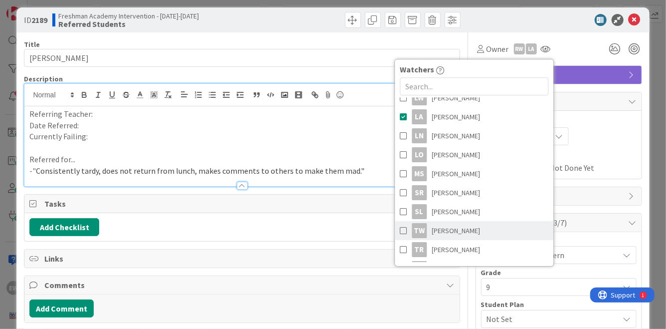
click at [405, 229] on span at bounding box center [403, 230] width 7 height 15
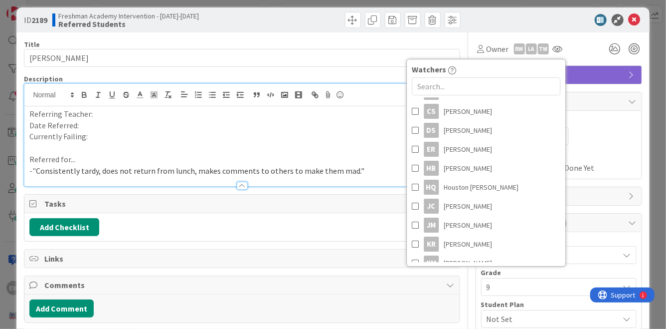
scroll to position [184, 0]
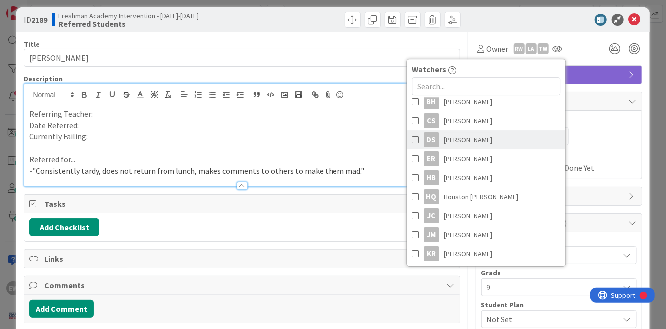
click at [416, 140] on span at bounding box center [415, 139] width 7 height 15
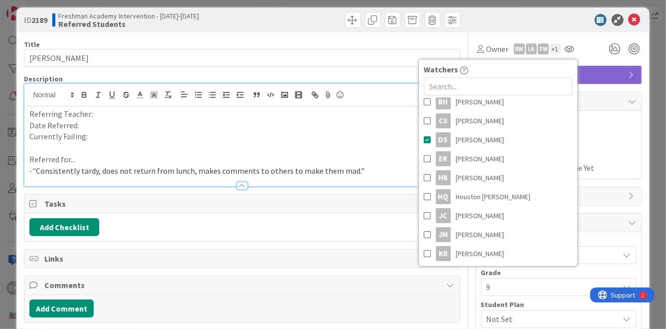
click at [609, 111] on div "Planned Dates Not Set Not Set Actual Dates Not Started Yet Not Done Yet" at bounding box center [559, 145] width 166 height 68
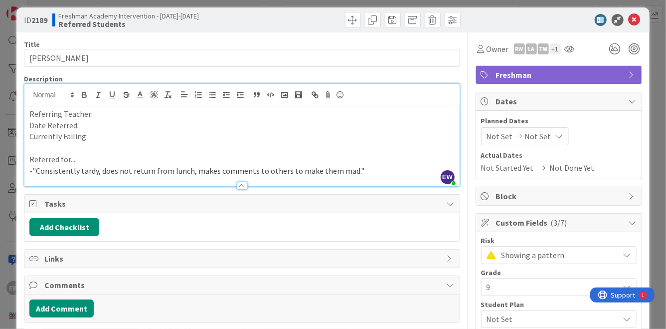
click at [110, 137] on p "Currently Failing:" at bounding box center [241, 136] width 425 height 11
click at [91, 123] on p "Date Referred:" at bounding box center [241, 125] width 425 height 11
click at [122, 113] on p "Referring Teacher:" at bounding box center [241, 113] width 425 height 11
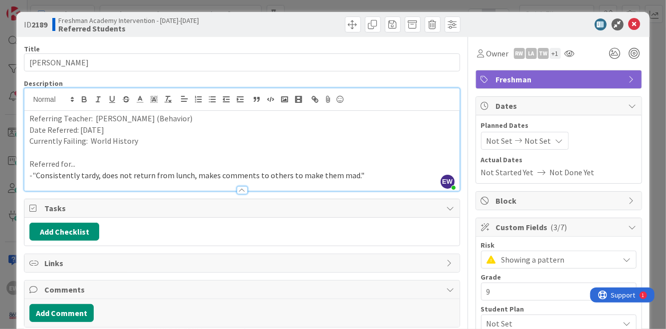
scroll to position [0, 0]
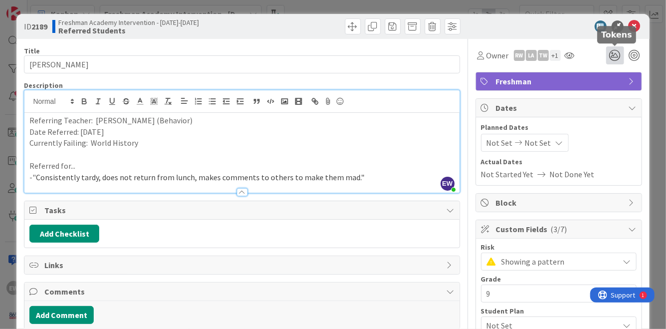
click at [615, 52] on icon at bounding box center [615, 55] width 18 height 18
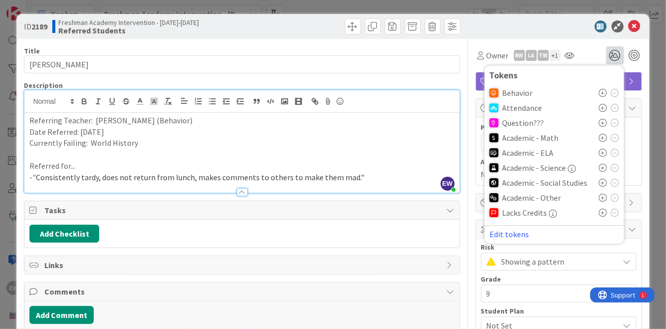
click at [602, 92] on icon at bounding box center [603, 93] width 8 height 8
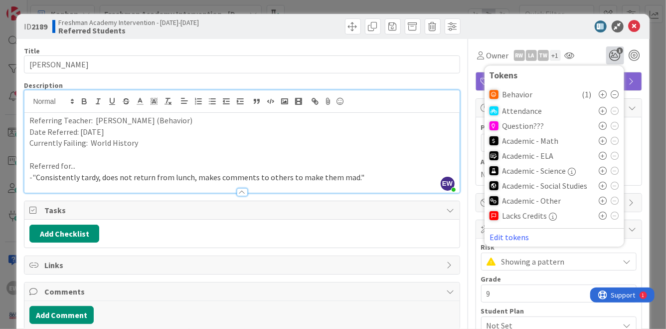
click at [605, 186] on icon at bounding box center [603, 186] width 8 height 8
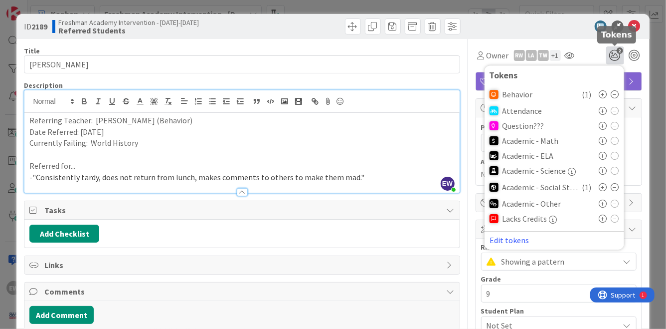
click at [597, 53] on div "Owner RW LA TW + 1 Watchers EW [PERSON_NAME] CH [PERSON_NAME] HM [PERSON_NAME] …" at bounding box center [559, 55] width 167 height 18
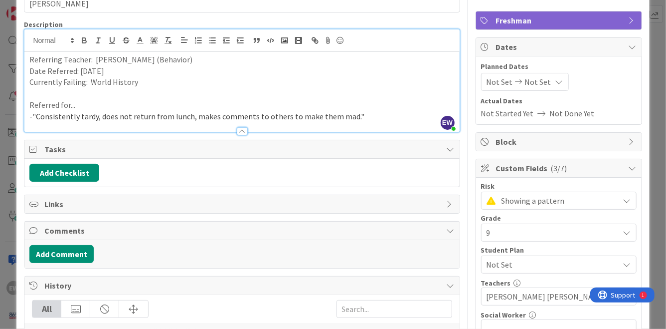
scroll to position [97, 0]
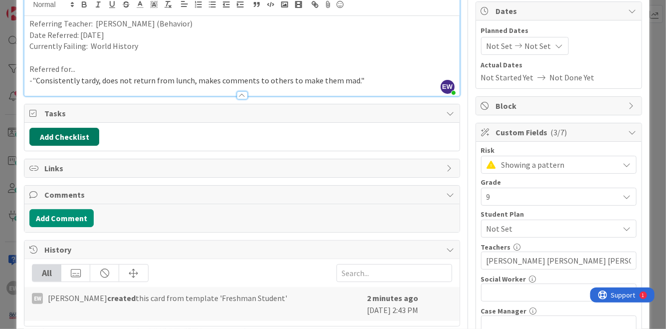
click at [60, 138] on button "Add Checklist" at bounding box center [64, 137] width 70 height 18
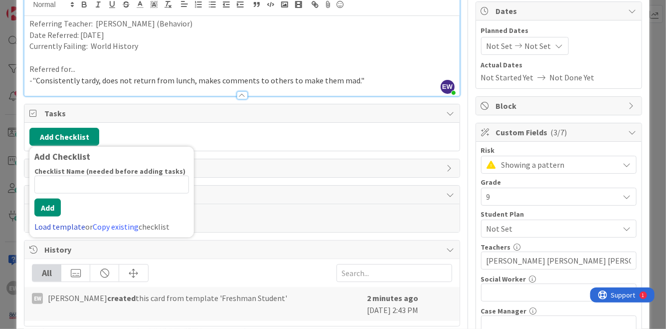
click at [58, 222] on link "Load template" at bounding box center [59, 226] width 51 height 10
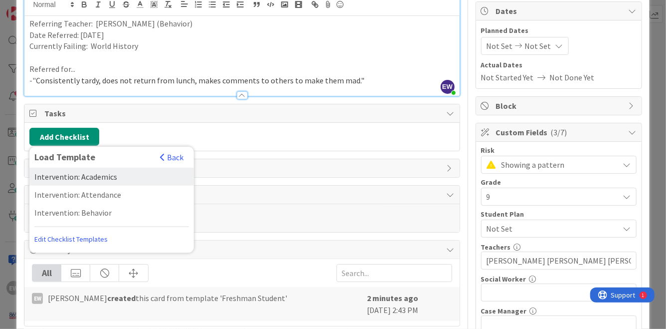
click at [76, 177] on div "Intervention: Academics" at bounding box center [111, 177] width 165 height 18
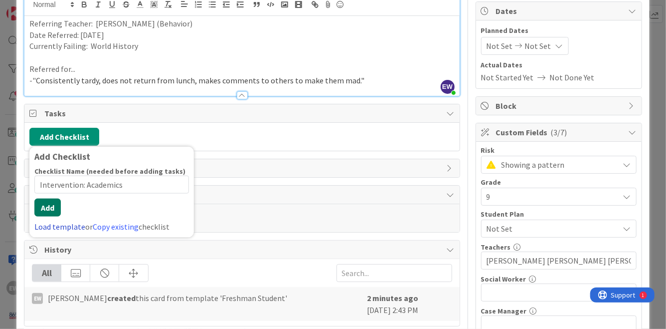
click at [53, 220] on div "Checklist Name (needed before adding tasks) 23 / 64 Intervention: Academics Add…" at bounding box center [111, 200] width 155 height 66
click at [48, 211] on button "Add" at bounding box center [47, 207] width 26 height 18
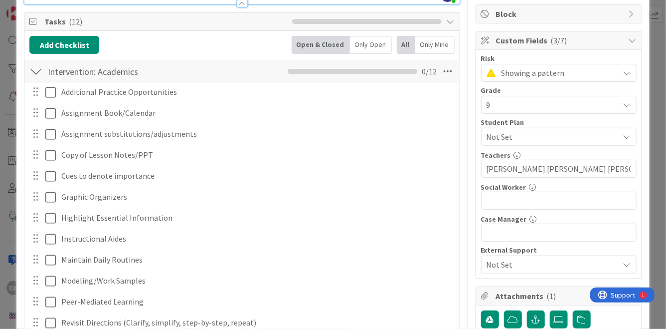
scroll to position [162, 0]
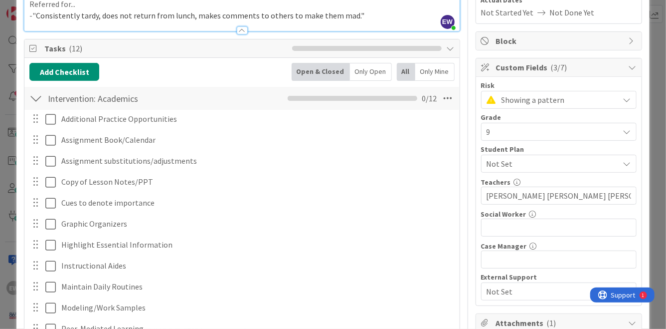
click at [36, 98] on div at bounding box center [35, 98] width 13 height 18
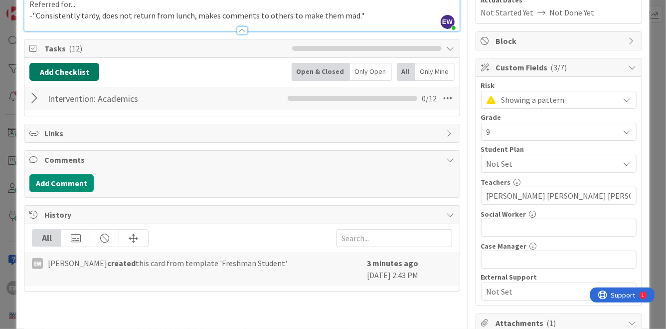
click at [52, 75] on button "Add Checklist" at bounding box center [64, 72] width 70 height 18
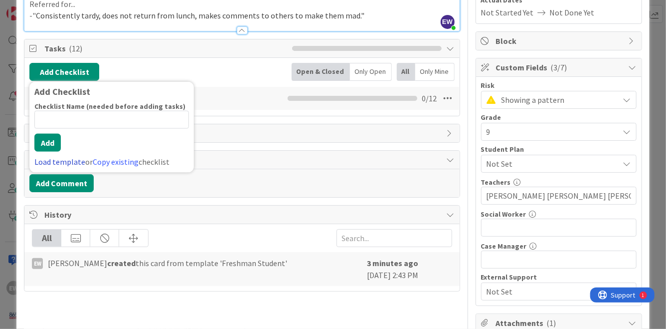
click at [59, 160] on link "Load template" at bounding box center [59, 162] width 51 height 10
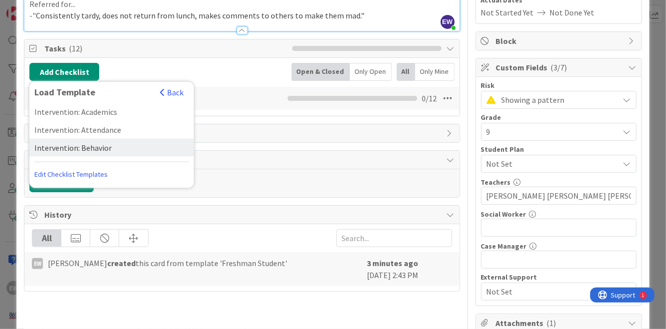
click at [97, 144] on div "Intervention: Behavior" at bounding box center [111, 148] width 165 height 18
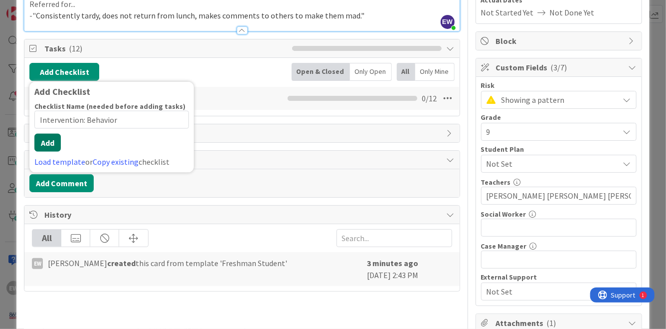
click at [54, 151] on button "Add" at bounding box center [47, 143] width 26 height 18
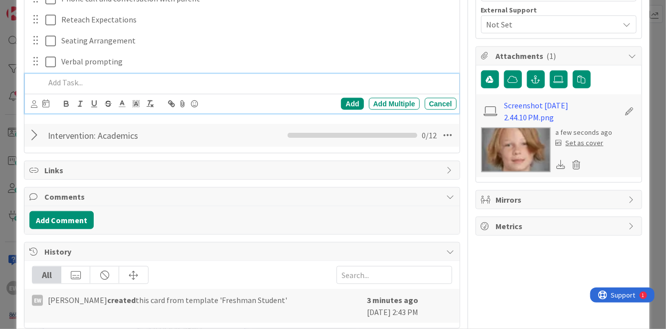
scroll to position [448, 0]
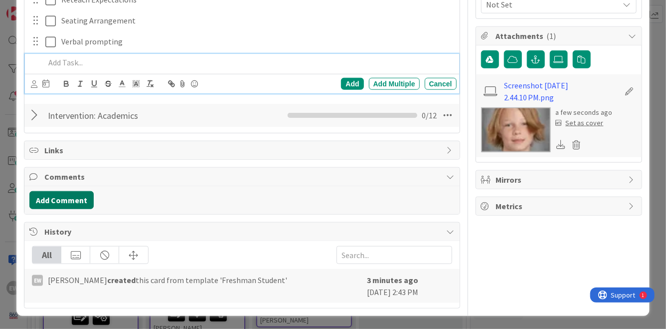
click at [58, 192] on button "Add Comment" at bounding box center [61, 200] width 64 height 18
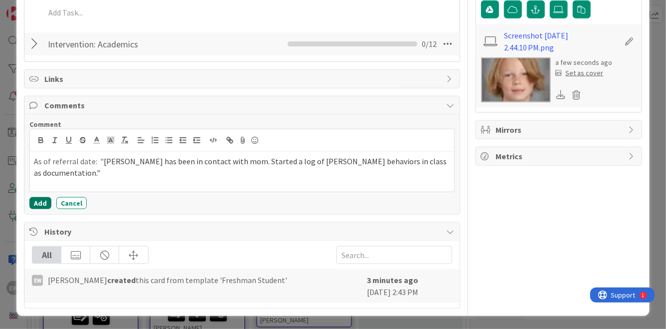
click at [40, 206] on button "Add" at bounding box center [40, 203] width 22 height 12
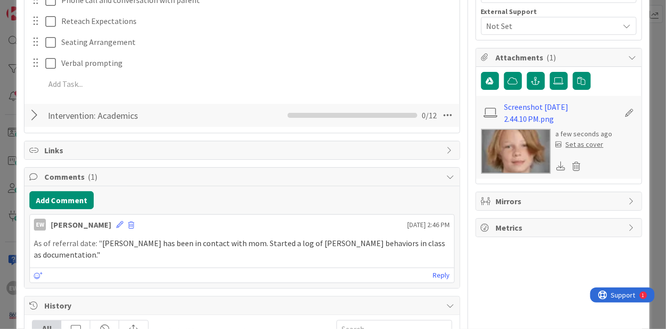
scroll to position [489, 0]
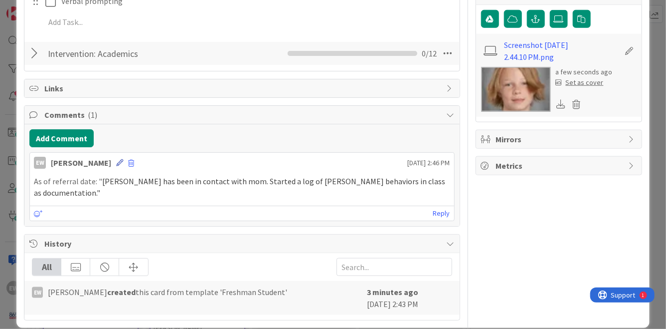
click at [116, 164] on icon at bounding box center [119, 162] width 7 height 7
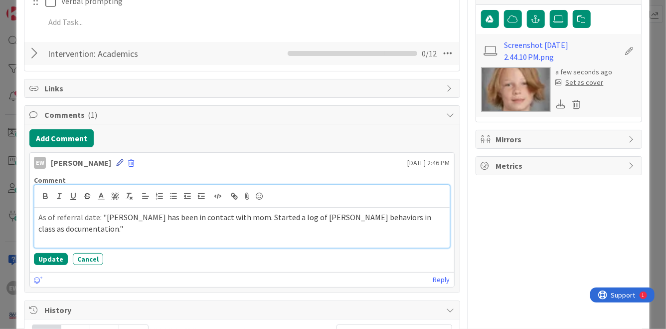
scroll to position [498, 0]
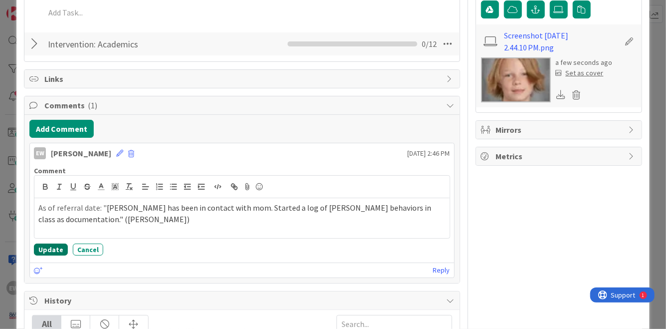
click at [61, 243] on button "Update" at bounding box center [51, 249] width 34 height 12
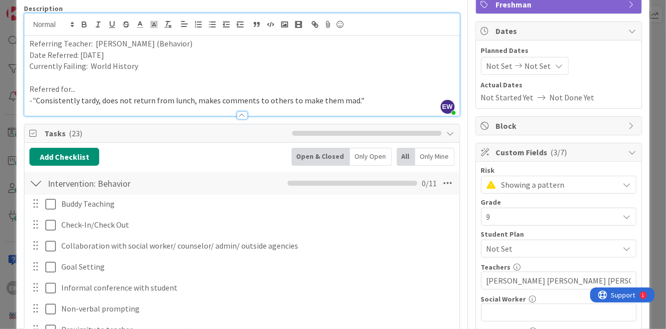
scroll to position [119, 0]
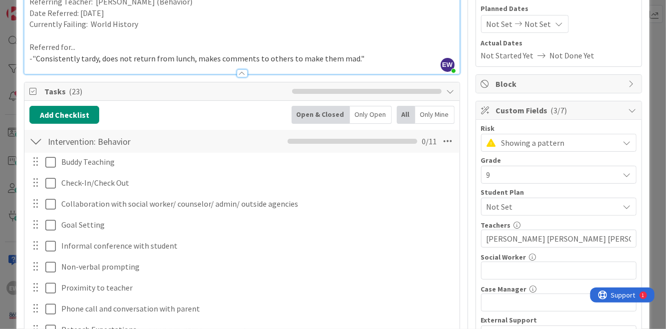
click at [505, 206] on span "Not Set" at bounding box center [553, 206] width 133 height 12
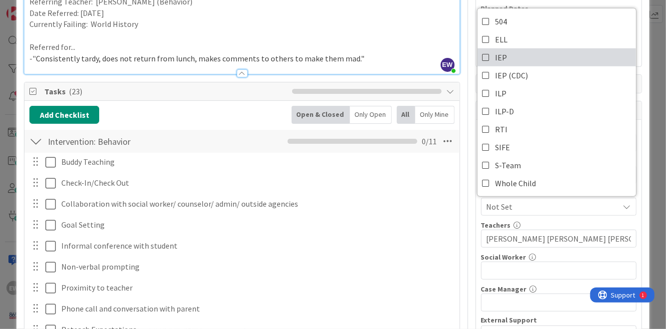
click at [484, 56] on icon at bounding box center [487, 57] width 8 height 15
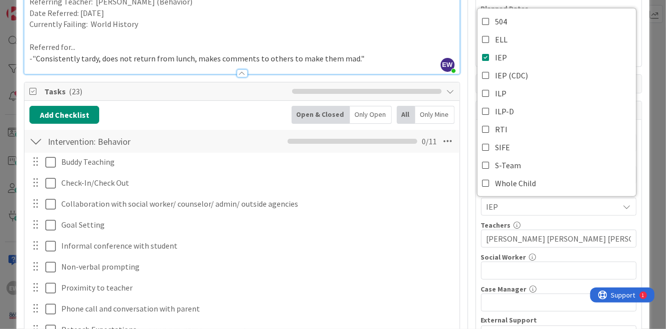
click at [458, 209] on div "Collaboration with social worker/ counselor/ admin/ outside agencies Update Can…" at bounding box center [242, 203] width 434 height 17
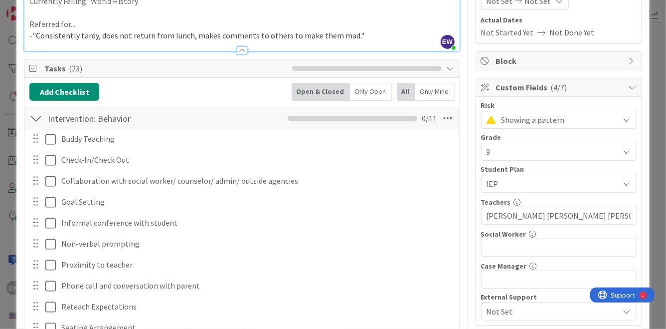
scroll to position [149, 0]
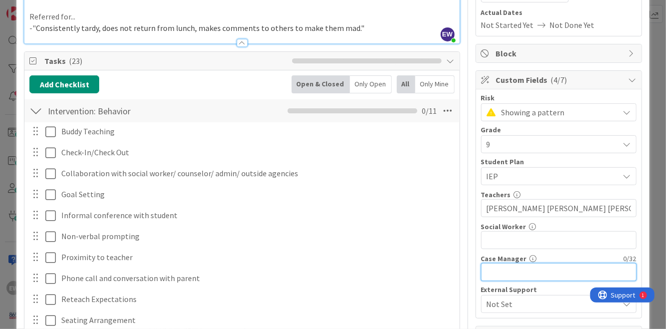
click at [509, 266] on input "text" at bounding box center [559, 272] width 156 height 18
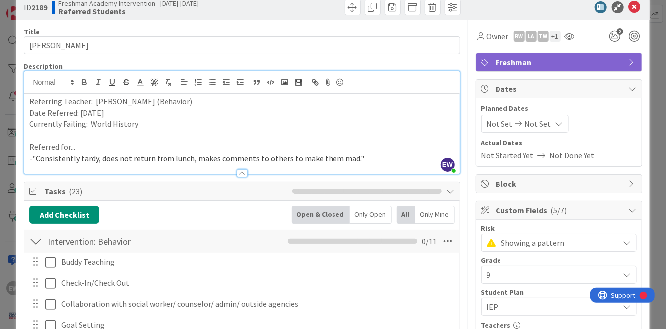
scroll to position [0, 0]
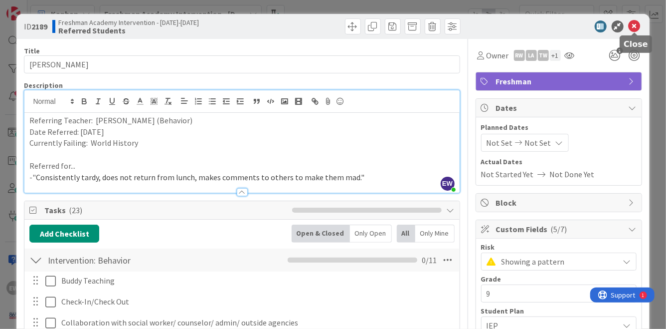
type input "[PERSON_NAME]"
click at [634, 25] on icon at bounding box center [635, 26] width 12 height 12
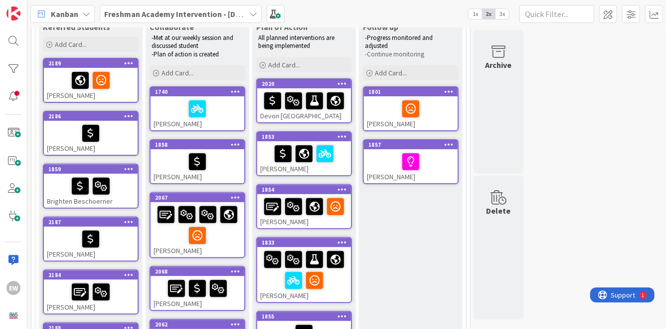
scroll to position [100, 0]
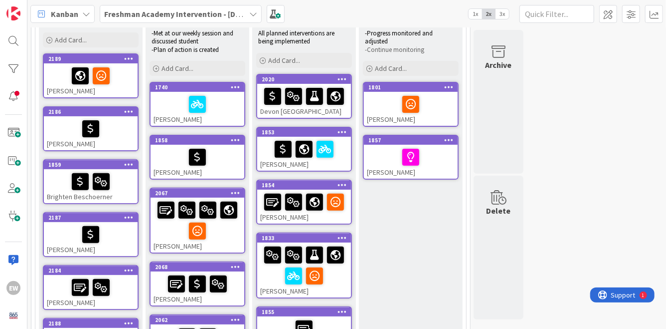
click at [128, 243] on div at bounding box center [91, 234] width 88 height 21
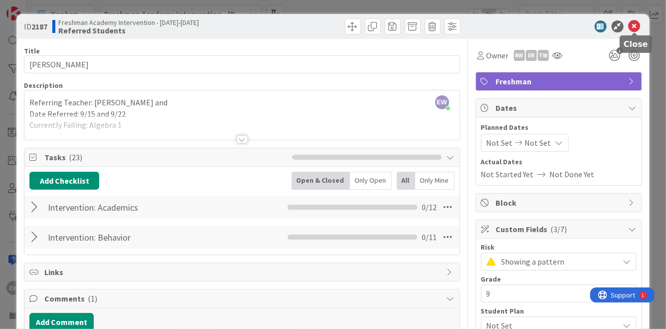
click at [636, 23] on icon at bounding box center [635, 26] width 12 height 12
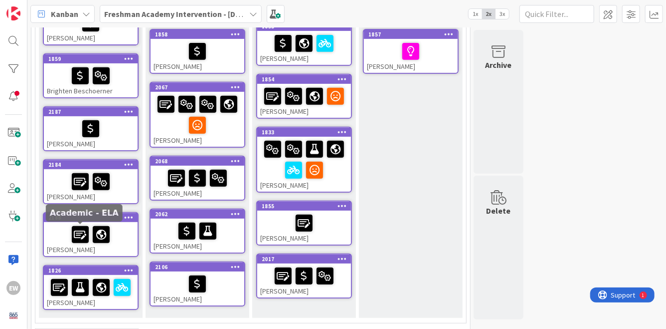
scroll to position [207, 0]
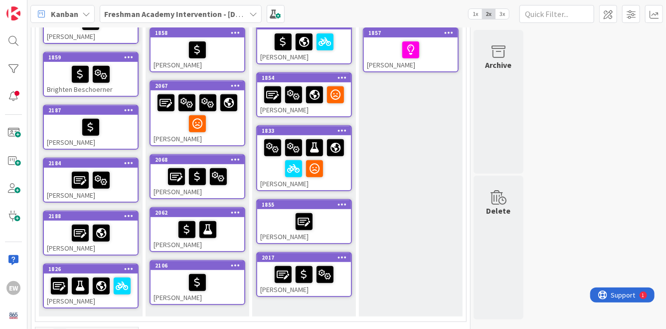
click at [63, 239] on div at bounding box center [91, 232] width 88 height 21
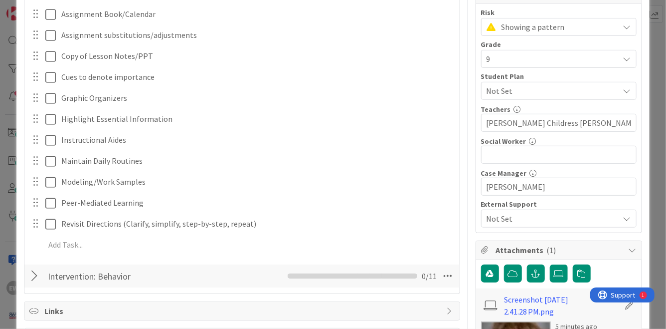
scroll to position [234, 0]
click at [500, 87] on span "Not Set" at bounding box center [553, 91] width 133 height 12
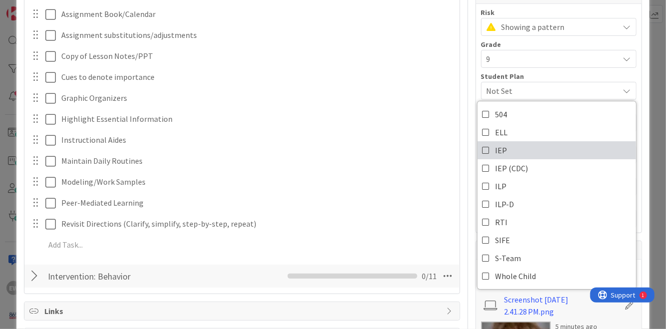
click at [486, 148] on icon at bounding box center [487, 150] width 8 height 15
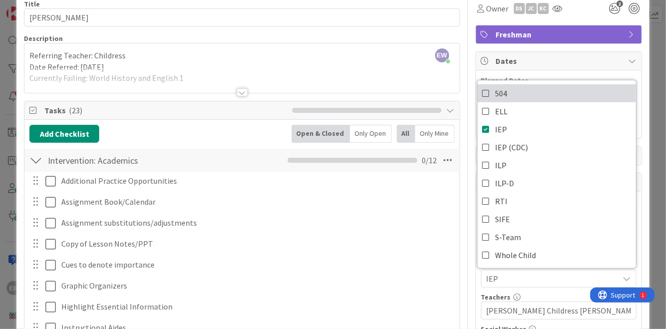
scroll to position [0, 0]
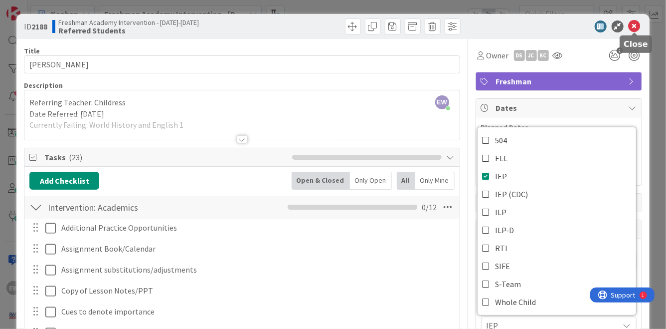
click at [634, 27] on icon at bounding box center [635, 26] width 12 height 12
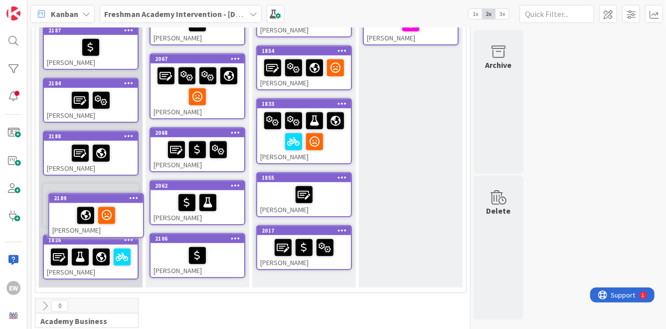
scroll to position [237, 0]
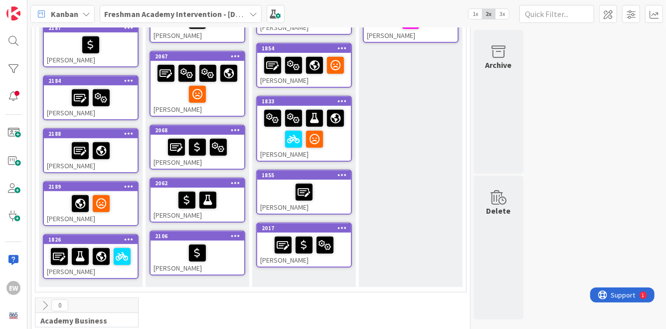
drag, startPoint x: 53, startPoint y: 44, endPoint x: 194, endPoint y: 7, distance: 145.9
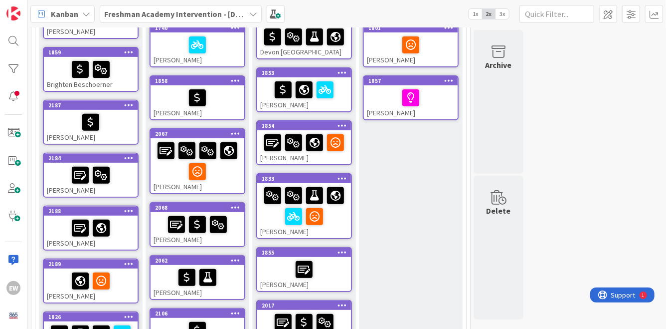
scroll to position [114, 0]
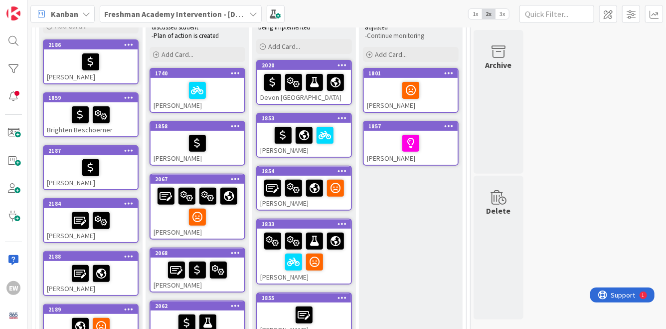
click at [11, 146] on div "EW" at bounding box center [13, 164] width 27 height 329
click at [11, 135] on span at bounding box center [13, 133] width 20 height 20
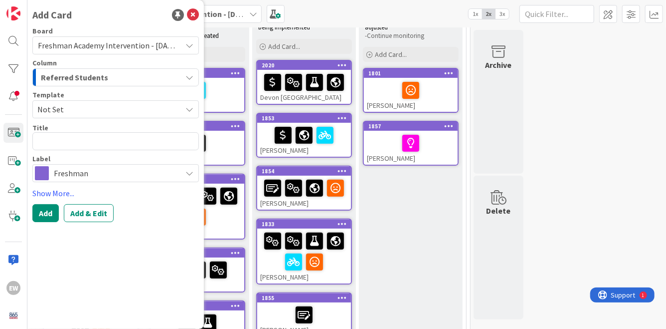
click at [88, 114] on span "Not Set" at bounding box center [105, 109] width 137 height 13
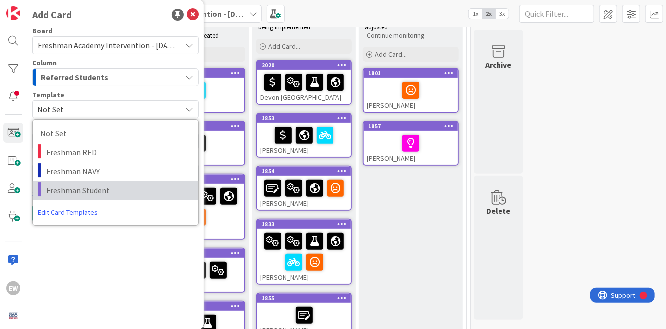
click at [87, 190] on span "Freshman Student" at bounding box center [118, 190] width 145 height 13
type textarea "x"
type textarea "Freshman Student"
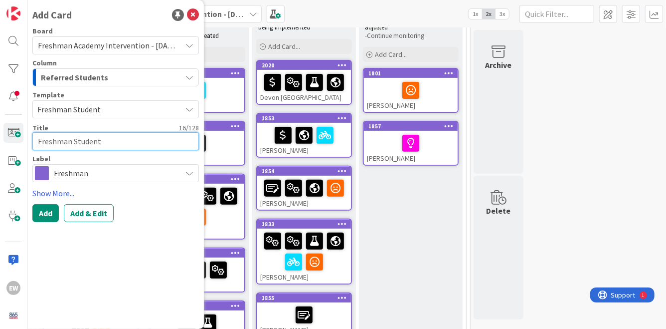
click at [83, 144] on textarea "Freshman Student" at bounding box center [115, 141] width 167 height 18
paste textarea "[PERSON_NAME]"
type textarea "x"
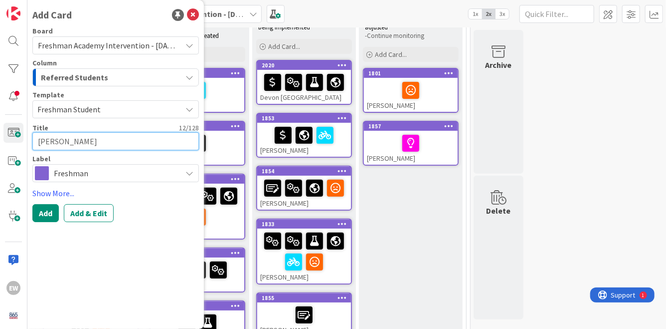
type textarea "[PERSON_NAME]"
click at [85, 228] on div "Add Card Board Freshman Academy Intervention - [DATE]-[DATE] Column Referred St…" at bounding box center [115, 164] width 177 height 329
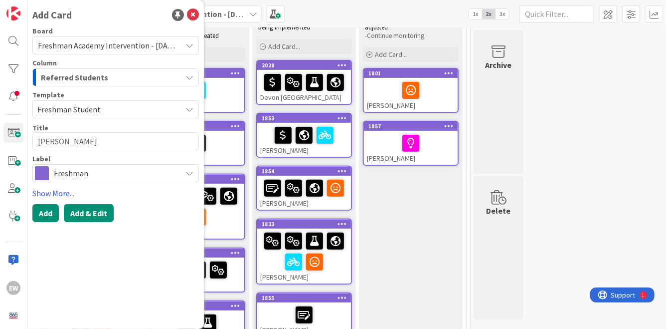
click at [85, 219] on button "Add & Edit" at bounding box center [89, 213] width 50 height 18
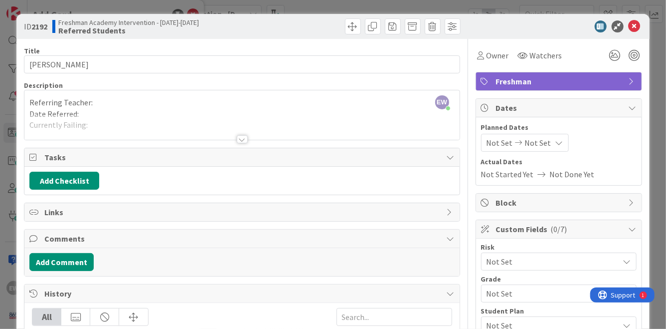
click at [98, 104] on div "EW [PERSON_NAME] just joined Referring Teacher: Date Referred: Currently Failin…" at bounding box center [241, 114] width 435 height 49
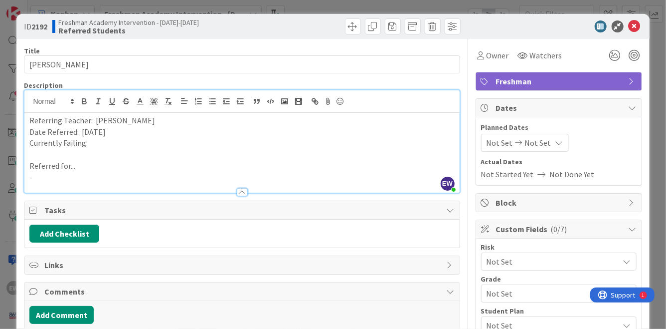
click at [78, 165] on p "Referred for..." at bounding box center [241, 165] width 425 height 11
click at [76, 177] on p "-" at bounding box center [241, 177] width 425 height 11
click at [100, 142] on p "Currently Failing:" at bounding box center [241, 142] width 425 height 11
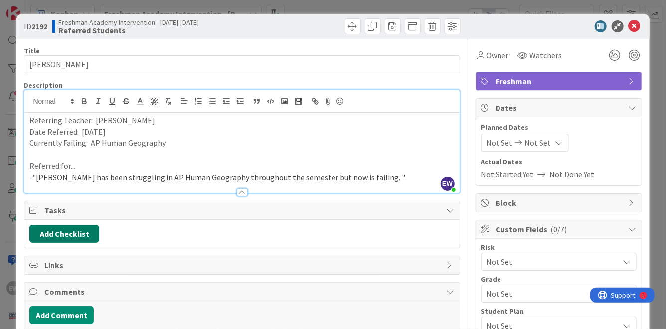
click at [72, 231] on button "Add Checklist" at bounding box center [64, 233] width 70 height 18
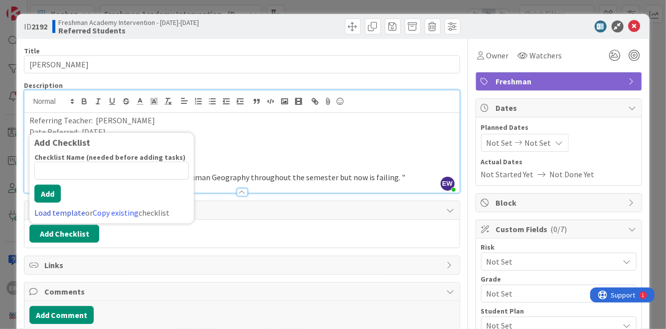
click at [62, 213] on link "Load template" at bounding box center [59, 212] width 51 height 10
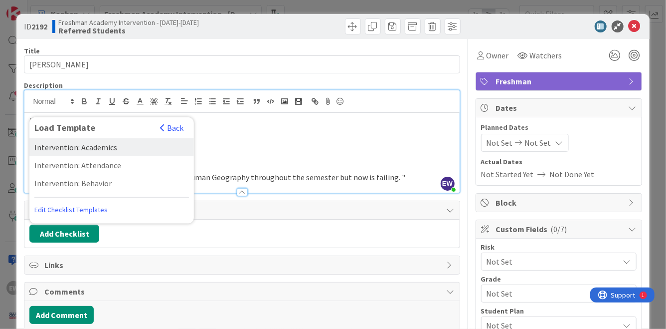
click at [87, 150] on div "Intervention: Academics" at bounding box center [111, 147] width 165 height 18
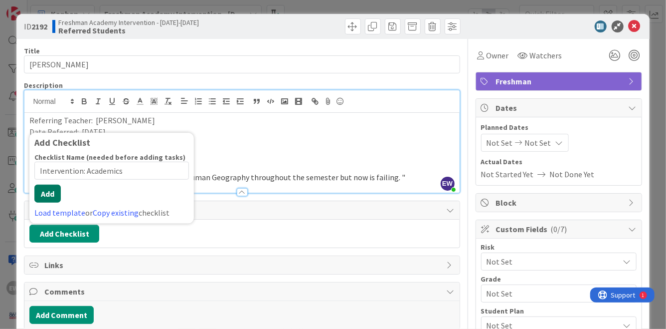
click at [53, 200] on button "Add" at bounding box center [47, 194] width 26 height 18
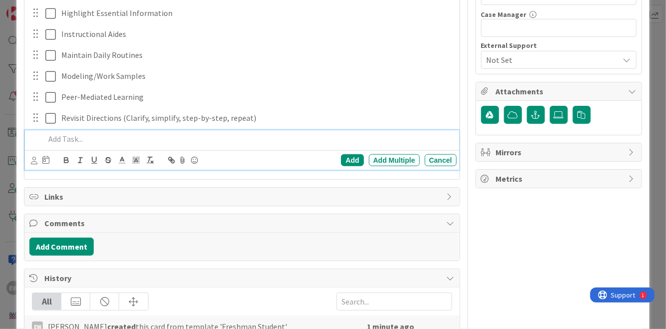
scroll to position [439, 0]
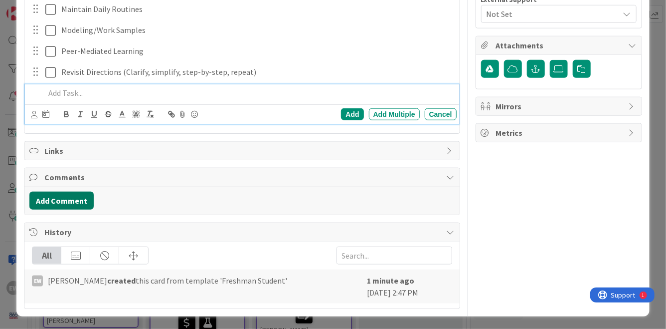
click at [73, 205] on button "Add Comment" at bounding box center [61, 201] width 64 height 18
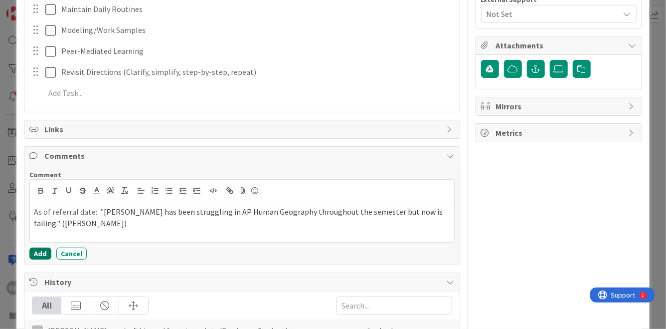
click at [43, 253] on button "Add" at bounding box center [40, 253] width 22 height 12
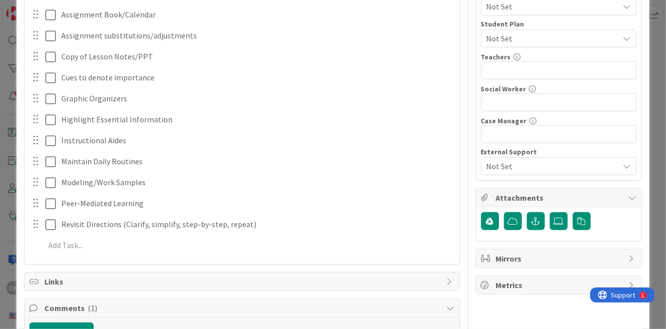
scroll to position [286, 0]
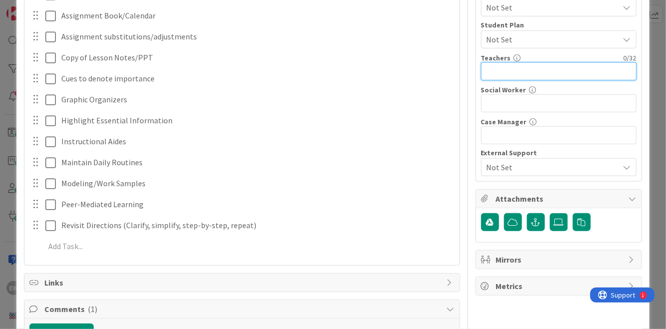
click at [493, 70] on input "text" at bounding box center [559, 71] width 156 height 18
type input "[PERSON_NAME] [PERSON_NAME] [PERSON_NAME]"
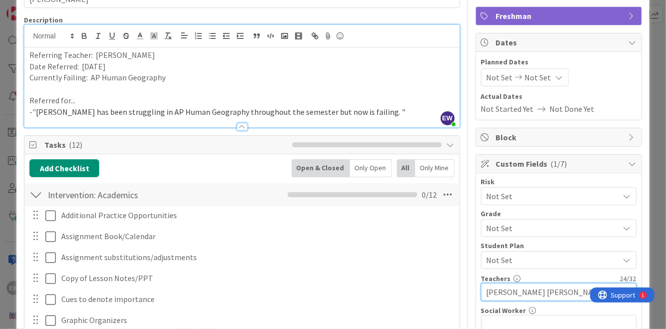
scroll to position [0, 0]
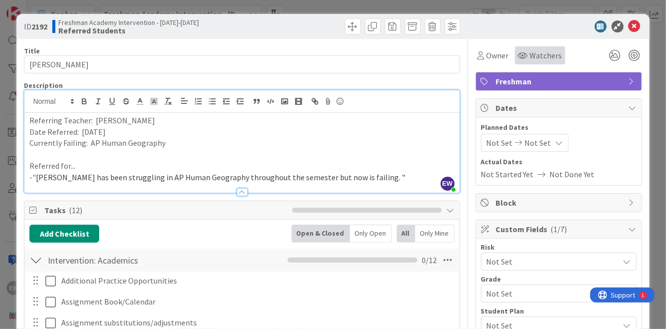
click at [550, 52] on span "Watchers" at bounding box center [546, 55] width 32 height 12
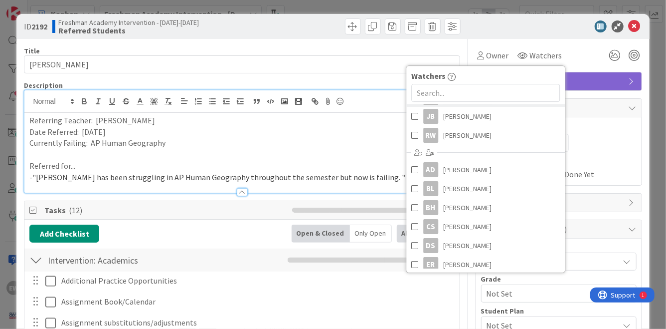
scroll to position [86, 0]
click at [414, 243] on span at bounding box center [414, 243] width 7 height 15
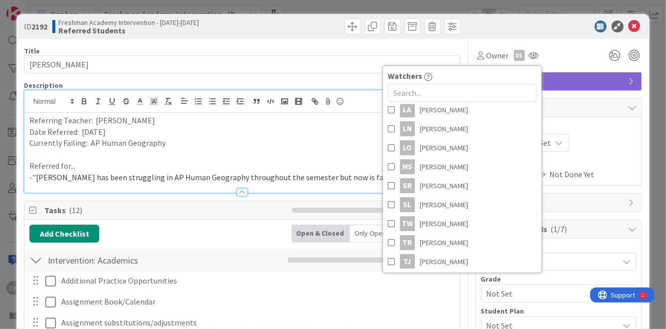
scroll to position [431, 0]
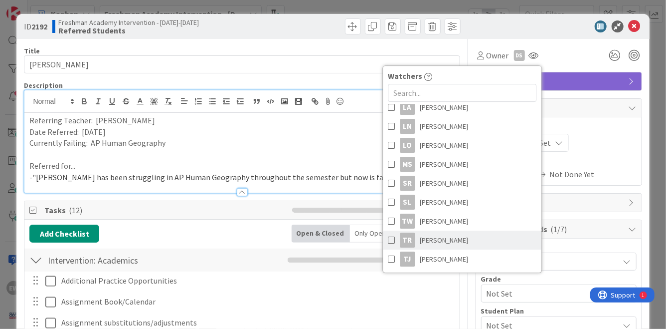
click at [392, 241] on span at bounding box center [391, 239] width 7 height 15
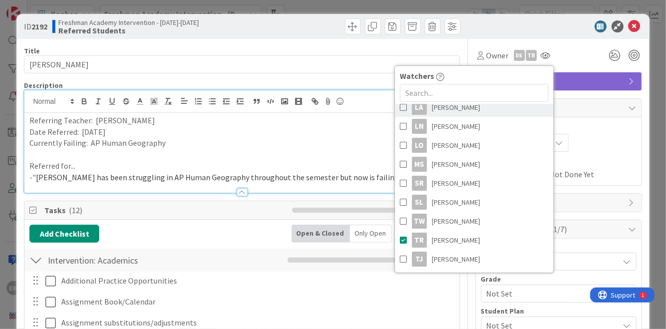
click at [404, 104] on span at bounding box center [403, 107] width 7 height 15
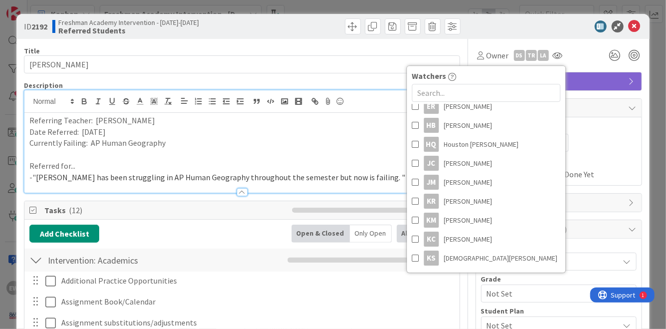
scroll to position [240, 0]
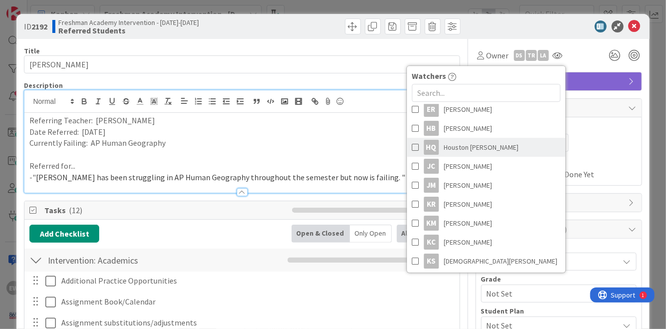
click at [413, 147] on span at bounding box center [415, 147] width 7 height 15
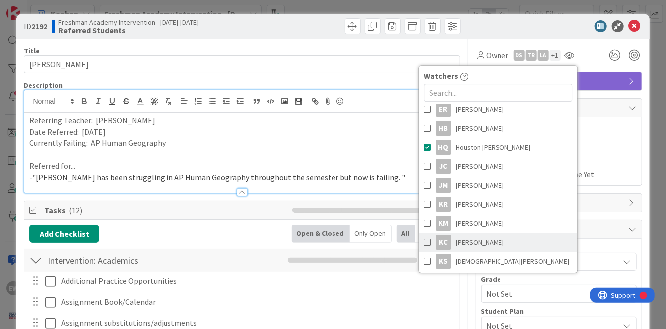
click at [428, 239] on span at bounding box center [427, 241] width 7 height 15
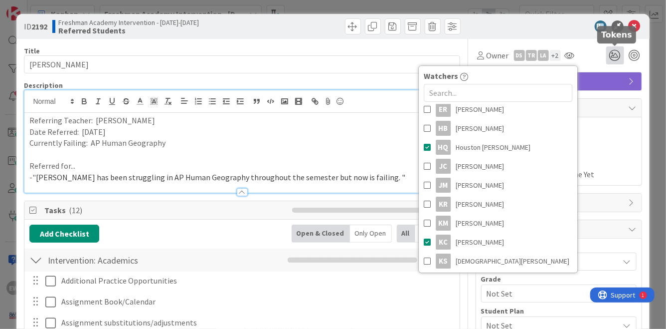
click at [615, 56] on icon at bounding box center [615, 55] width 18 height 18
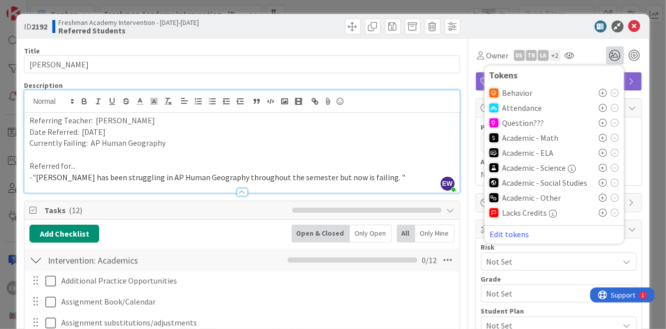
click at [603, 182] on icon at bounding box center [603, 183] width 8 height 8
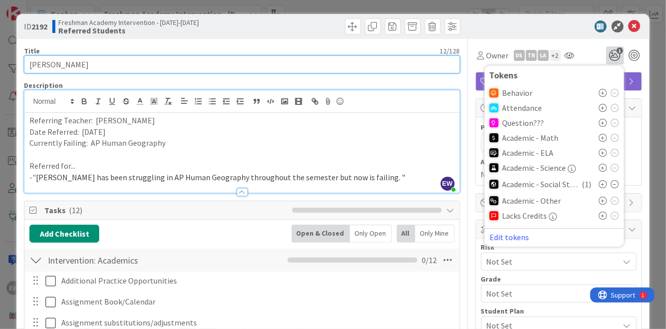
click at [397, 60] on input "[PERSON_NAME]" at bounding box center [242, 64] width 436 height 18
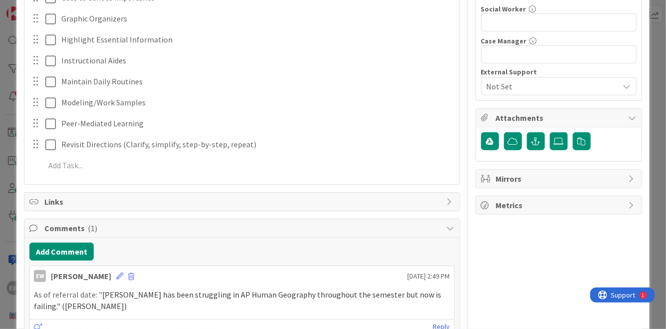
scroll to position [394, 0]
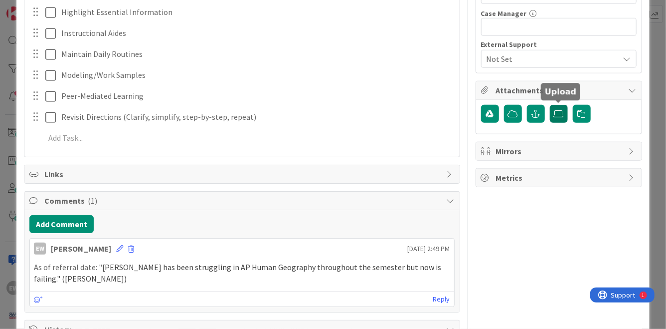
click at [559, 116] on icon at bounding box center [559, 114] width 10 height 8
click at [550, 105] on input "file" at bounding box center [550, 105] width 0 height 0
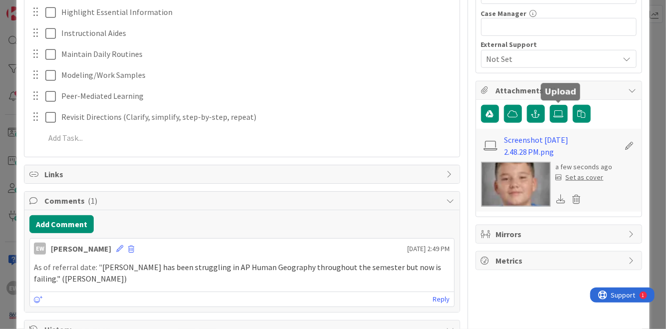
click at [581, 178] on div "Set as cover" at bounding box center [580, 177] width 48 height 10
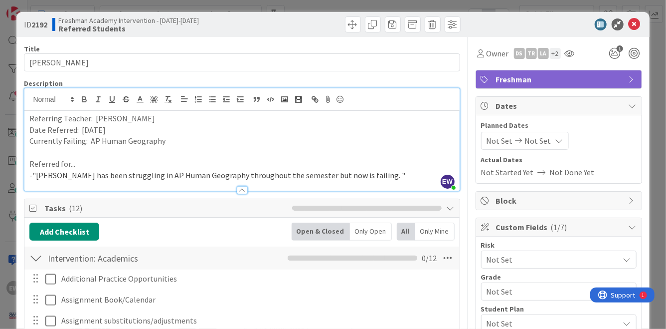
scroll to position [0, 0]
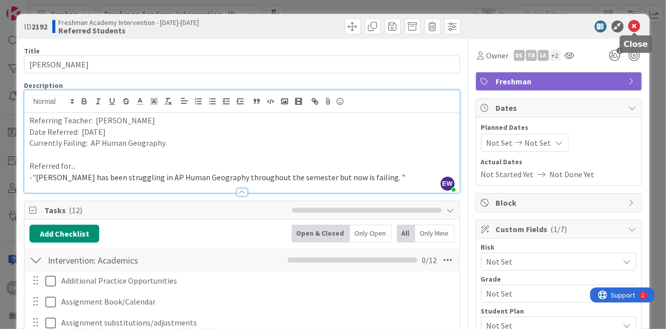
click at [632, 26] on icon at bounding box center [635, 26] width 12 height 12
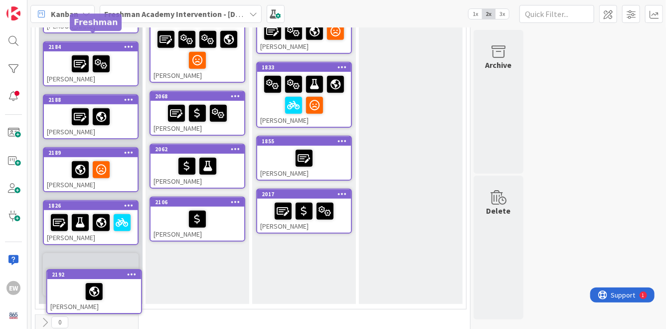
scroll to position [295, 0]
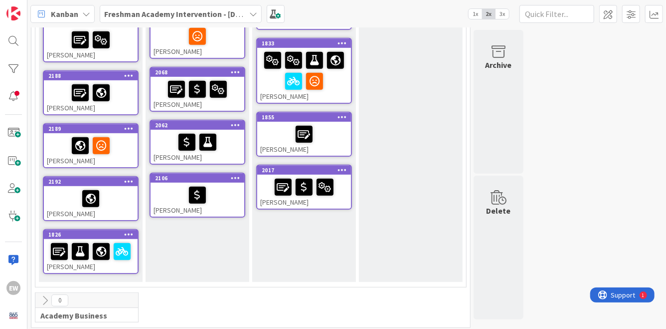
drag, startPoint x: 61, startPoint y: 45, endPoint x: 184, endPoint y: 0, distance: 130.3
click at [15, 131] on span at bounding box center [13, 133] width 20 height 20
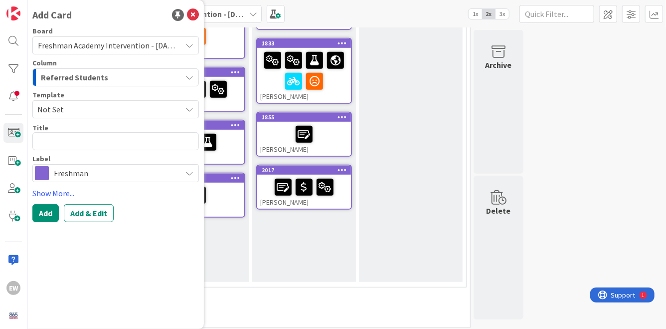
click at [93, 103] on span "Not Set" at bounding box center [105, 109] width 137 height 13
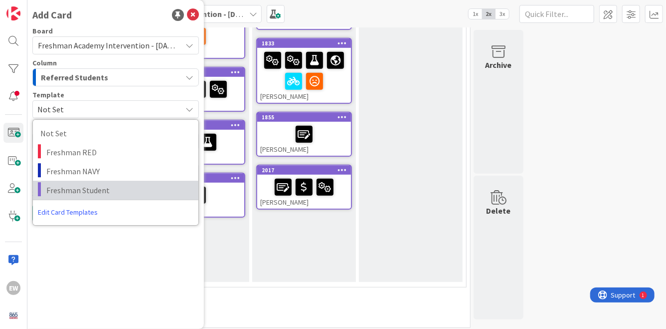
click at [88, 189] on span "Freshman Student" at bounding box center [118, 190] width 145 height 13
type textarea "x"
type textarea "Freshman Student"
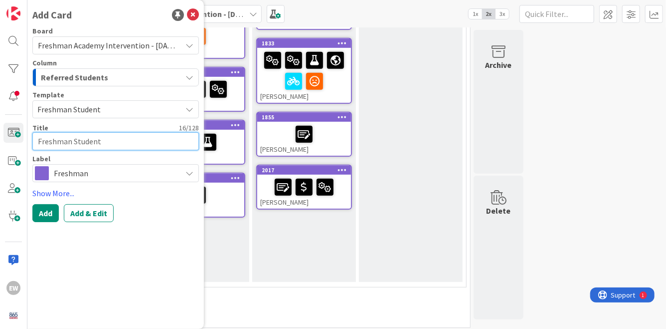
click at [82, 144] on textarea "Freshman Student" at bounding box center [115, 141] width 167 height 18
type textarea "x"
type textarea "J"
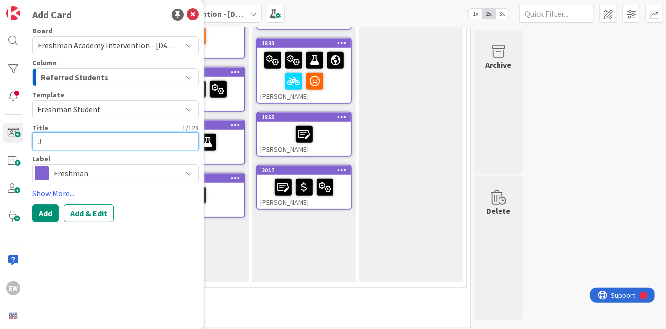
type textarea "x"
type textarea "[PERSON_NAME]"
type textarea "x"
type textarea "[PERSON_NAME]"
type textarea "x"
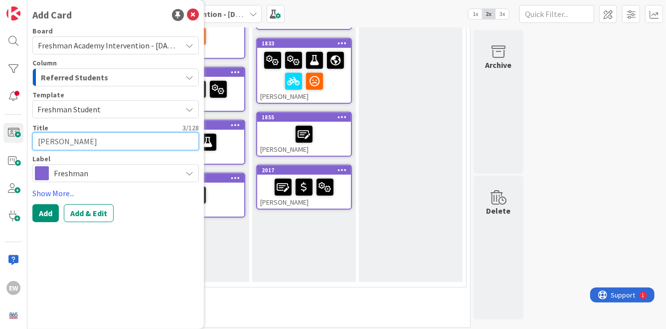
type textarea "Jasl"
type textarea "x"
type textarea "Jasli"
type textarea "x"
type textarea "Jasl"
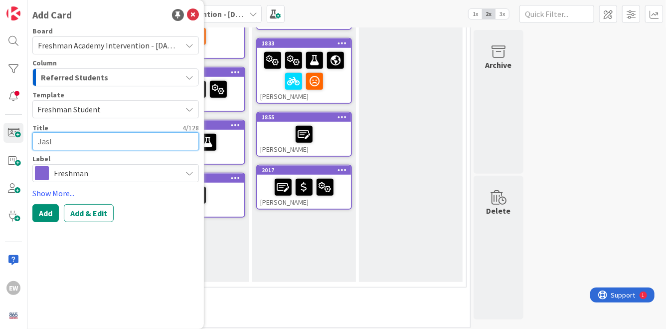
type textarea "x"
type textarea "[PERSON_NAME]"
type textarea "x"
type textarea "[PERSON_NAME]"
type textarea "x"
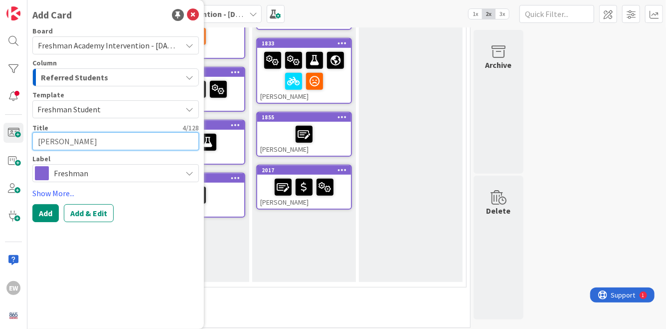
type textarea "Jaz"
type textarea "x"
type textarea "Jazl"
type textarea "x"
type textarea "Jazli"
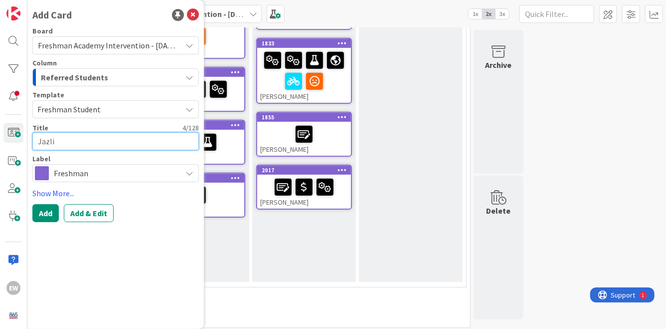
type textarea "x"
type textarea "Jazlin"
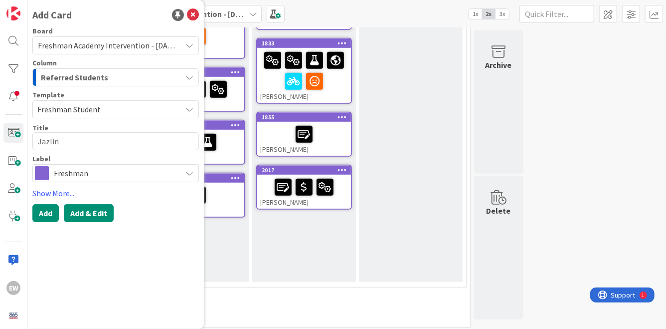
click at [103, 218] on button "Add & Edit" at bounding box center [89, 213] width 50 height 18
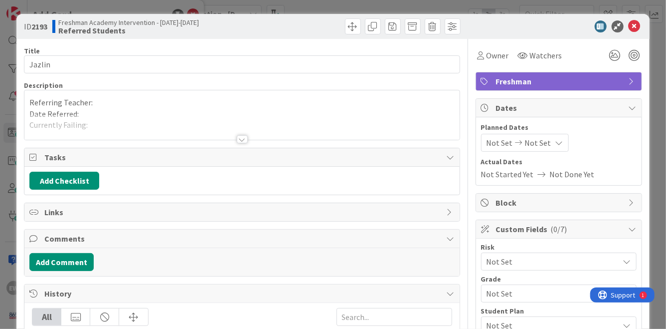
click at [104, 105] on p "Referring Teacher:" at bounding box center [241, 102] width 425 height 11
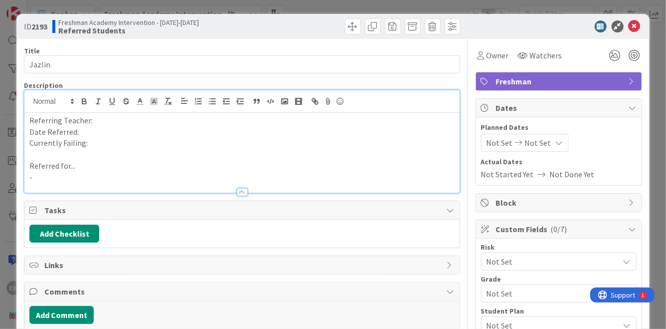
click at [105, 120] on p "Referring Teacher:" at bounding box center [241, 120] width 425 height 11
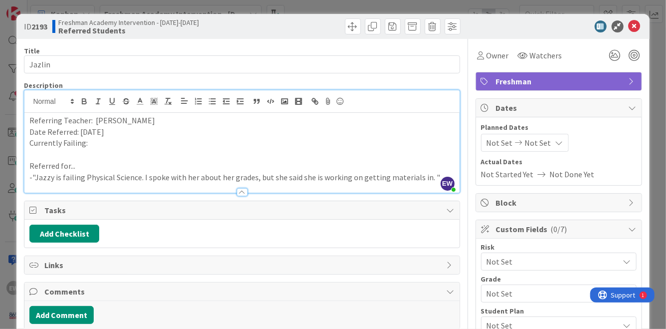
click at [99, 144] on p "Currently Failing:" at bounding box center [241, 142] width 425 height 11
click at [614, 58] on icon at bounding box center [615, 55] width 18 height 18
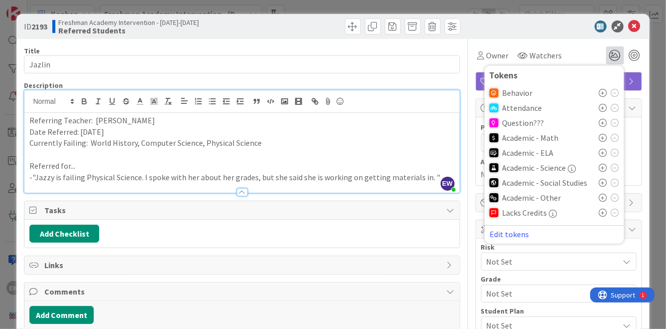
click at [604, 182] on icon at bounding box center [603, 183] width 8 height 8
click at [603, 167] on icon at bounding box center [603, 168] width 8 height 8
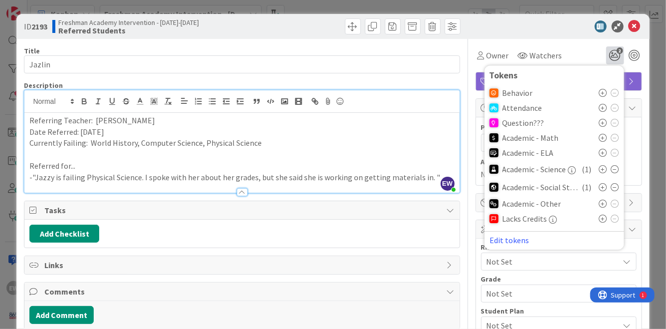
click at [603, 202] on icon at bounding box center [603, 203] width 8 height 8
click at [543, 50] on span "Watchers" at bounding box center [546, 55] width 32 height 12
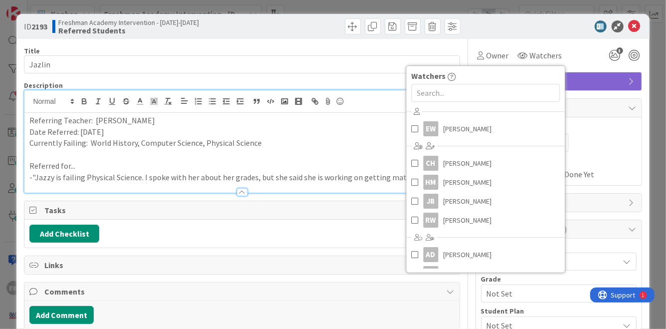
click at [370, 73] on div "Title 7 / 128 Jazlin Description EW [PERSON_NAME] just joined Referring Teacher…" at bounding box center [242, 310] width 436 height 542
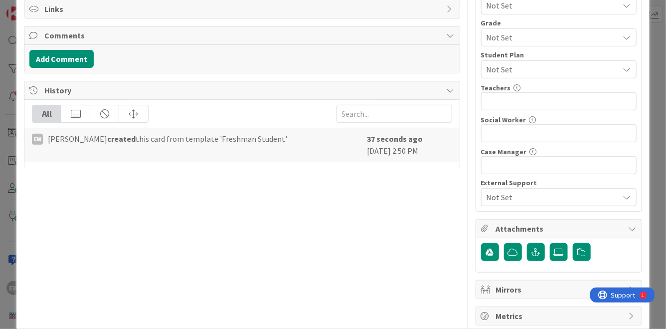
scroll to position [272, 0]
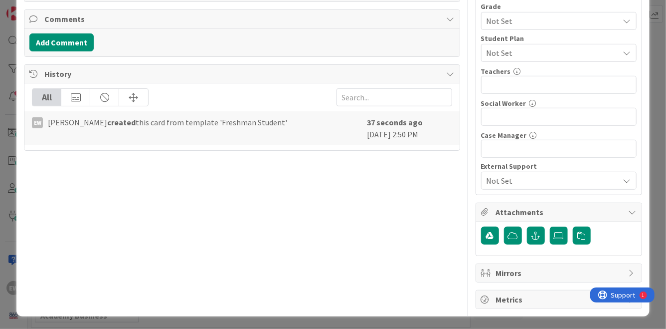
click at [508, 51] on span "Not Set" at bounding box center [553, 53] width 133 height 12
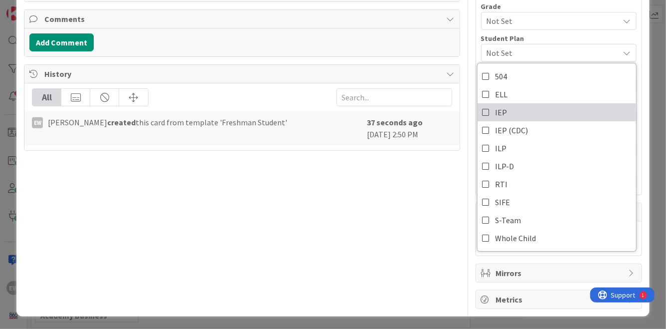
click at [488, 110] on icon at bounding box center [487, 112] width 8 height 15
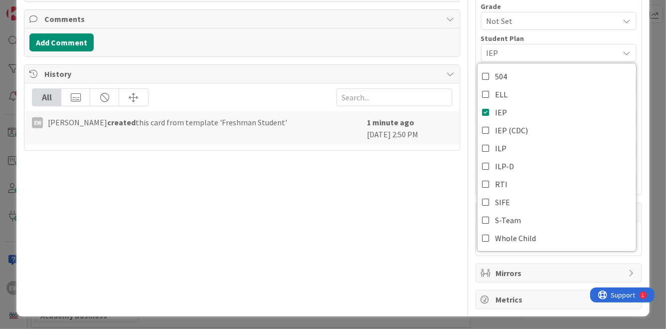
click at [498, 24] on span "Not Set" at bounding box center [551, 21] width 128 height 14
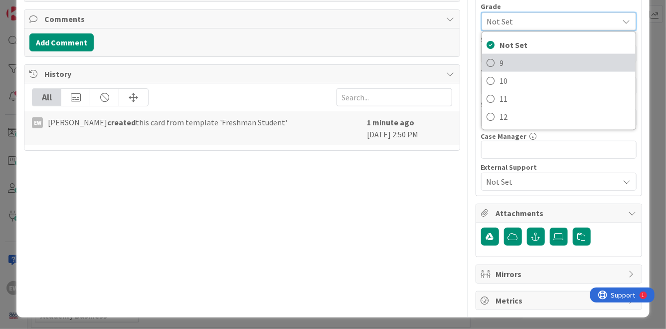
click at [494, 64] on icon at bounding box center [491, 62] width 8 height 15
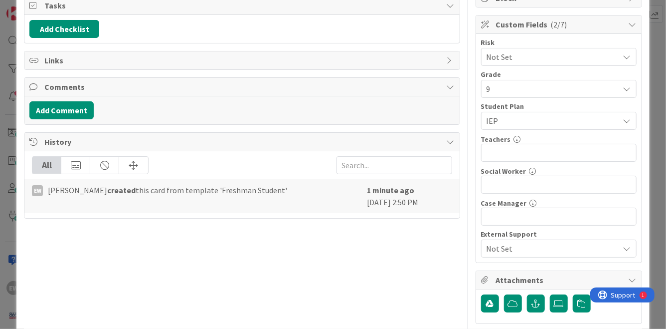
scroll to position [156, 0]
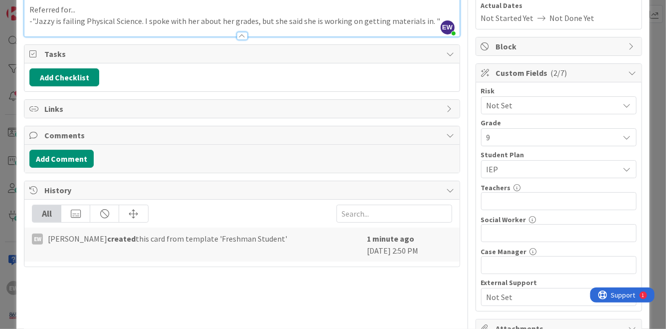
click at [500, 98] on span "Not Set" at bounding box center [551, 105] width 128 height 14
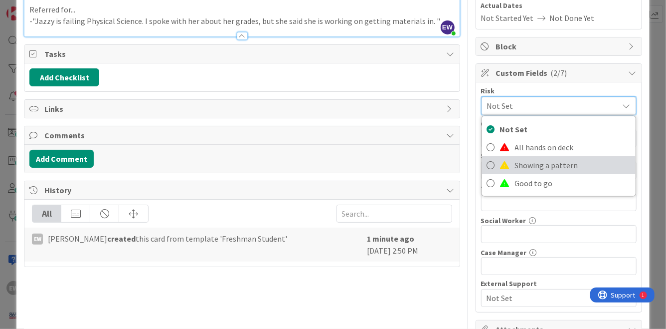
click at [507, 163] on span at bounding box center [505, 165] width 10 height 8
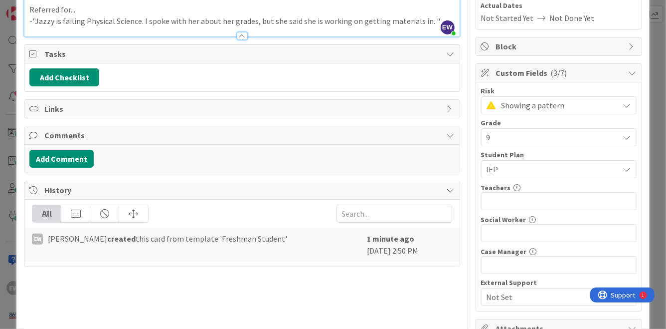
click at [502, 110] on span "Showing a pattern" at bounding box center [558, 105] width 113 height 14
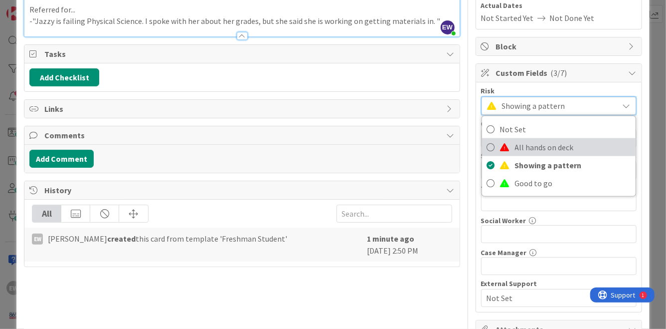
click at [504, 144] on span at bounding box center [505, 147] width 10 height 8
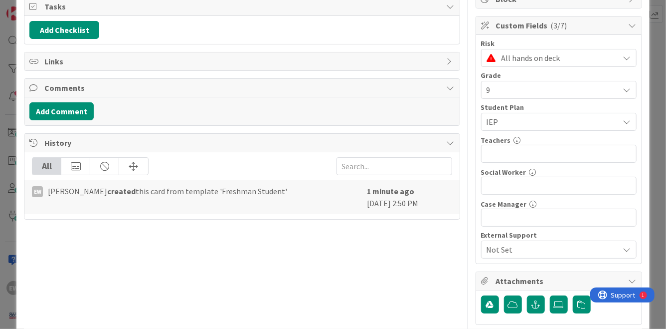
scroll to position [231, 0]
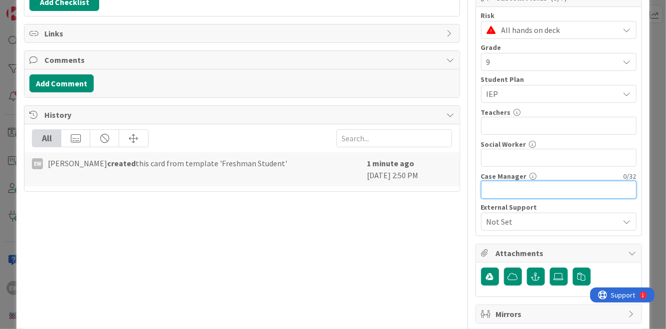
click at [533, 193] on input "text" at bounding box center [559, 190] width 156 height 18
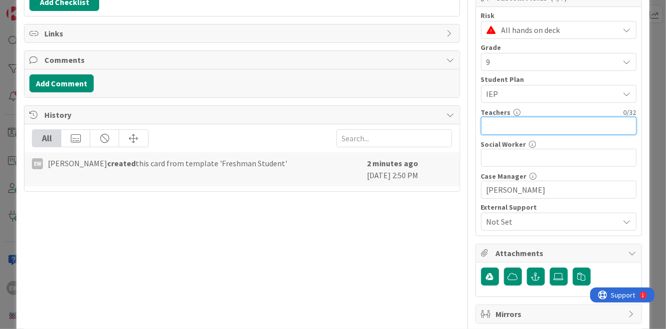
click at [503, 127] on input "text" at bounding box center [559, 126] width 156 height 18
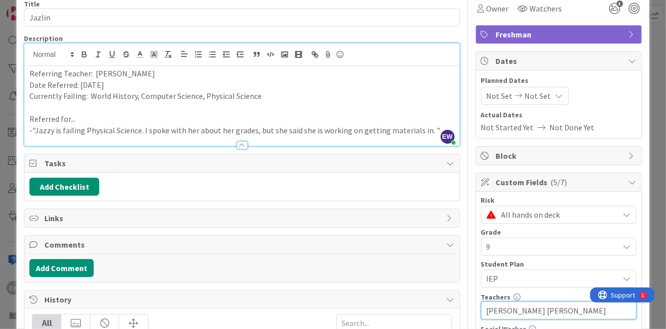
scroll to position [45, 0]
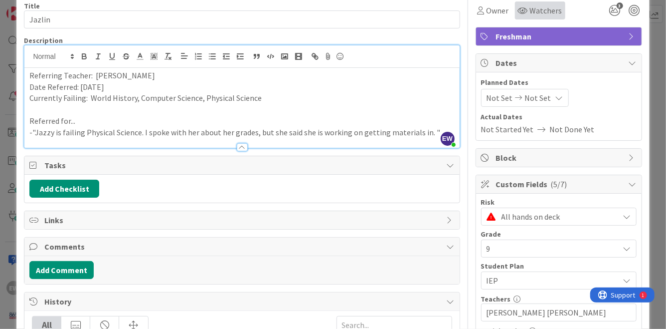
click at [525, 12] on icon at bounding box center [523, 10] width 10 height 8
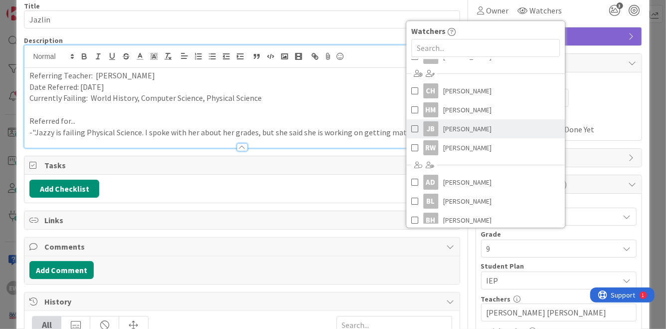
scroll to position [33, 0]
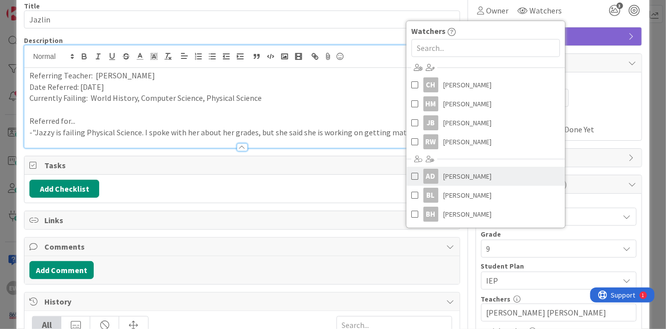
click at [412, 179] on span at bounding box center [414, 176] width 7 height 15
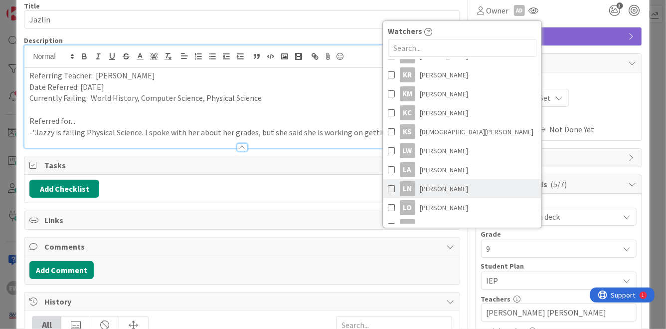
scroll to position [326, 0]
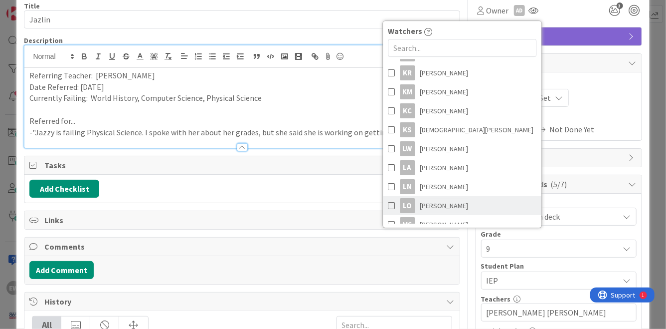
click at [393, 206] on span at bounding box center [391, 205] width 7 height 15
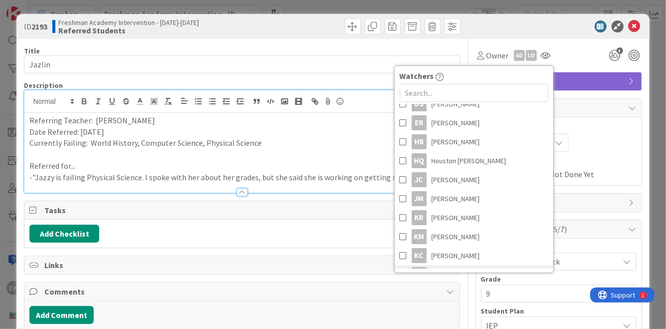
scroll to position [224, 0]
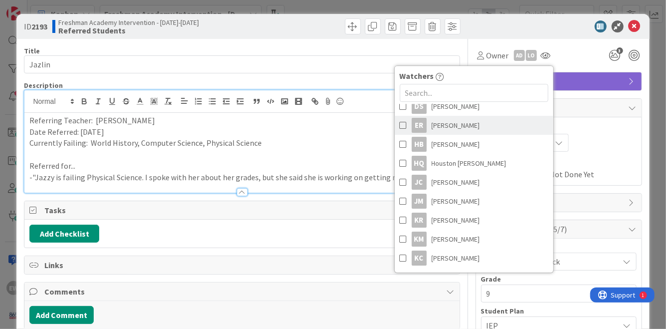
click at [404, 126] on span at bounding box center [403, 125] width 7 height 15
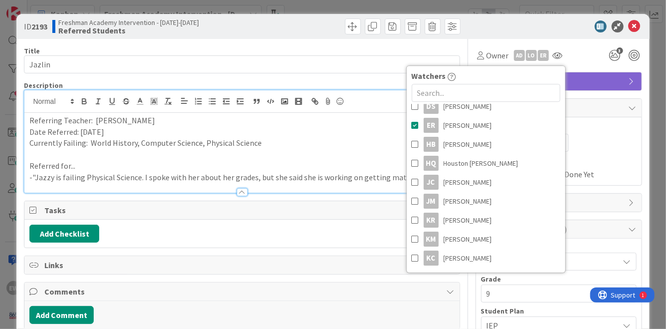
click at [567, 38] on div "ID 2193 Freshman Academy Intervention - [DATE]-[DATE] Referred Students" at bounding box center [332, 26] width 633 height 25
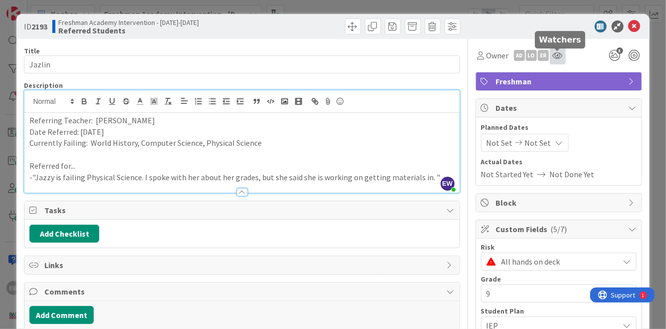
click at [559, 55] on icon at bounding box center [558, 55] width 10 height 8
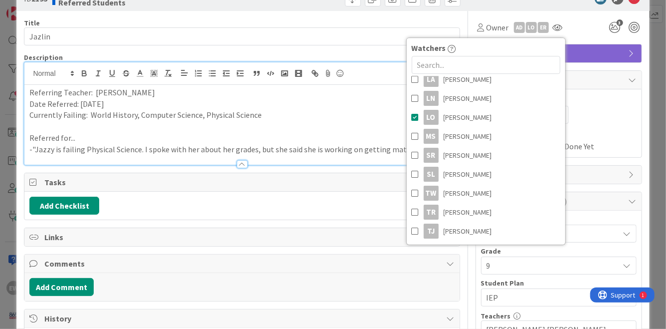
scroll to position [58, 0]
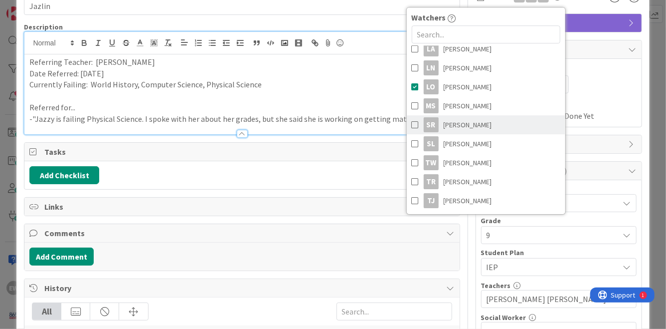
click at [416, 126] on span at bounding box center [415, 124] width 7 height 15
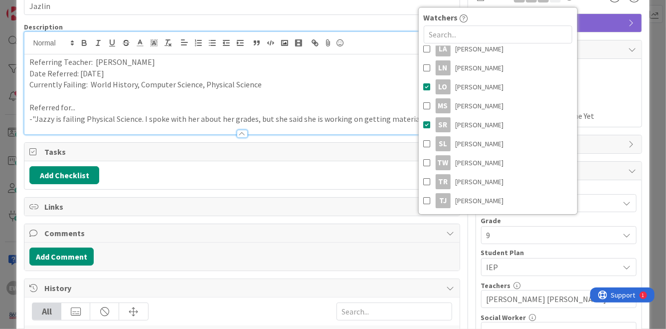
click at [600, 61] on div "Planned Dates Not Set Not Set Actual Dates Not Started Yet Not Done Yet" at bounding box center [559, 93] width 166 height 68
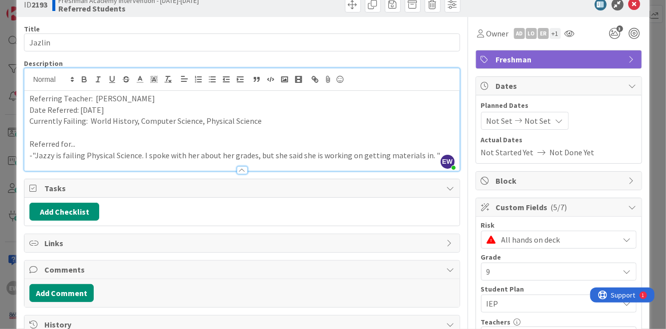
scroll to position [0, 0]
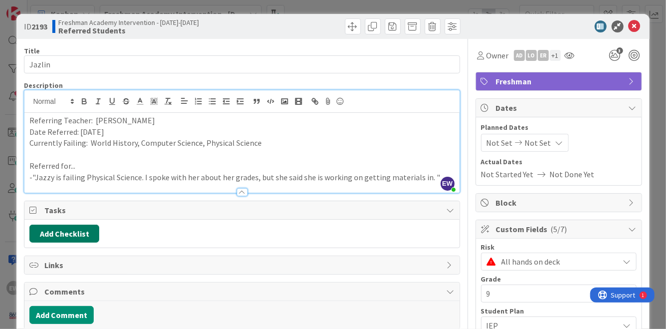
click at [83, 236] on button "Add Checklist" at bounding box center [64, 233] width 70 height 18
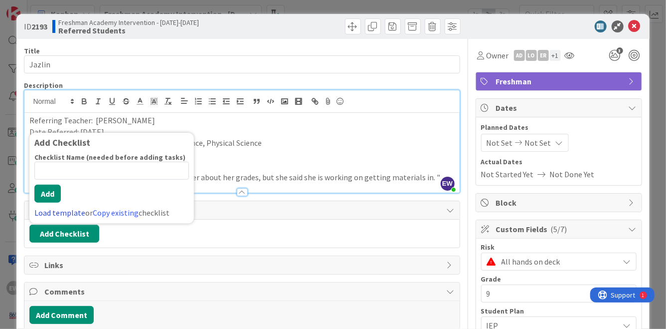
click at [64, 212] on link "Load template" at bounding box center [59, 212] width 51 height 10
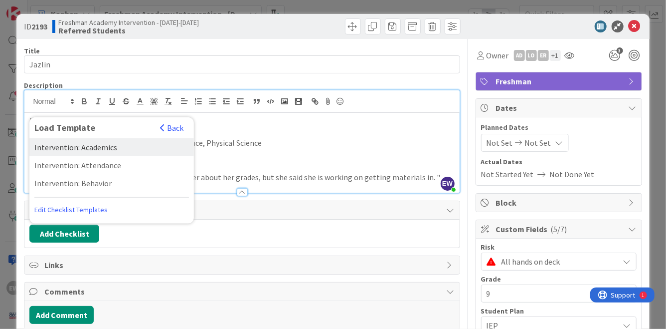
click at [86, 150] on div "Intervention: Academics" at bounding box center [111, 147] width 165 height 18
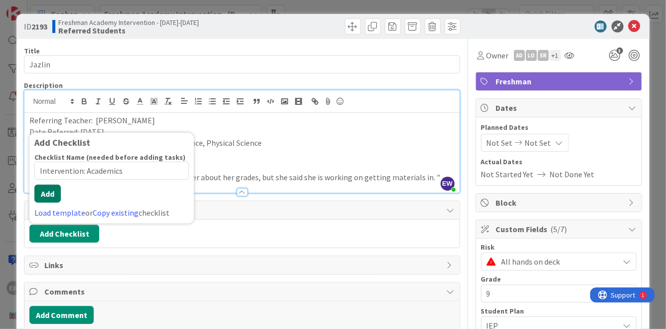
click at [54, 194] on button "Add" at bounding box center [47, 194] width 26 height 18
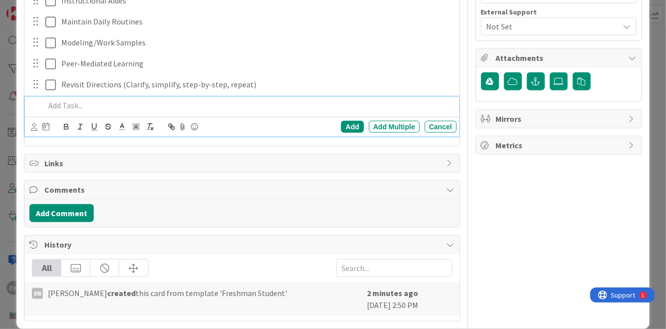
scroll to position [439, 0]
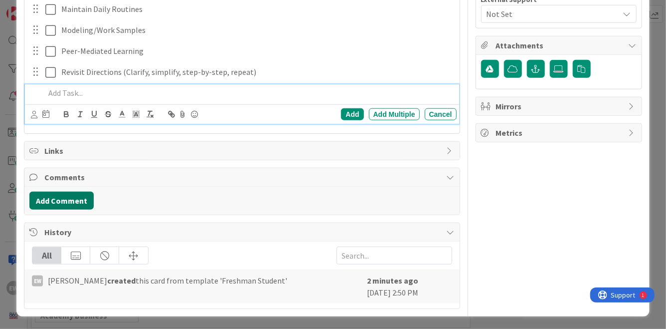
click at [80, 199] on button "Add Comment" at bounding box center [61, 201] width 64 height 18
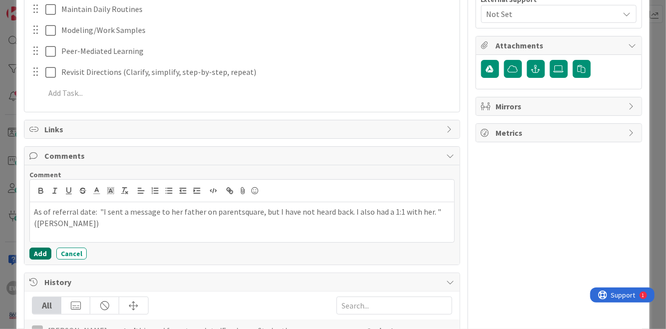
click at [37, 254] on button "Add" at bounding box center [40, 253] width 22 height 12
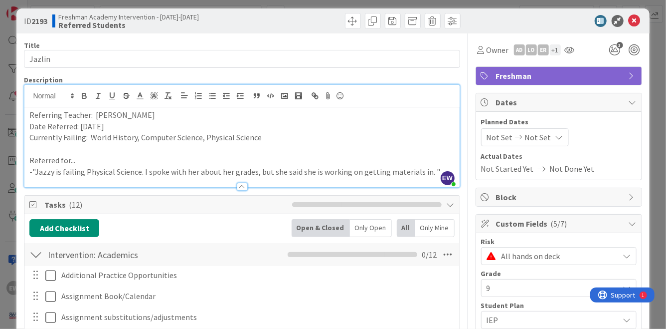
scroll to position [0, 0]
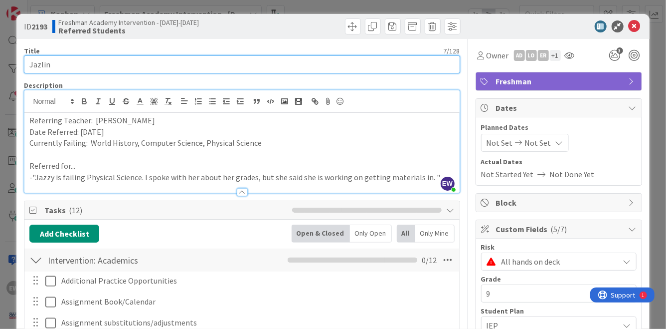
click at [378, 63] on input "Jazlin" at bounding box center [242, 64] width 436 height 18
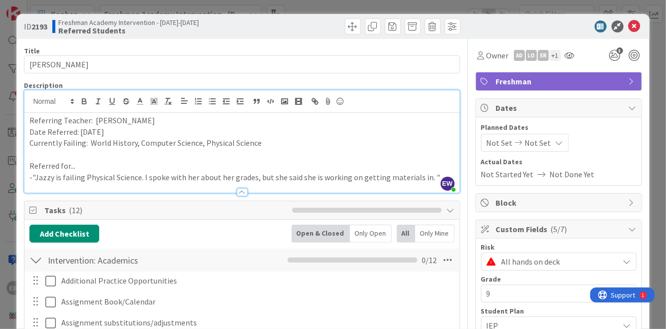
click at [640, 25] on div at bounding box center [554, 26] width 177 height 12
click at [636, 25] on icon at bounding box center [635, 26] width 12 height 12
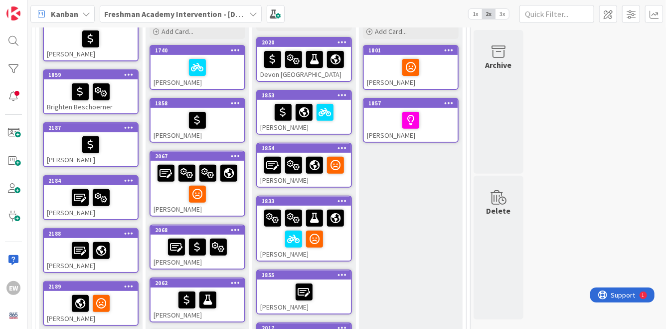
scroll to position [105, 0]
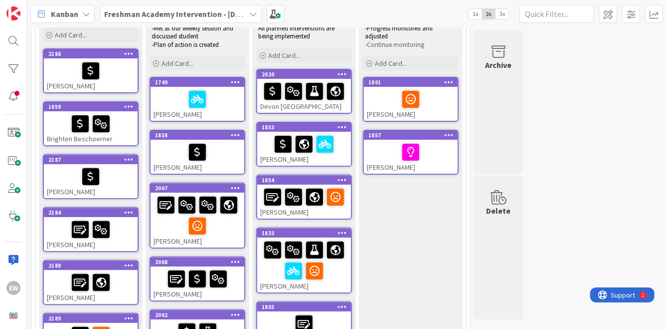
drag, startPoint x: 98, startPoint y: 37, endPoint x: 174, endPoint y: 1, distance: 84.1
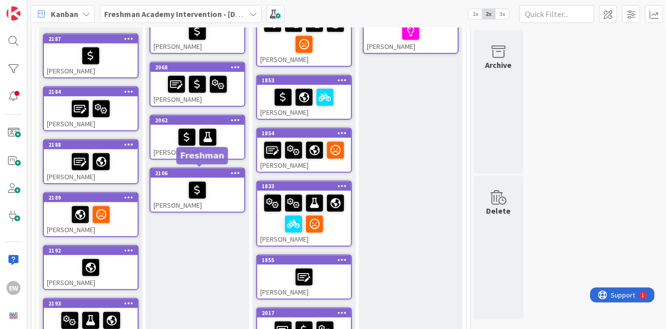
scroll to position [225, 0]
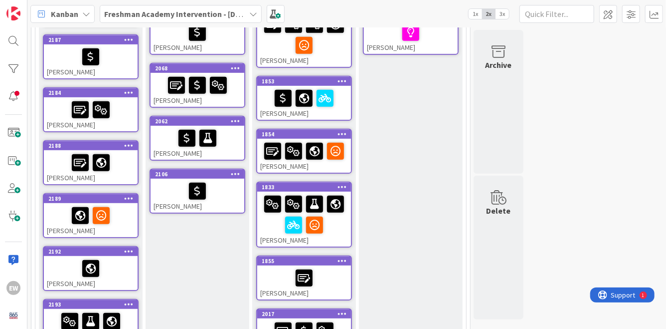
click at [234, 98] on div "[PERSON_NAME]" at bounding box center [198, 90] width 94 height 34
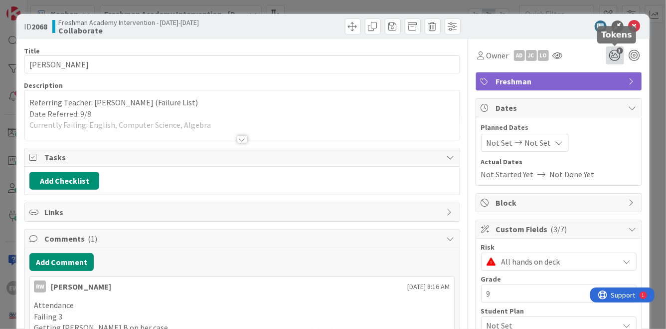
click at [611, 54] on icon "3" at bounding box center [615, 55] width 18 height 18
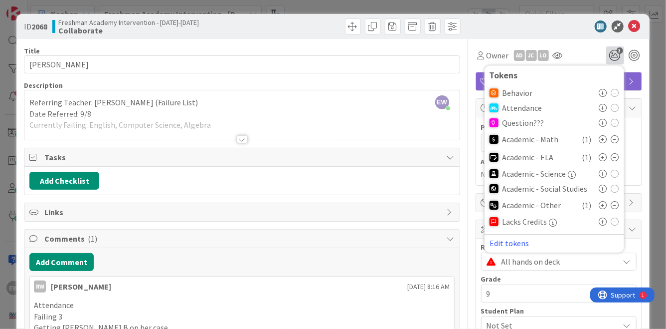
click at [608, 111] on div at bounding box center [609, 108] width 20 height 8
click at [605, 110] on icon at bounding box center [603, 108] width 8 height 8
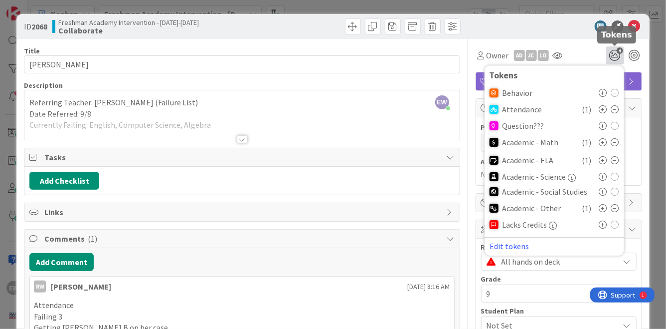
click at [595, 51] on div "Owner AD [PERSON_NAME] 4 Tokens Behavior Attendance ( 1 ) Question??? Academic …" at bounding box center [559, 55] width 167 height 18
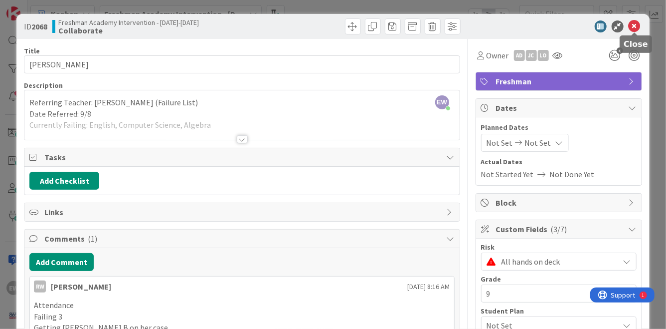
click at [634, 29] on icon at bounding box center [635, 26] width 12 height 12
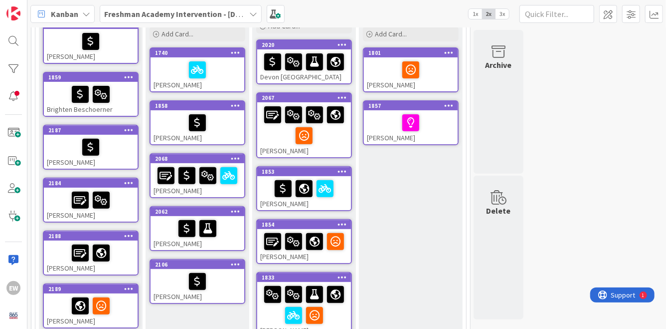
scroll to position [134, 0]
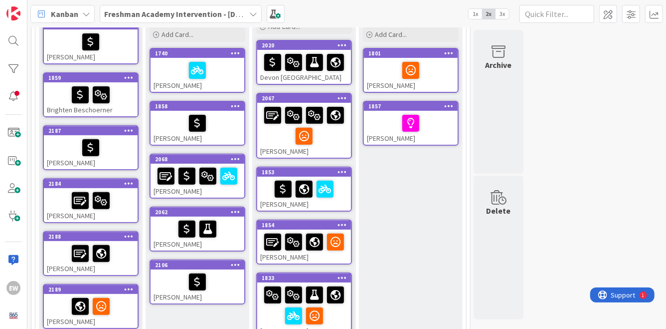
click at [216, 85] on div "[PERSON_NAME]" at bounding box center [198, 75] width 94 height 34
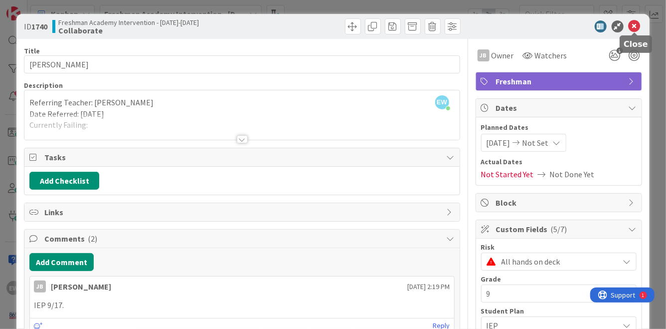
click at [638, 22] on icon at bounding box center [635, 26] width 12 height 12
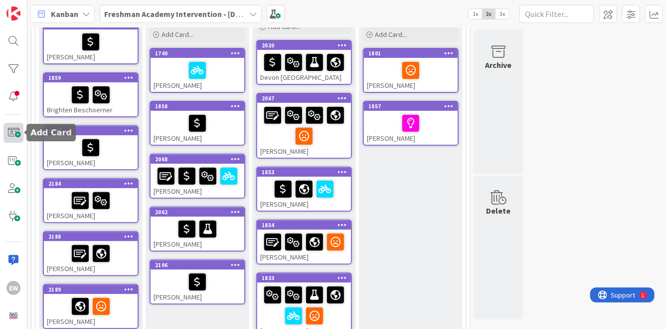
click at [9, 137] on span at bounding box center [13, 133] width 20 height 20
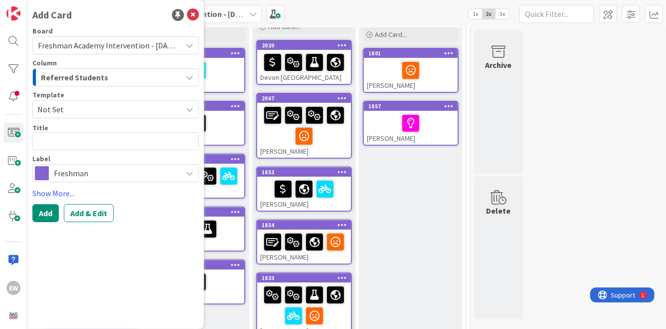
click at [117, 113] on span "Not Set" at bounding box center [105, 109] width 137 height 13
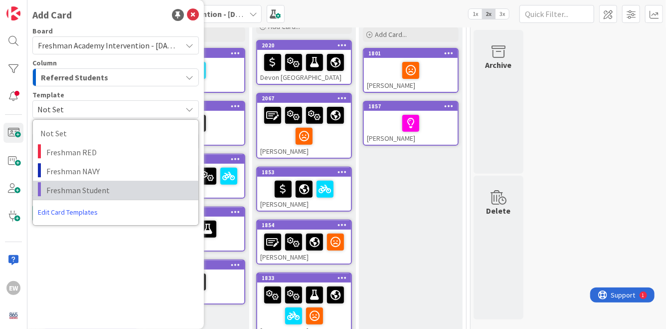
click at [106, 184] on span "Freshman Student" at bounding box center [118, 190] width 145 height 13
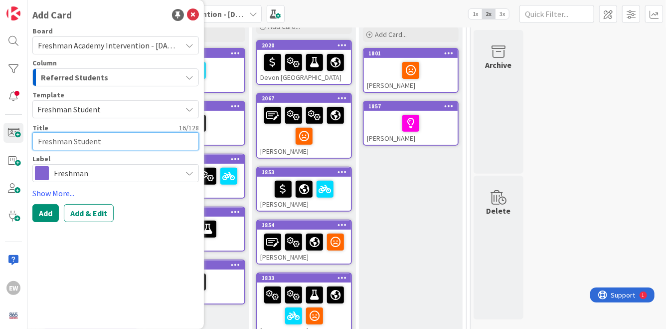
click at [96, 143] on textarea "Freshman Student" at bounding box center [115, 141] width 167 height 18
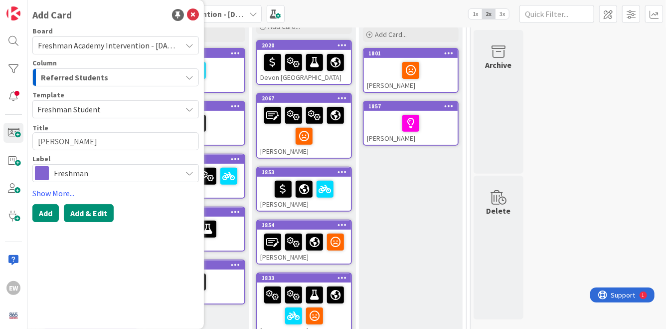
click at [91, 218] on button "Add & Edit" at bounding box center [89, 213] width 50 height 18
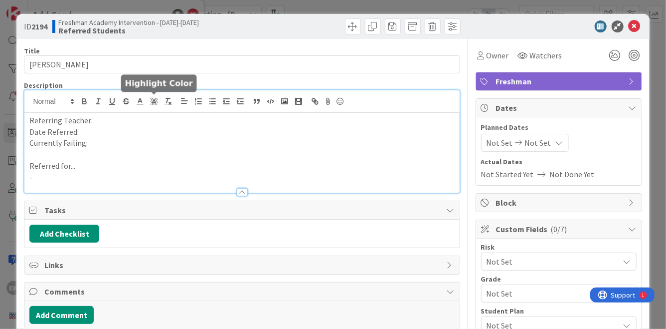
click at [156, 99] on div "Referring Teacher: Date Referred: Currently Failing: Referred for... -" at bounding box center [241, 141] width 435 height 102
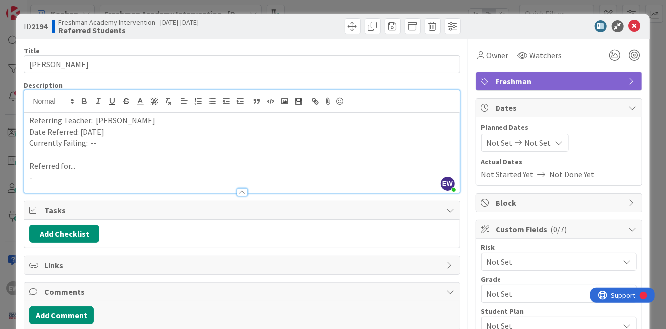
click at [83, 178] on p "-" at bounding box center [241, 177] width 425 height 11
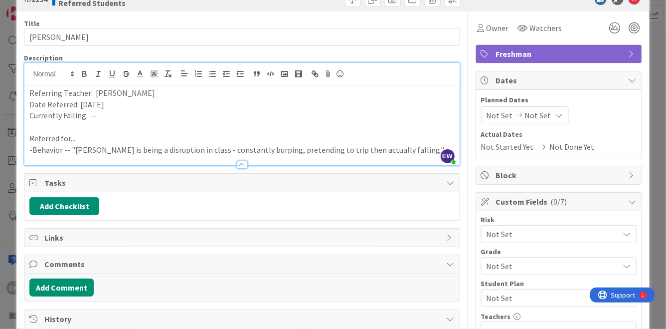
scroll to position [67, 0]
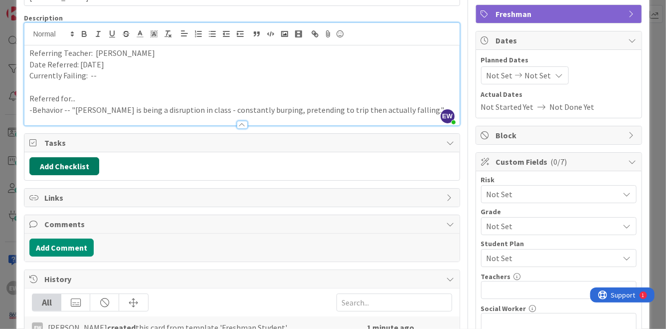
click at [72, 173] on button "Add Checklist" at bounding box center [64, 166] width 70 height 18
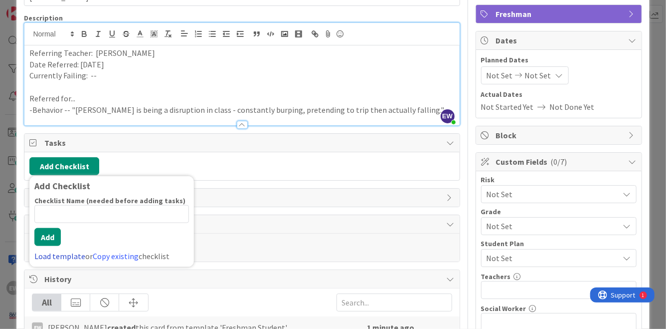
click at [52, 256] on link "Load template" at bounding box center [59, 256] width 51 height 10
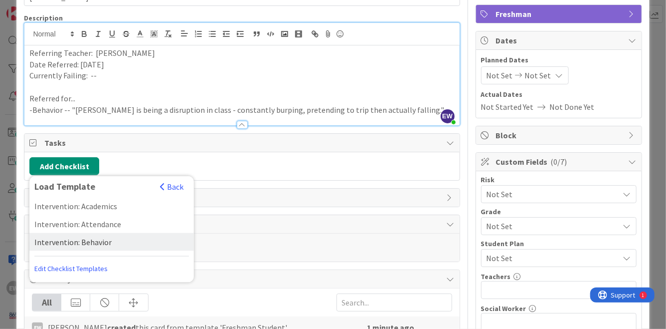
click at [71, 243] on div "Intervention: Behavior" at bounding box center [111, 242] width 165 height 18
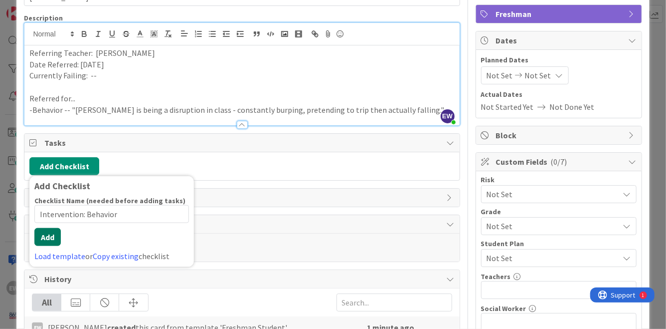
click at [52, 246] on div "Checklist Name (needed before adding tasks) 22 / 64 Intervention: Behavior Add …" at bounding box center [111, 229] width 155 height 66
click at [51, 241] on button "Add" at bounding box center [47, 237] width 26 height 18
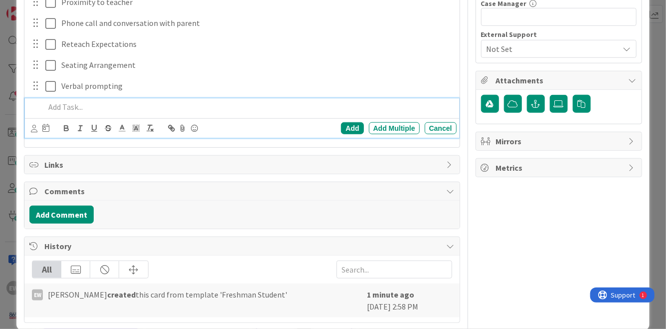
scroll to position [414, 0]
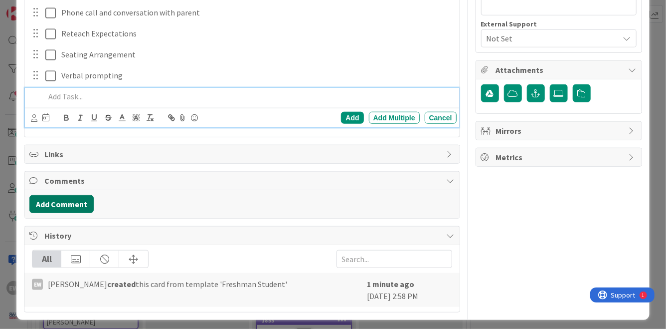
click at [61, 197] on button "Add Comment" at bounding box center [61, 204] width 64 height 18
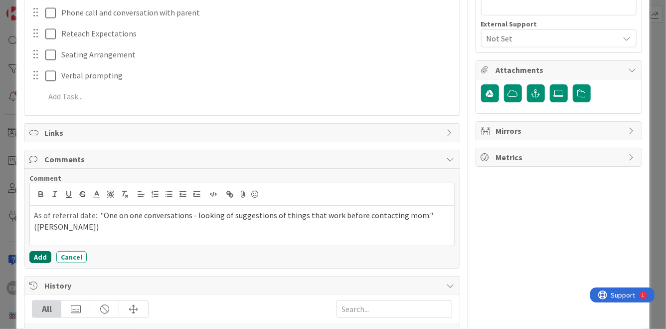
click at [36, 259] on button "Add" at bounding box center [40, 257] width 22 height 12
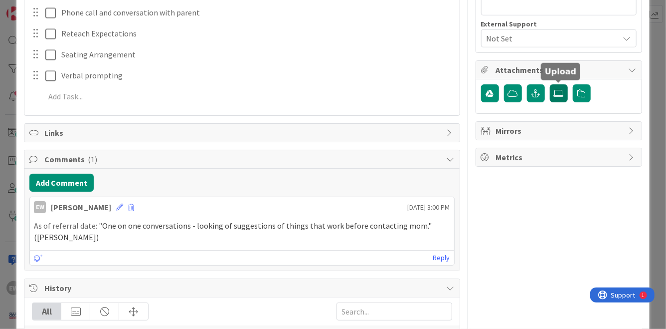
click at [559, 99] on label at bounding box center [559, 93] width 18 height 18
click at [550, 84] on input "file" at bounding box center [550, 84] width 0 height 0
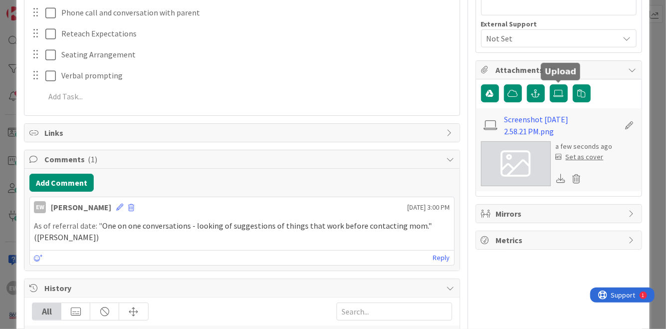
click at [581, 157] on div "Set as cover" at bounding box center [580, 157] width 48 height 10
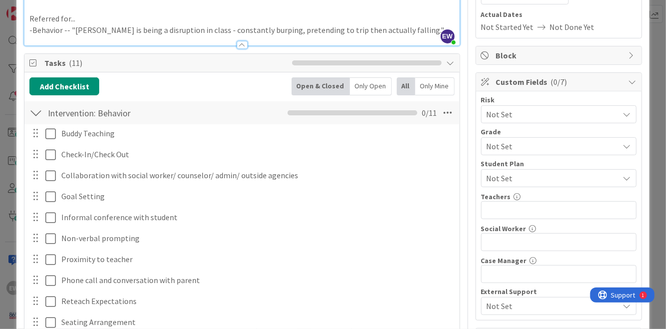
scroll to position [144, 0]
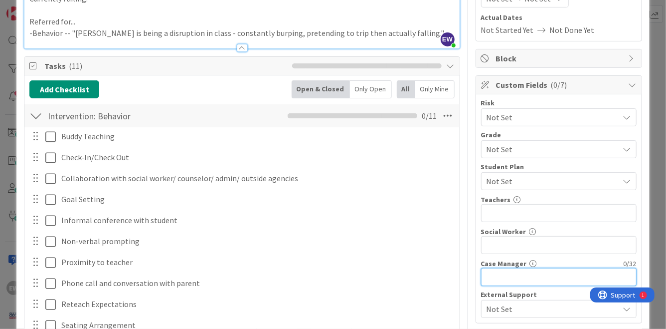
click at [499, 276] on input "text" at bounding box center [559, 277] width 156 height 18
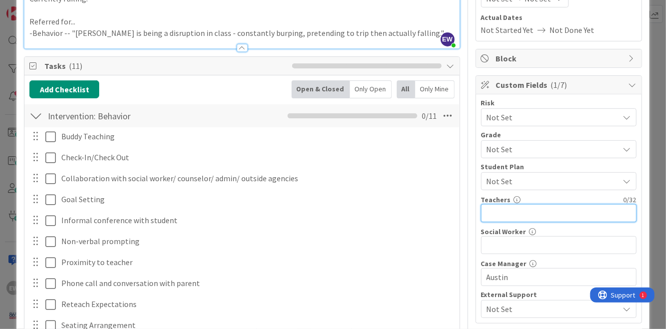
click at [510, 211] on input "text" at bounding box center [559, 213] width 156 height 18
click at [507, 114] on span "Not Set" at bounding box center [551, 117] width 128 height 14
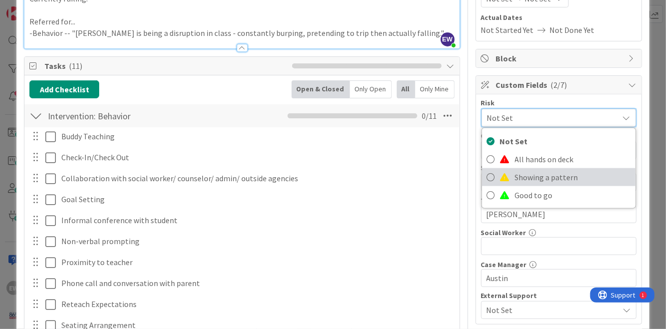
click at [506, 174] on span at bounding box center [505, 177] width 10 height 8
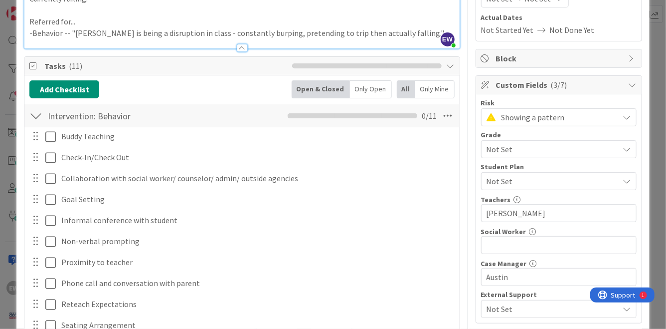
click at [502, 154] on span "Not Set" at bounding box center [551, 149] width 128 height 14
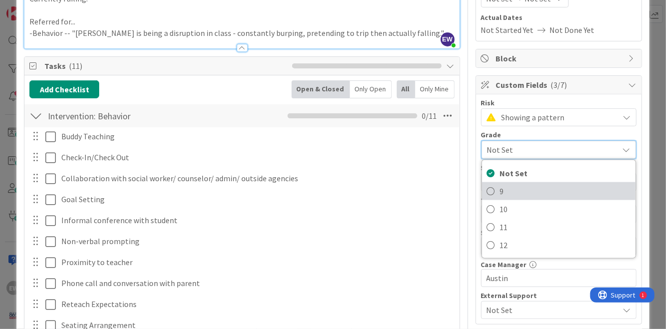
click at [498, 190] on link "9" at bounding box center [559, 191] width 154 height 18
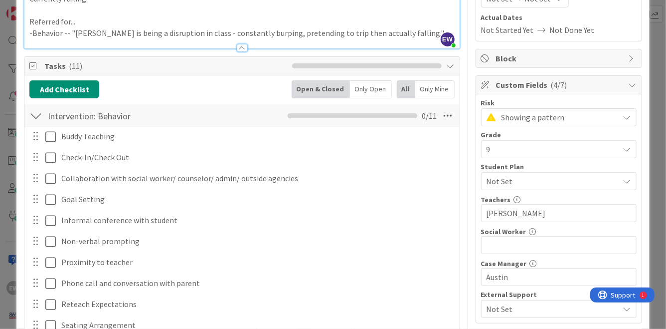
click at [498, 182] on span "Not Set" at bounding box center [553, 181] width 133 height 12
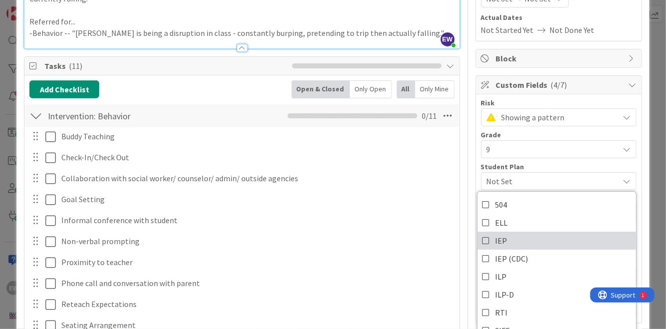
click at [489, 238] on icon at bounding box center [487, 240] width 8 height 15
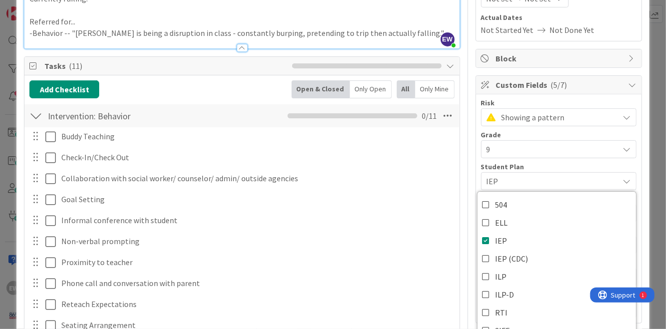
click at [468, 174] on div "Title 14 / 128 [PERSON_NAME] Description EW [PERSON_NAME] joined 2 m ago Referr…" at bounding box center [333, 265] width 618 height 740
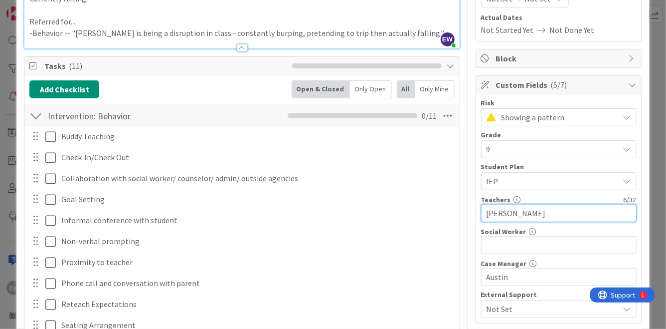
click at [521, 215] on input "[PERSON_NAME]" at bounding box center [559, 213] width 156 height 18
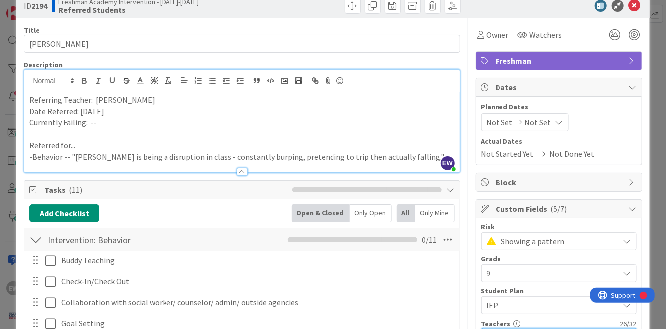
scroll to position [7, 0]
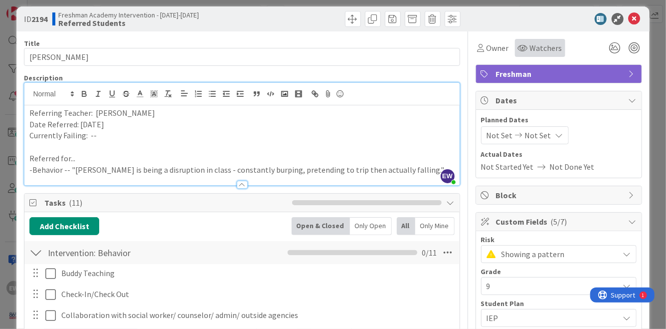
click at [533, 44] on span "Watchers" at bounding box center [546, 48] width 32 height 12
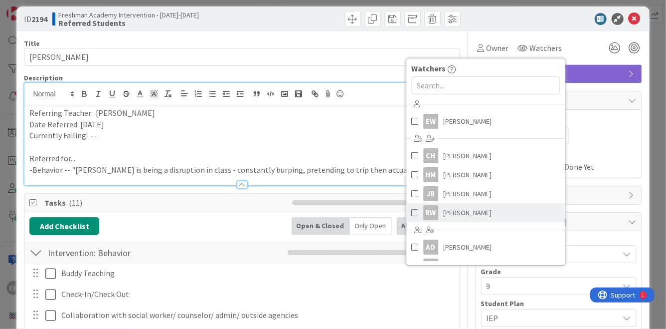
click at [414, 209] on span at bounding box center [414, 212] width 7 height 15
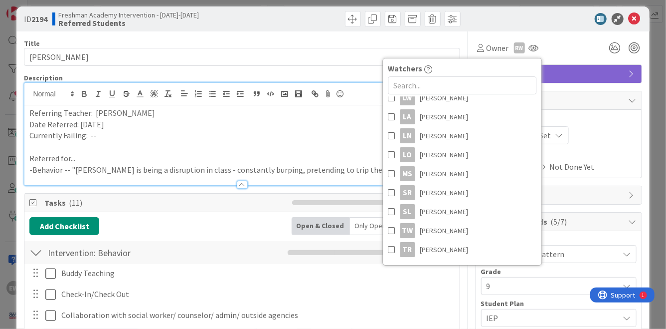
scroll to position [431, 0]
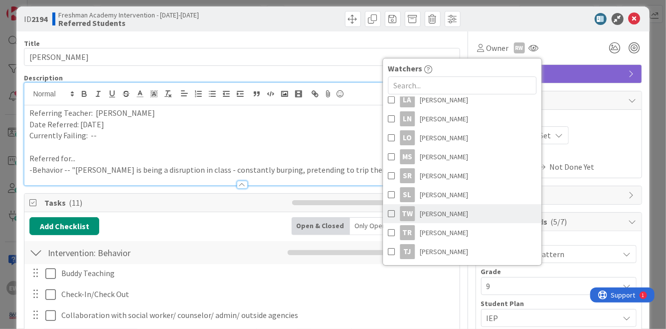
click at [393, 213] on span at bounding box center [391, 213] width 7 height 15
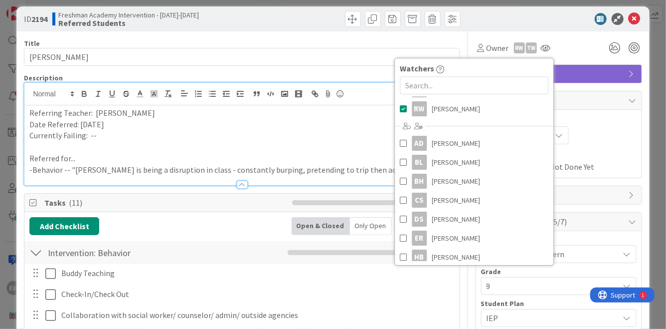
scroll to position [117, 0]
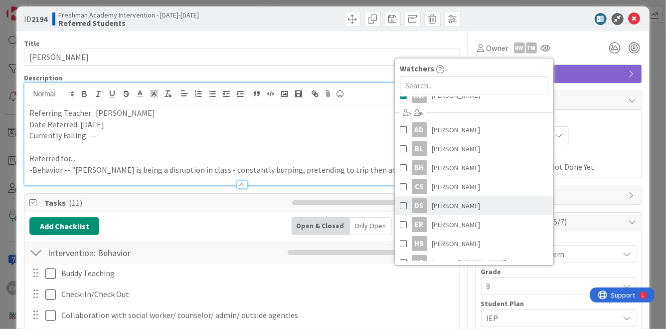
click at [406, 201] on link "DS [PERSON_NAME]" at bounding box center [474, 205] width 159 height 19
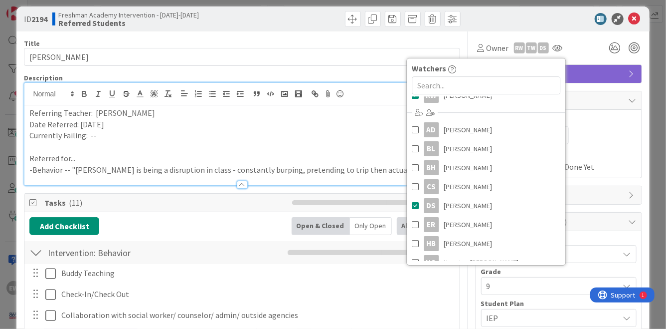
click at [580, 56] on div "Owner RW TW DS Watchers EW [PERSON_NAME] CH [PERSON_NAME] HM [PERSON_NAME] JB […" at bounding box center [559, 48] width 167 height 18
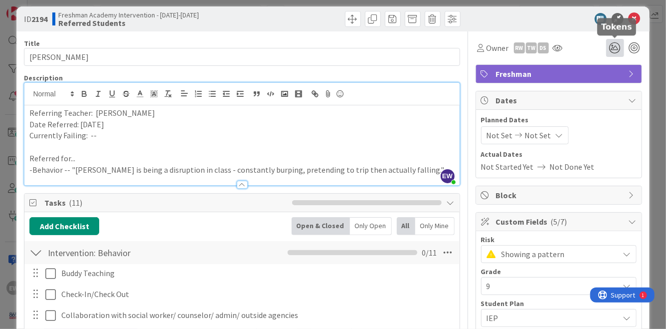
click at [613, 50] on icon at bounding box center [615, 48] width 18 height 18
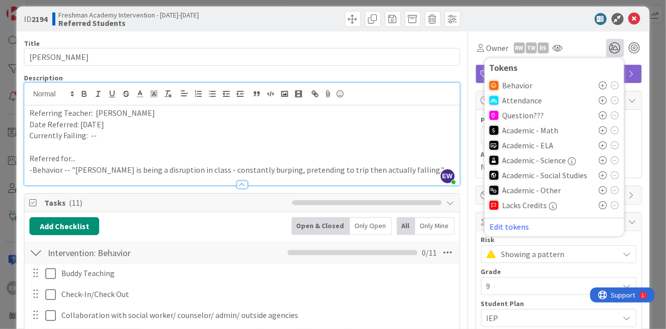
click at [604, 85] on icon at bounding box center [603, 85] width 8 height 8
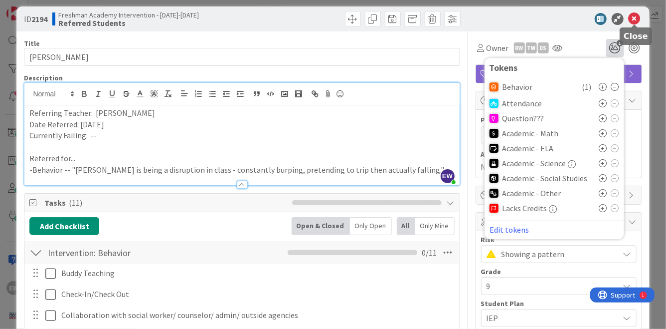
click at [632, 22] on icon at bounding box center [635, 19] width 12 height 12
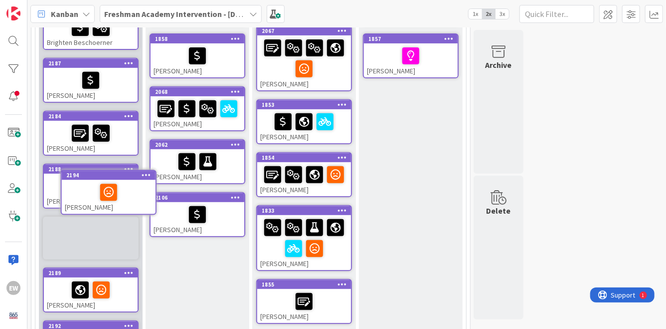
scroll to position [213, 0]
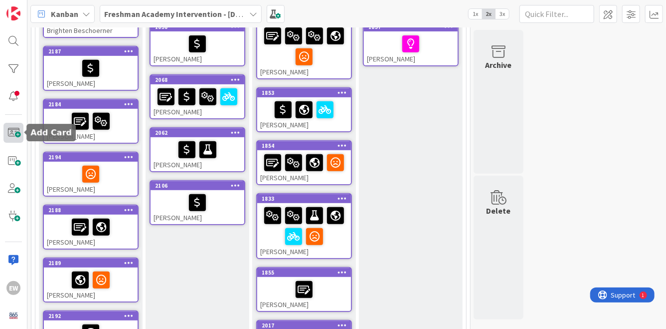
click at [10, 129] on span at bounding box center [13, 133] width 20 height 20
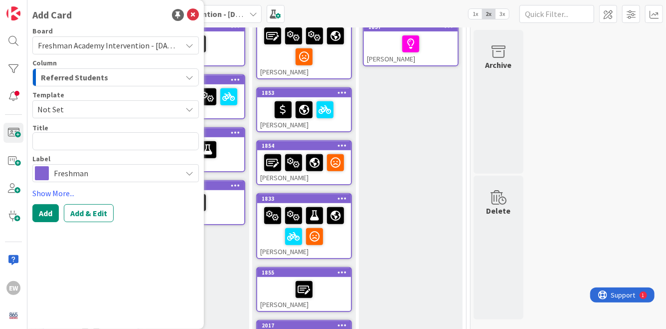
click at [88, 112] on span "Not Set" at bounding box center [105, 109] width 137 height 13
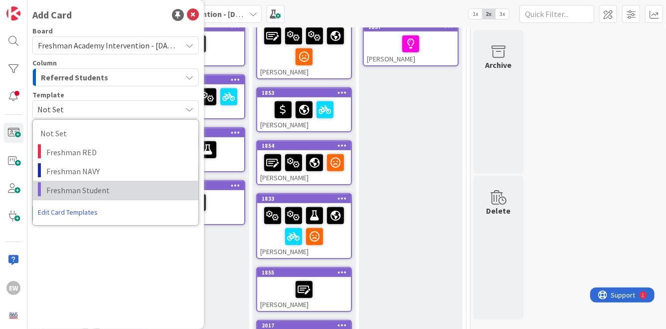
click at [80, 194] on span "Freshman Student" at bounding box center [118, 190] width 145 height 13
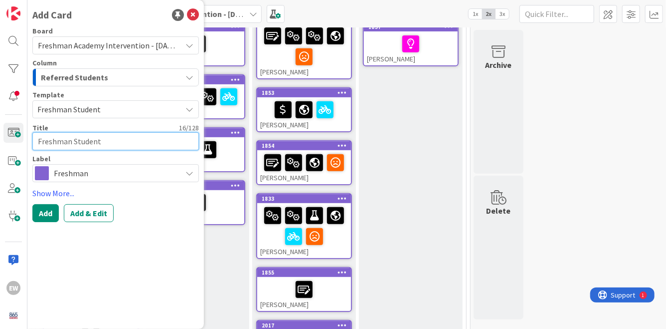
click at [78, 138] on textarea "Freshman Student" at bounding box center [115, 141] width 167 height 18
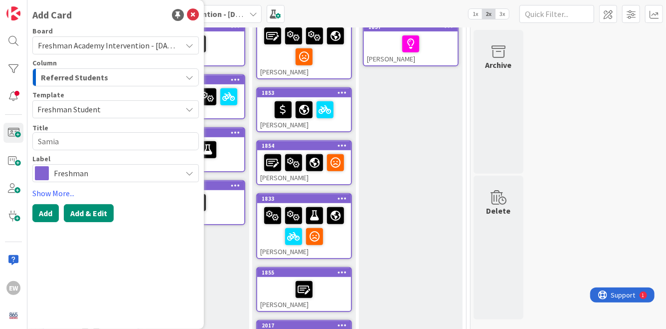
click at [89, 213] on button "Add & Edit" at bounding box center [89, 213] width 50 height 18
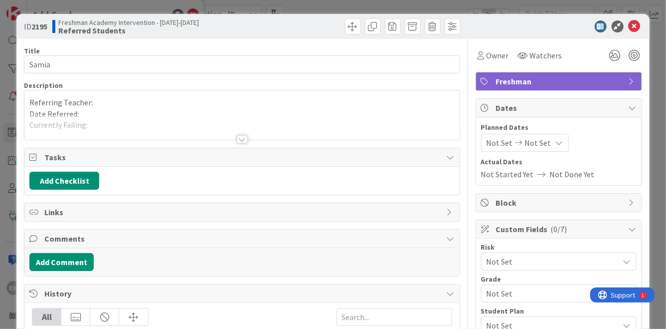
click at [119, 104] on p "Referring Teacher:" at bounding box center [241, 102] width 425 height 11
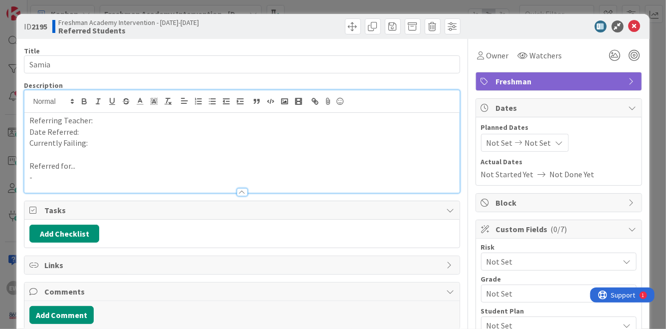
click at [120, 121] on p "Referring Teacher:" at bounding box center [241, 120] width 425 height 11
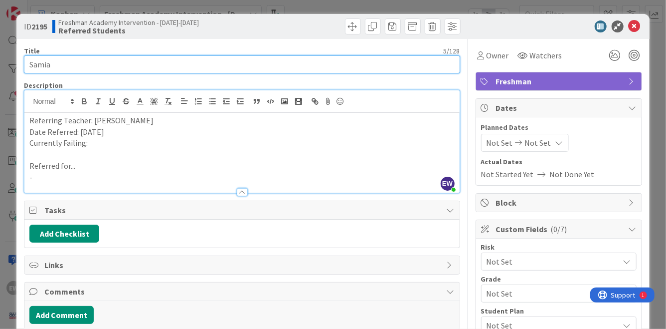
click at [79, 62] on input "Samia" at bounding box center [242, 64] width 436 height 18
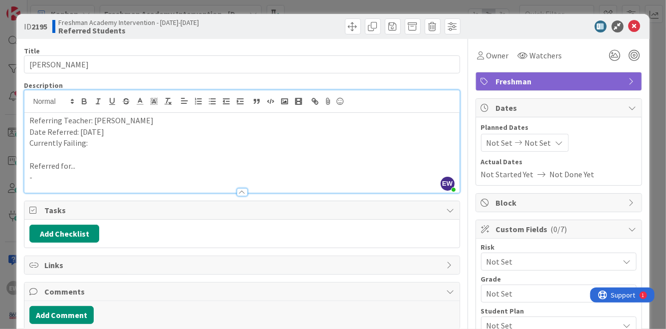
click at [102, 147] on p "Currently Failing:" at bounding box center [241, 142] width 425 height 11
click at [81, 177] on p "-" at bounding box center [241, 177] width 425 height 11
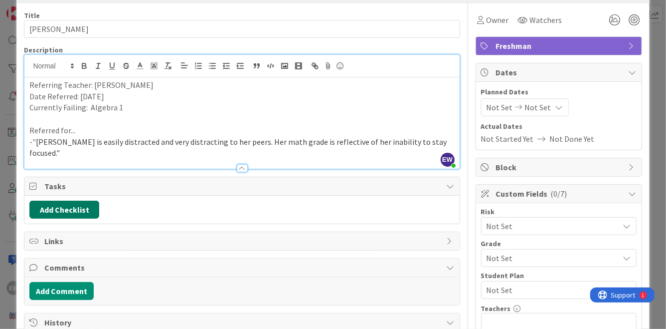
scroll to position [40, 0]
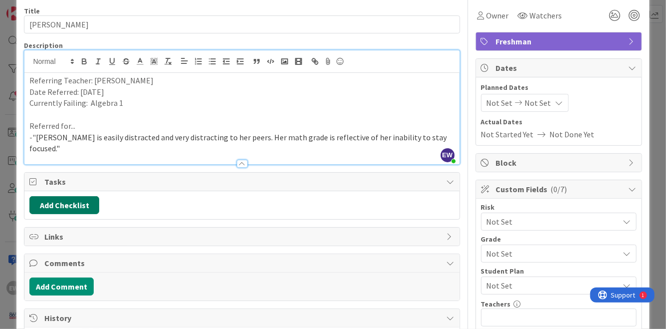
click at [56, 196] on button "Add Checklist" at bounding box center [64, 205] width 70 height 18
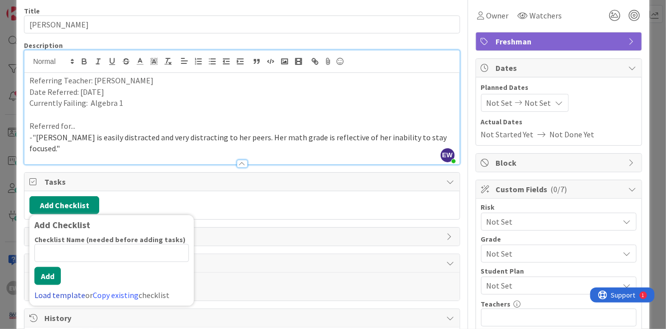
click at [56, 290] on link "Load template" at bounding box center [59, 295] width 51 height 10
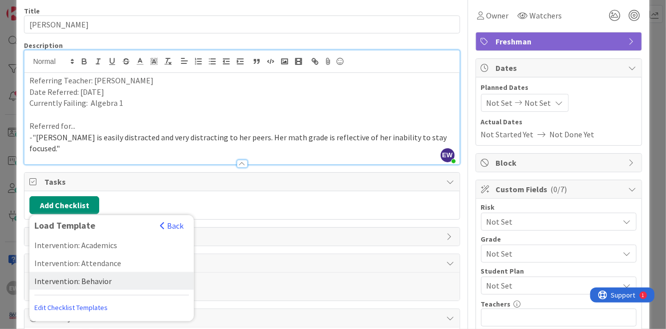
click at [67, 272] on div "Intervention: Behavior" at bounding box center [111, 281] width 165 height 18
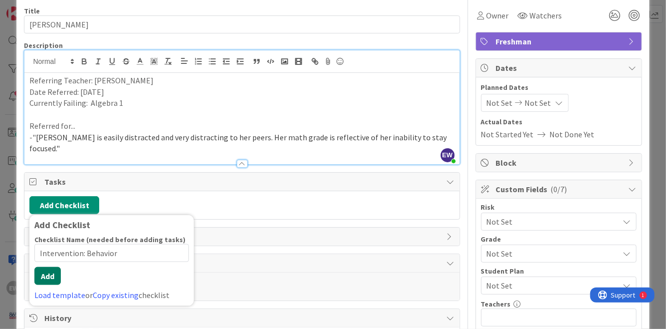
click at [51, 272] on button "Add" at bounding box center [47, 276] width 26 height 18
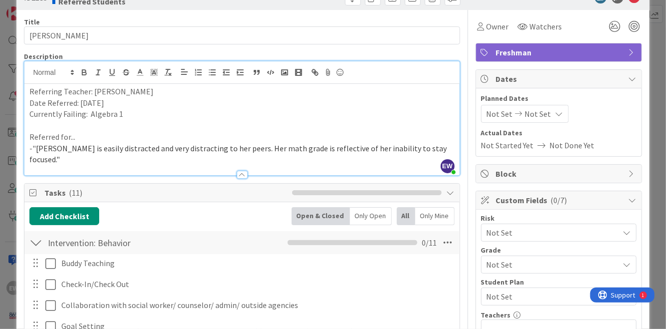
scroll to position [5, 0]
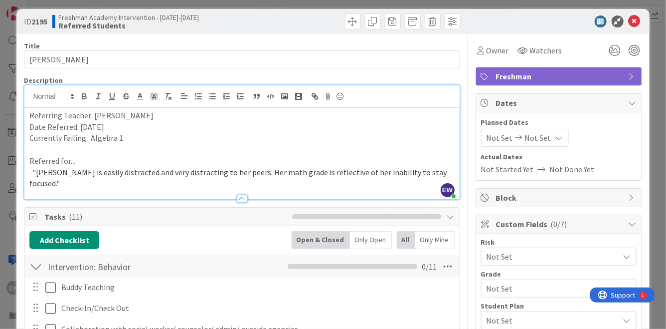
click at [39, 257] on div at bounding box center [35, 266] width 13 height 18
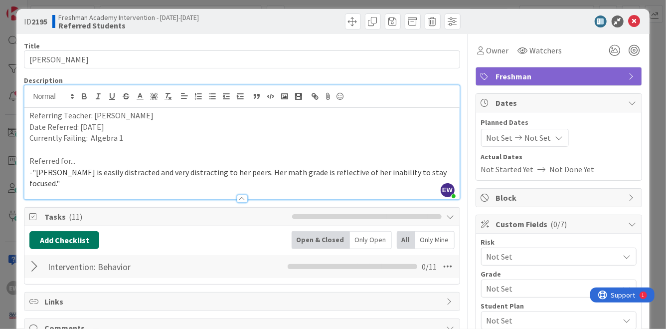
click at [51, 231] on button "Add Checklist" at bounding box center [64, 240] width 70 height 18
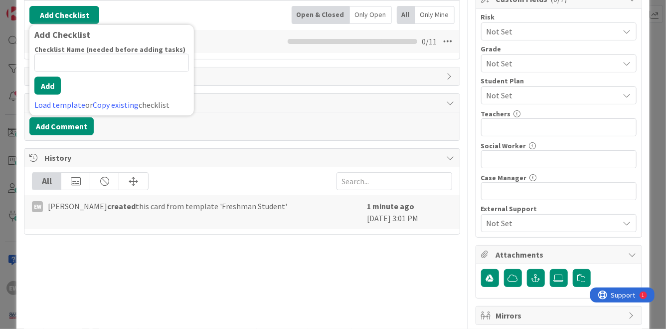
scroll to position [211, 0]
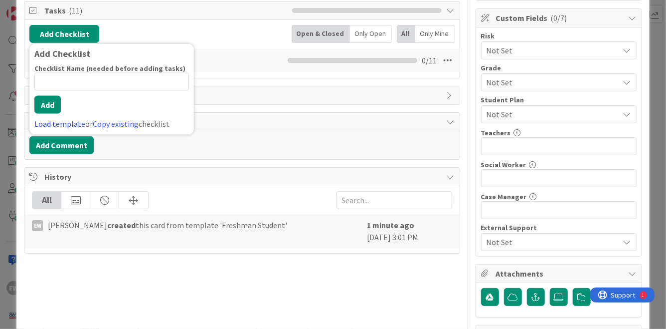
click at [67, 119] on link "Load template" at bounding box center [59, 124] width 51 height 10
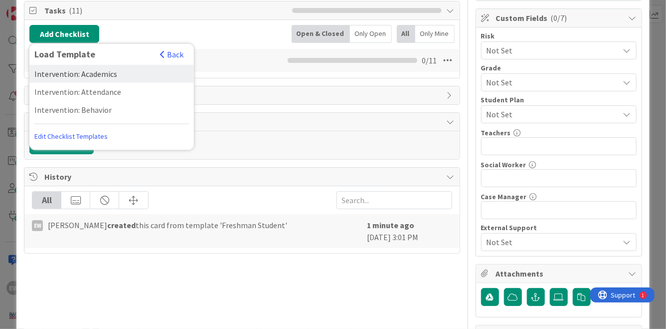
click at [98, 65] on div "Intervention: Academics" at bounding box center [111, 74] width 165 height 18
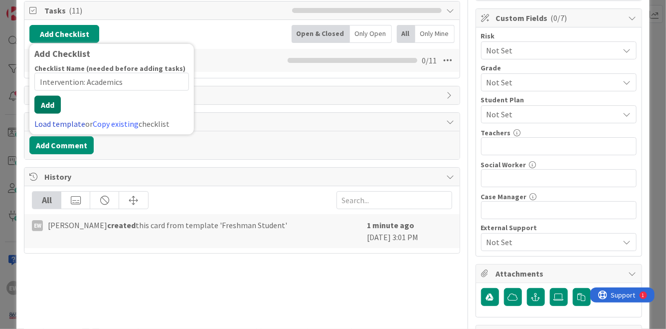
click at [49, 107] on div "Checklist Name (needed before adding tasks) 23 / 64 Intervention: Academics Add…" at bounding box center [111, 97] width 155 height 66
click at [49, 98] on button "Add" at bounding box center [47, 105] width 26 height 18
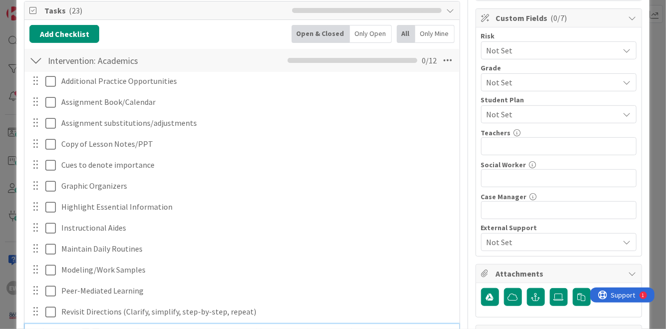
click at [38, 51] on div at bounding box center [35, 60] width 13 height 18
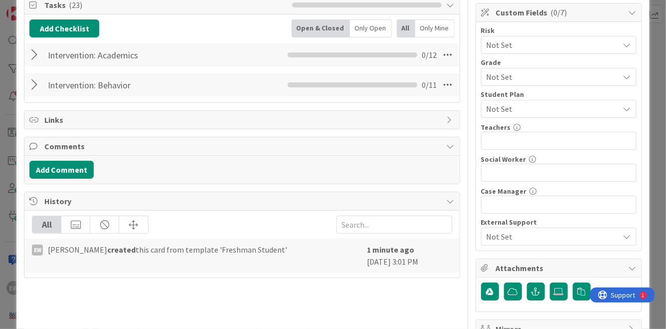
scroll to position [219, 0]
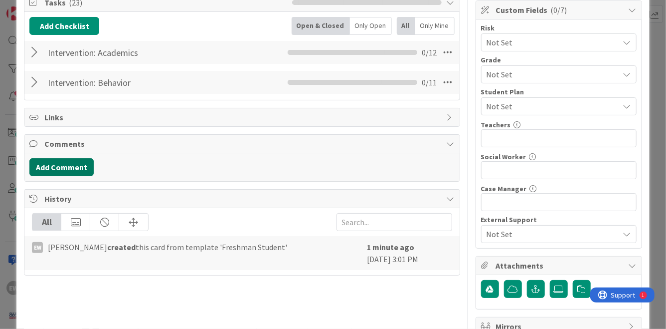
click at [72, 158] on button "Add Comment" at bounding box center [61, 167] width 64 height 18
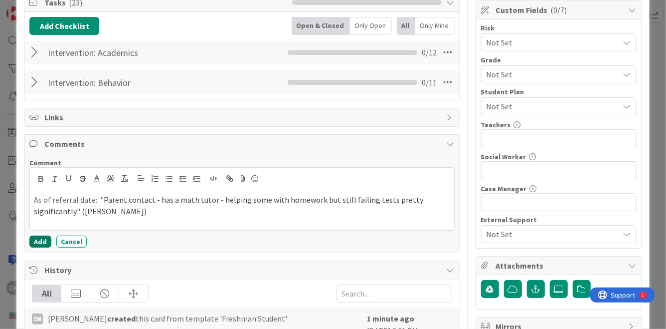
click at [35, 235] on button "Add" at bounding box center [40, 241] width 22 height 12
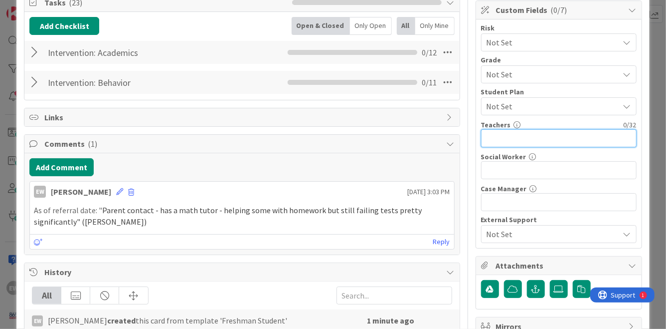
click at [509, 140] on input "text" at bounding box center [559, 138] width 156 height 18
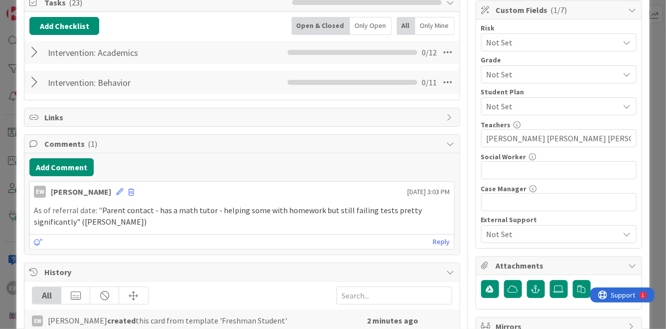
click at [528, 39] on span "Not Set" at bounding box center [551, 42] width 128 height 14
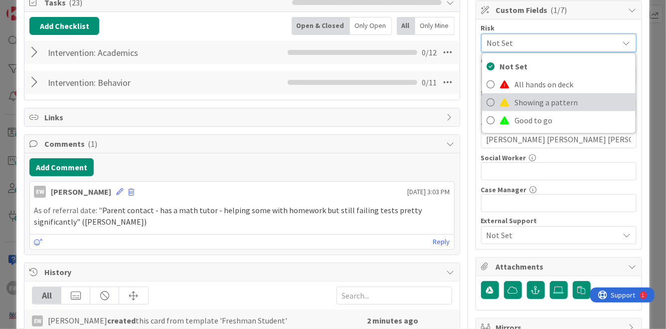
click at [516, 99] on span "Showing a pattern" at bounding box center [573, 102] width 116 height 15
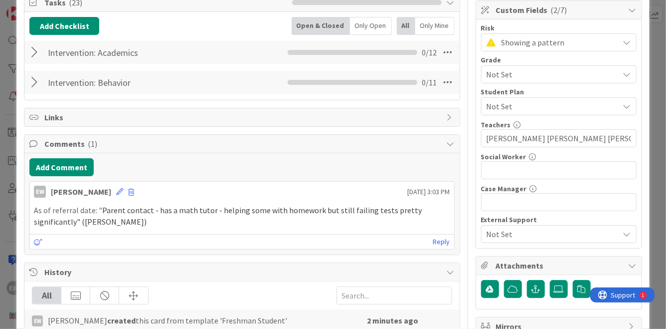
click at [514, 79] on span "Not Set" at bounding box center [551, 74] width 128 height 14
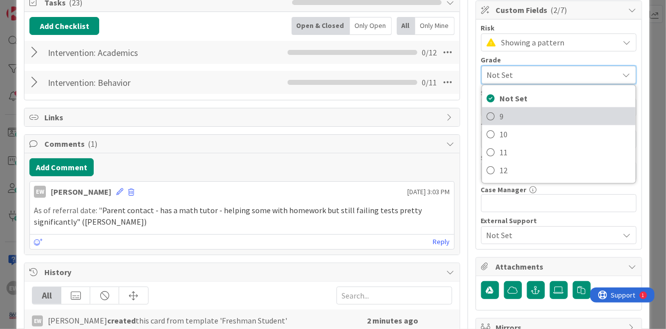
click at [508, 114] on span "9" at bounding box center [565, 116] width 131 height 15
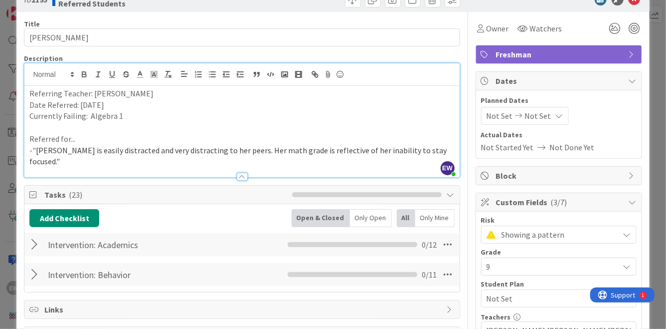
scroll to position [23, 0]
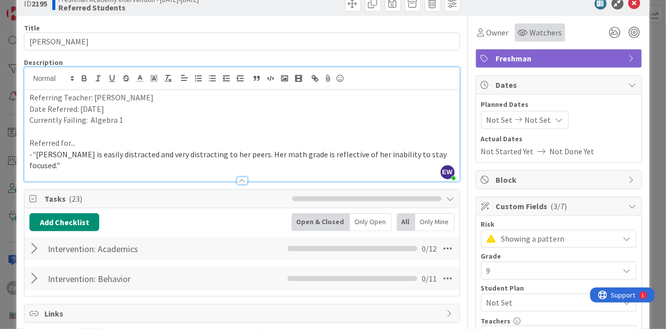
click at [540, 38] on div "Watchers" at bounding box center [540, 32] width 50 height 18
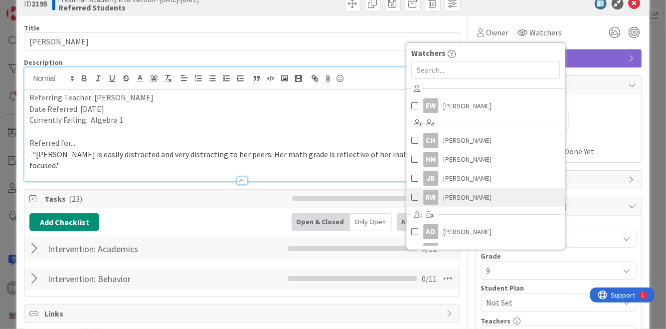
click at [414, 195] on span at bounding box center [414, 197] width 7 height 15
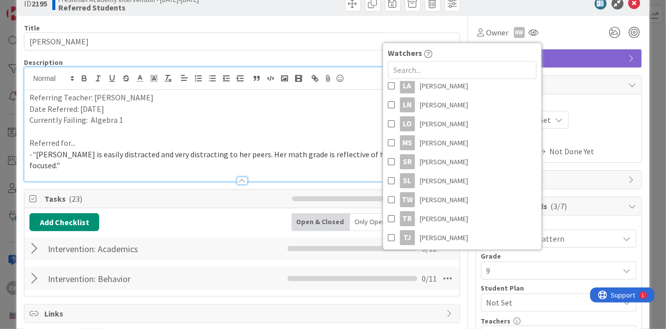
scroll to position [431, 0]
click at [392, 195] on span at bounding box center [391, 198] width 7 height 15
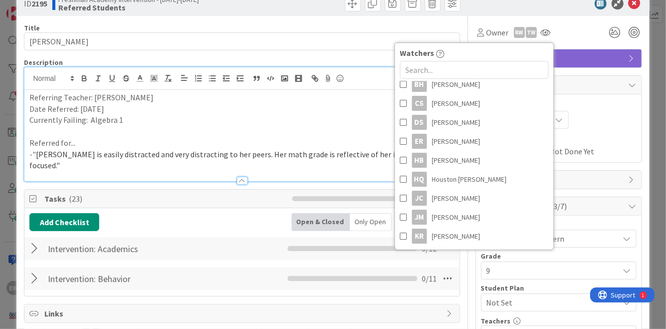
scroll to position [183, 0]
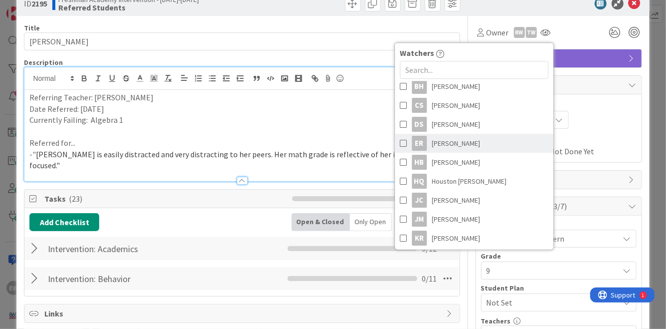
click at [403, 144] on span at bounding box center [403, 143] width 7 height 15
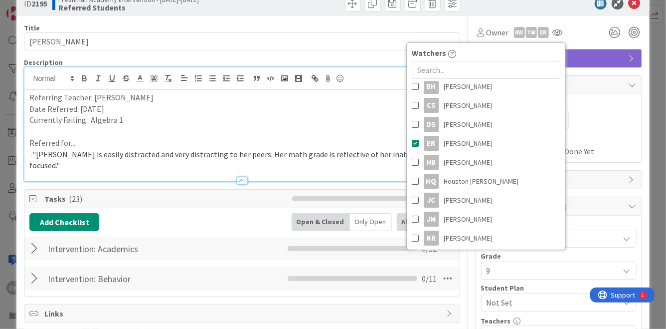
click at [579, 31] on div "Owner RW TW ER Watchers EW [PERSON_NAME] CH [PERSON_NAME] HM [PERSON_NAME] JB […" at bounding box center [559, 32] width 167 height 18
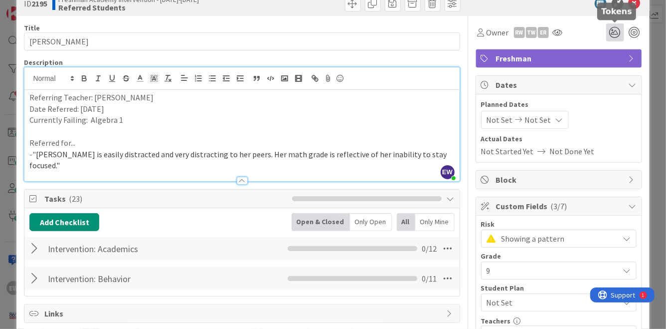
click at [614, 34] on icon at bounding box center [615, 32] width 18 height 18
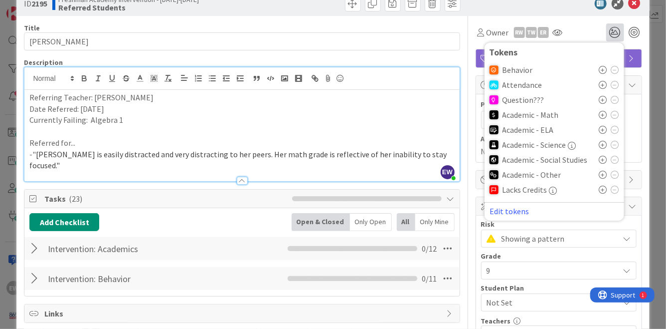
click at [599, 113] on icon at bounding box center [603, 115] width 8 height 8
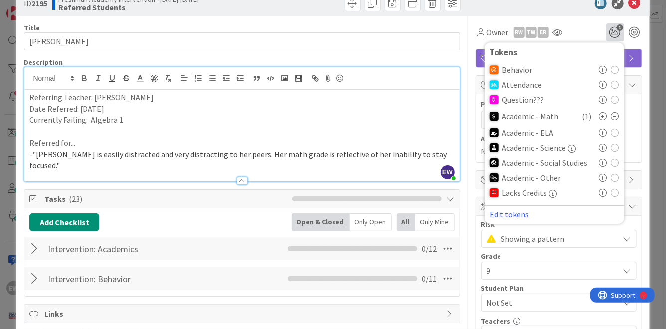
click at [581, 20] on div "Owner RW TW ER Watchers EW [PERSON_NAME] CH [PERSON_NAME] HM [PERSON_NAME] JB […" at bounding box center [559, 28] width 167 height 25
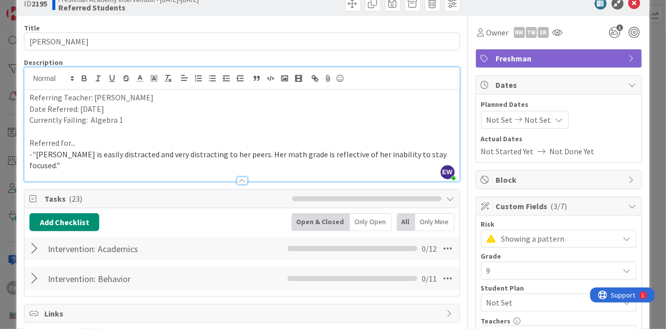
scroll to position [0, 0]
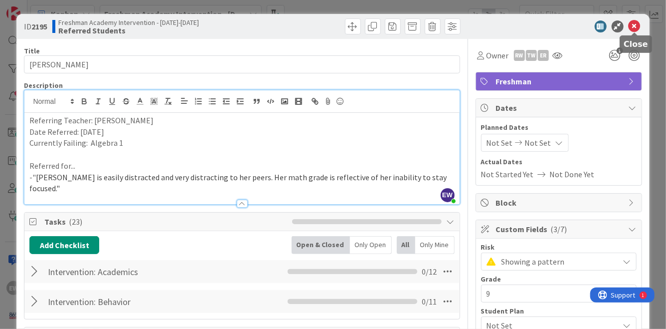
click at [637, 23] on icon at bounding box center [635, 26] width 12 height 12
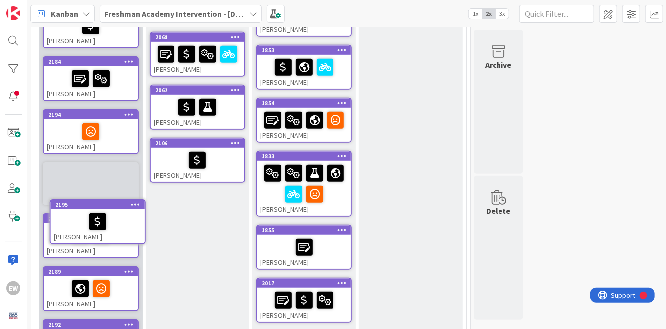
scroll to position [261, 0]
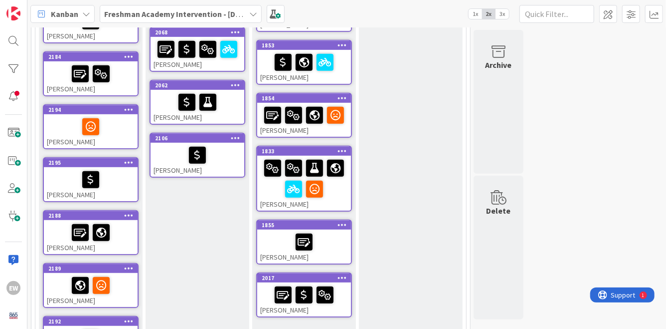
drag, startPoint x: 88, startPoint y: 48, endPoint x: 170, endPoint y: 7, distance: 90.8
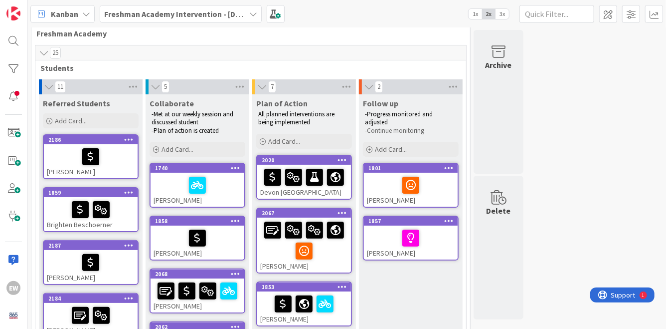
scroll to position [0, 0]
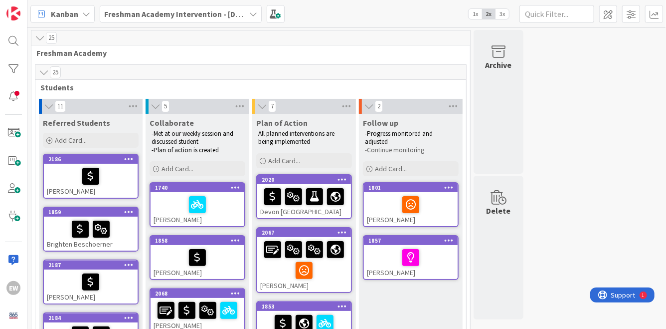
click at [474, 17] on span "1x" at bounding box center [475, 14] width 13 height 10
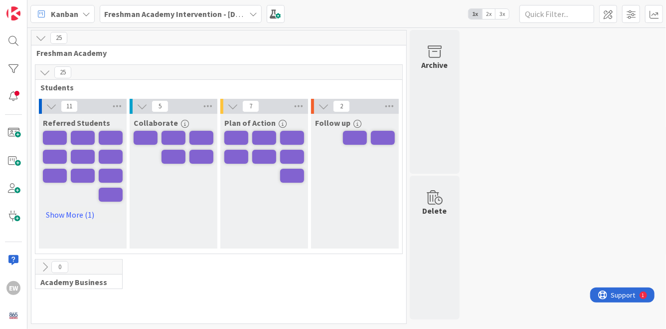
click at [498, 16] on span "3x" at bounding box center [502, 14] width 13 height 10
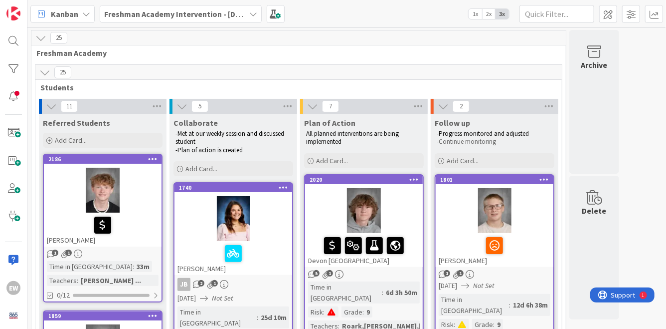
click at [492, 14] on span "2x" at bounding box center [488, 14] width 13 height 10
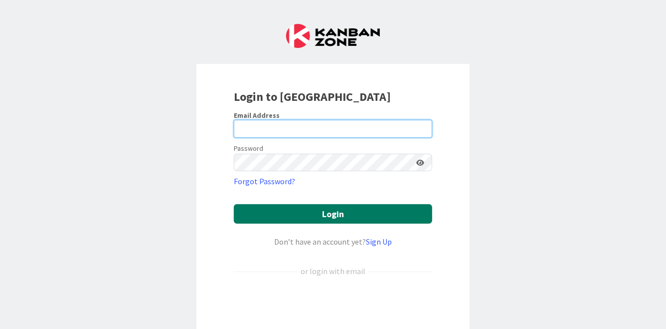
type input "[PERSON_NAME][EMAIL_ADDRESS][PERSON_NAME][DOMAIN_NAME]"
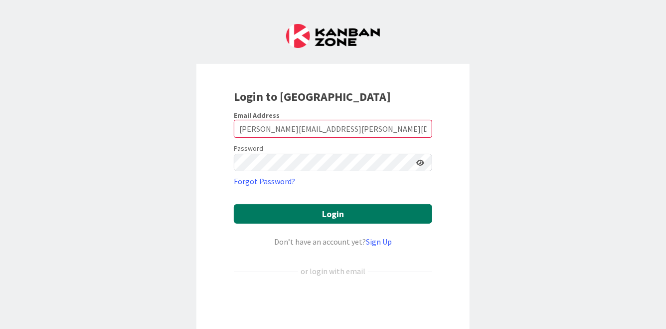
click at [361, 211] on button "Login" at bounding box center [333, 213] width 198 height 19
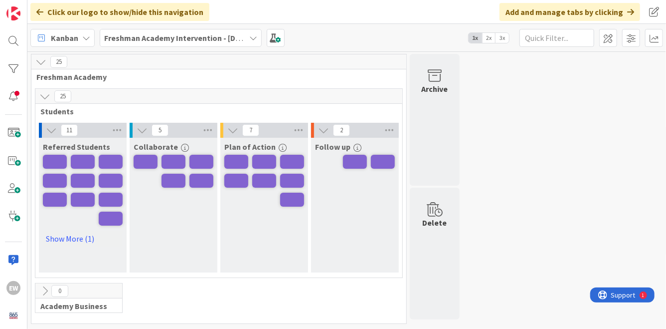
click at [502, 39] on span "3x" at bounding box center [502, 38] width 13 height 10
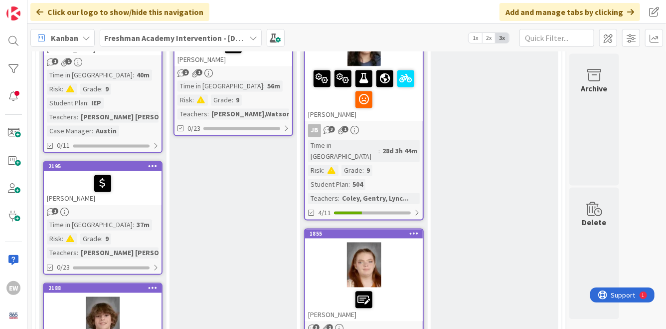
scroll to position [921, 0]
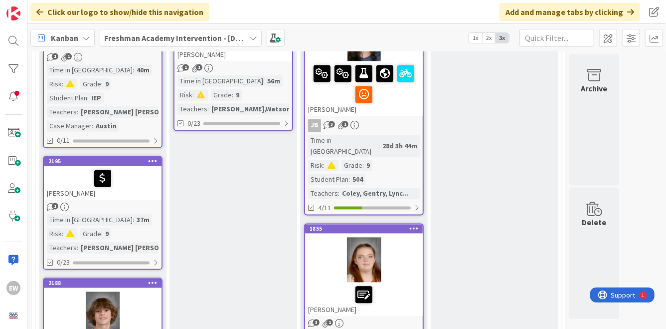
click at [134, 168] on div at bounding box center [103, 178] width 112 height 21
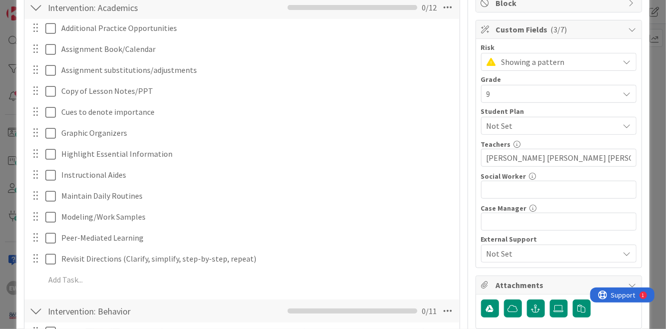
scroll to position [218, 0]
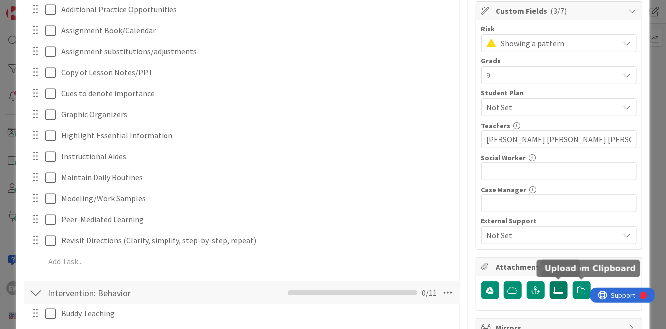
click at [558, 289] on icon at bounding box center [559, 290] width 10 height 8
click at [550, 281] on input "file" at bounding box center [550, 281] width 0 height 0
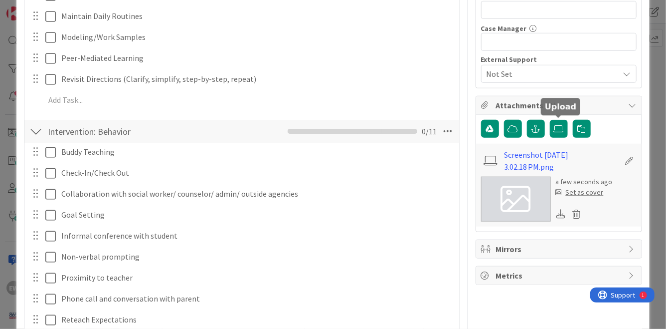
scroll to position [385, 0]
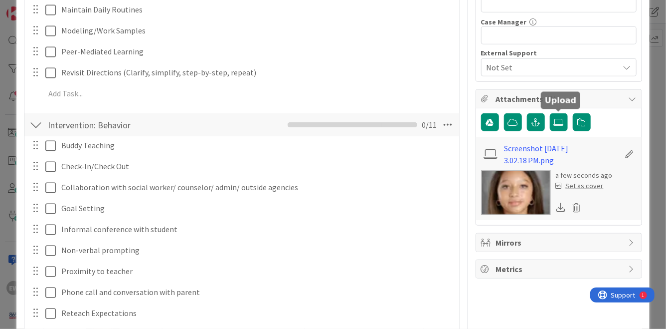
click at [590, 184] on div "Set as cover" at bounding box center [580, 186] width 48 height 10
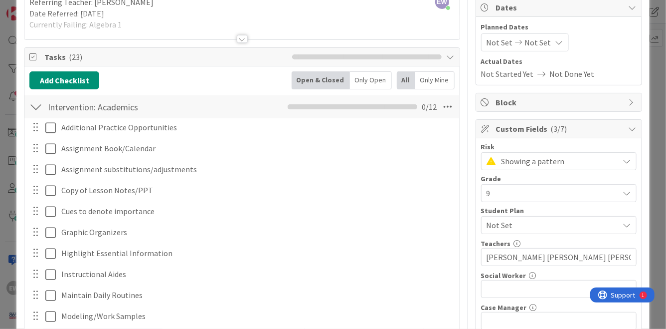
scroll to position [0, 0]
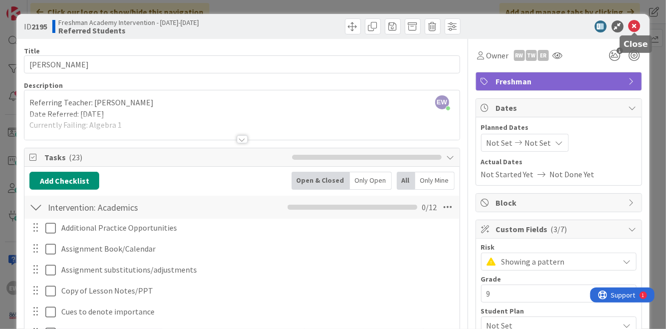
click at [635, 28] on icon at bounding box center [635, 26] width 12 height 12
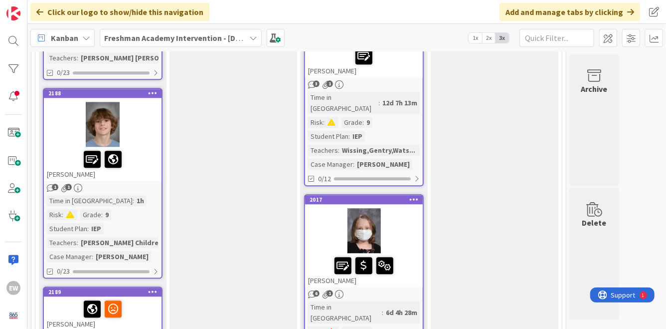
scroll to position [1164, 0]
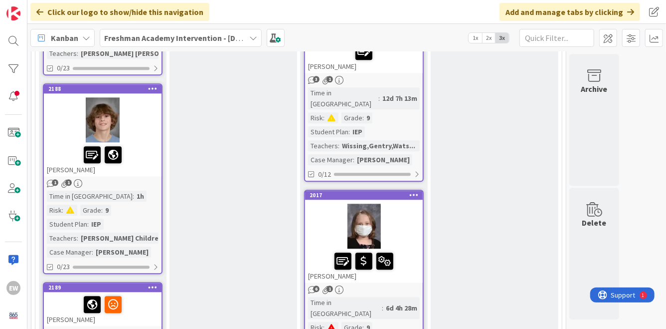
click at [140, 292] on div "[PERSON_NAME]" at bounding box center [103, 309] width 118 height 34
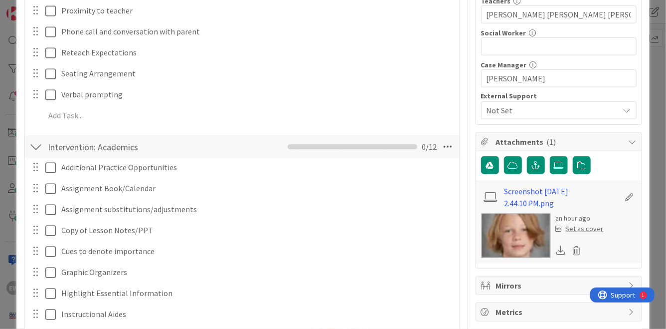
scroll to position [355, 0]
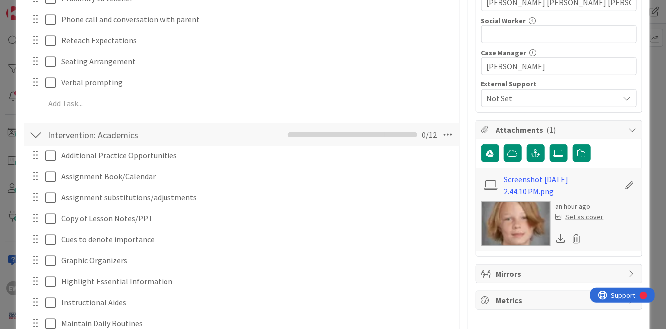
click at [592, 213] on div "Set as cover" at bounding box center [580, 216] width 48 height 10
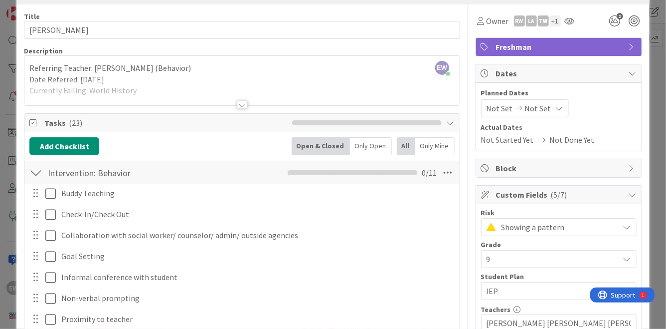
scroll to position [14, 0]
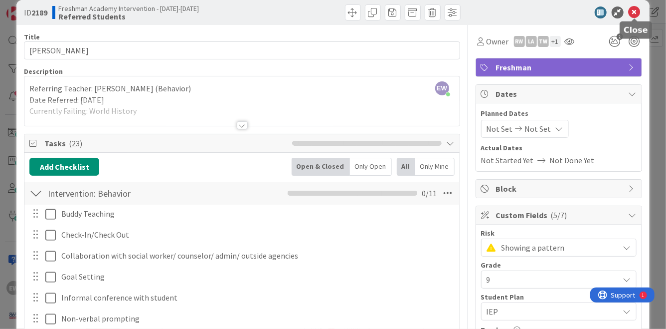
click at [635, 10] on icon at bounding box center [635, 12] width 12 height 12
